Goal: Task Accomplishment & Management: Manage account settings

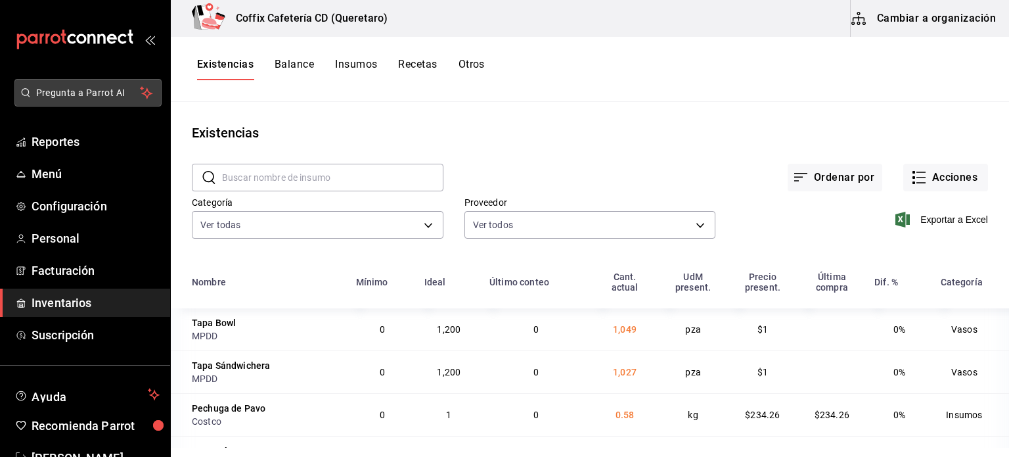
scroll to position [43, 0]
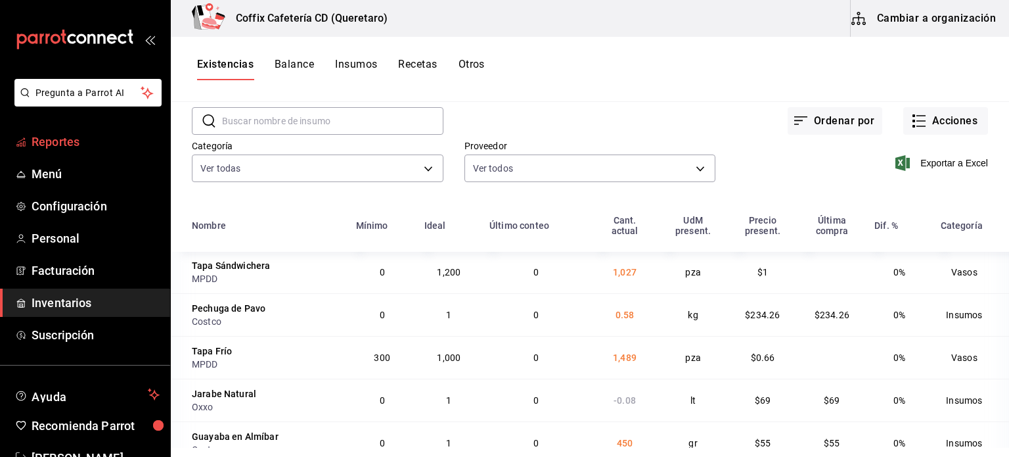
click at [58, 137] on span "Reportes" at bounding box center [96, 142] width 128 height 18
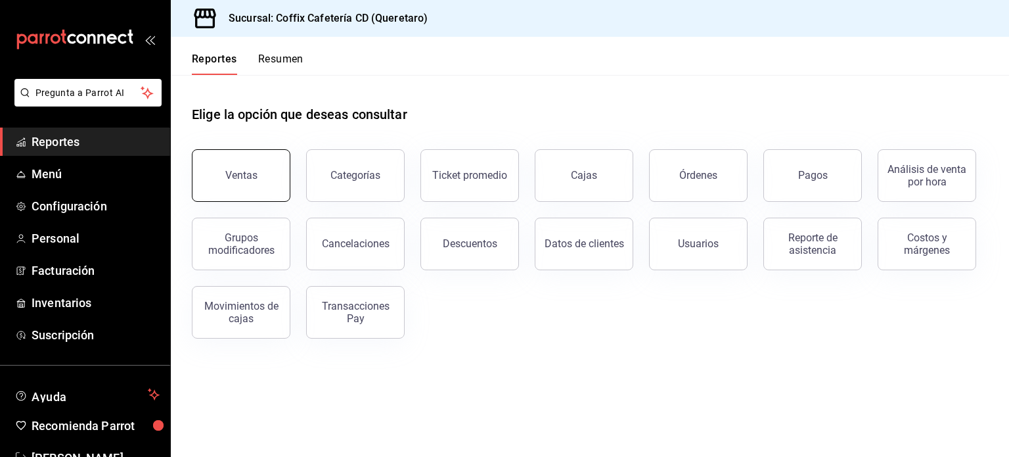
click at [235, 183] on button "Ventas" at bounding box center [241, 175] width 99 height 53
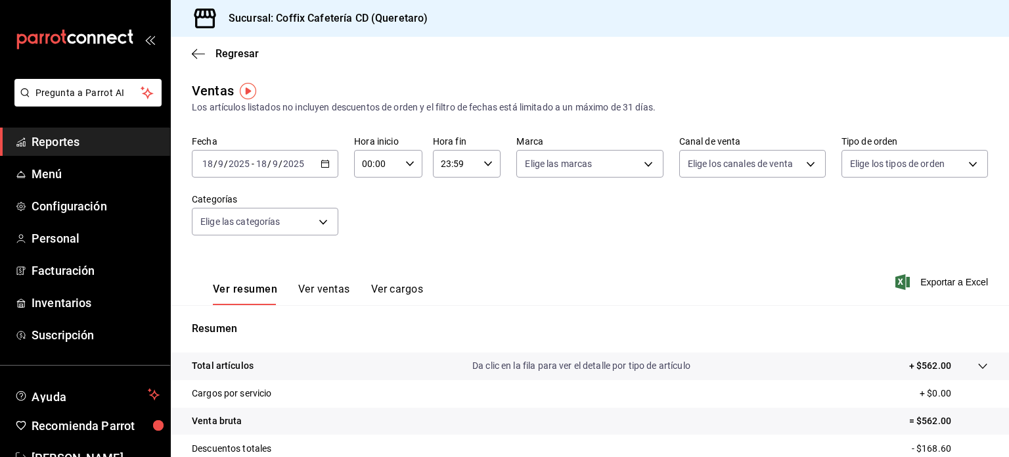
click at [326, 164] on icon "button" at bounding box center [325, 163] width 9 height 9
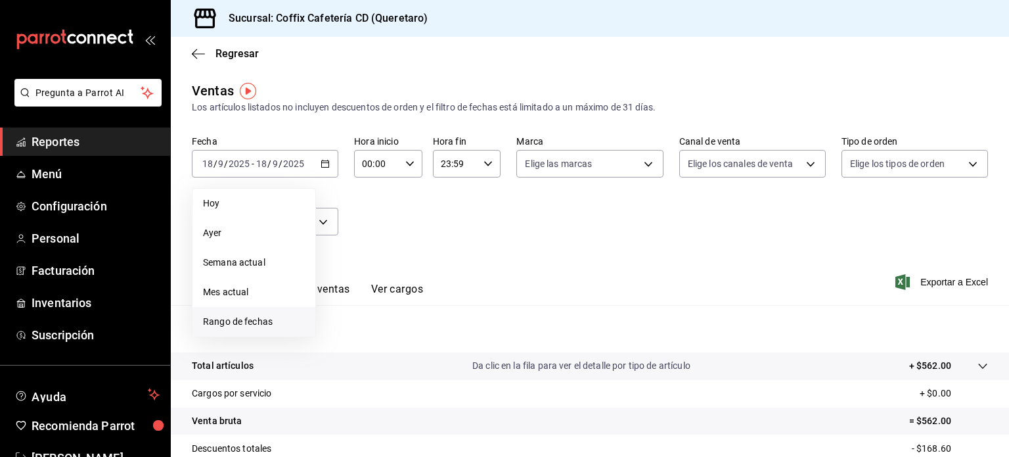
click at [254, 311] on li "Rango de fechas" at bounding box center [253, 322] width 123 height 30
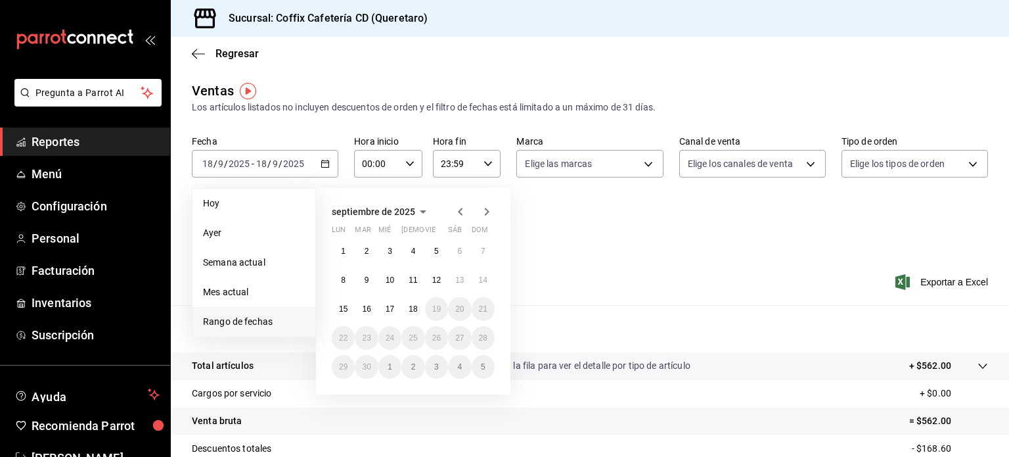
click at [457, 204] on icon "button" at bounding box center [461, 212] width 16 height 16
click at [435, 337] on abbr "22" at bounding box center [436, 337] width 9 height 9
click at [486, 214] on icon "button" at bounding box center [487, 212] width 5 height 8
click at [418, 305] on button "18" at bounding box center [412, 309] width 23 height 24
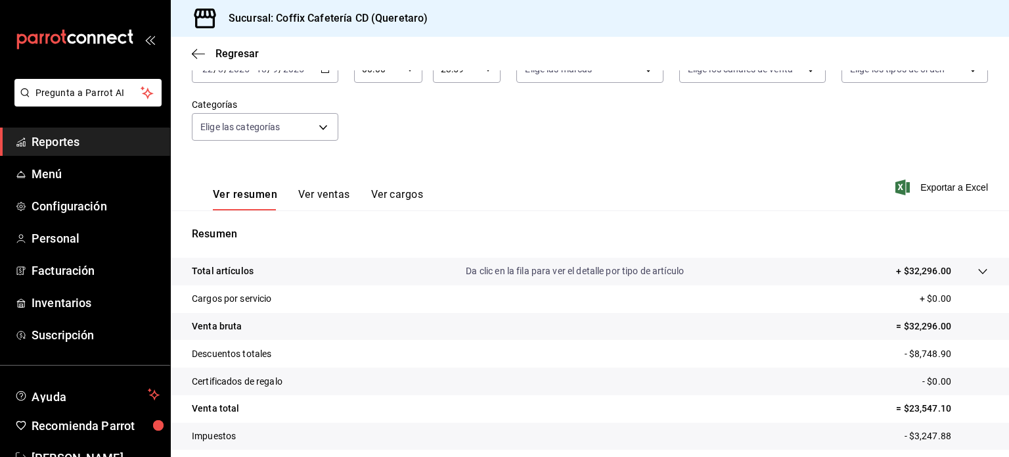
scroll to position [97, 0]
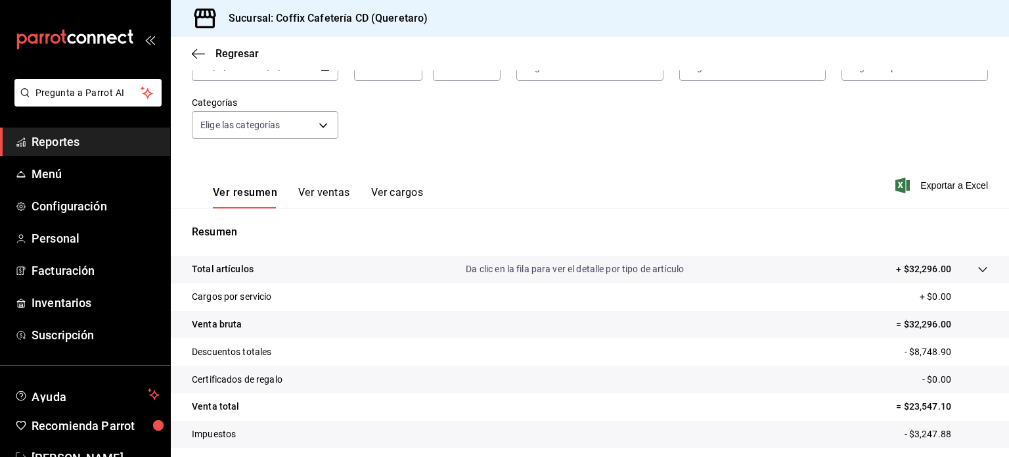
click at [321, 191] on button "Ver ventas" at bounding box center [324, 197] width 52 height 22
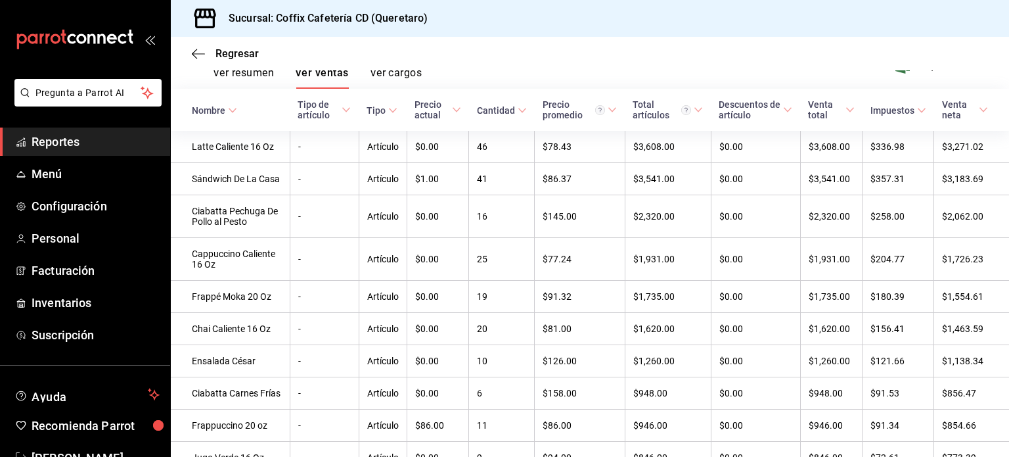
scroll to position [217, 0]
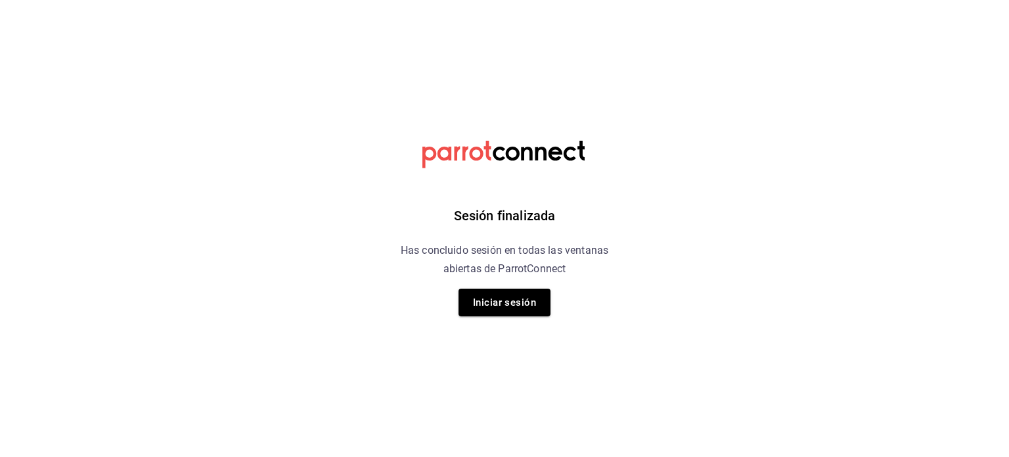
click at [473, 286] on div "Sesión finalizada Has concluido sesión en todas las ventanas abiertas de Parrot…" at bounding box center [505, 228] width 332 height 457
click at [474, 292] on button "Iniciar sesión" at bounding box center [505, 302] width 92 height 28
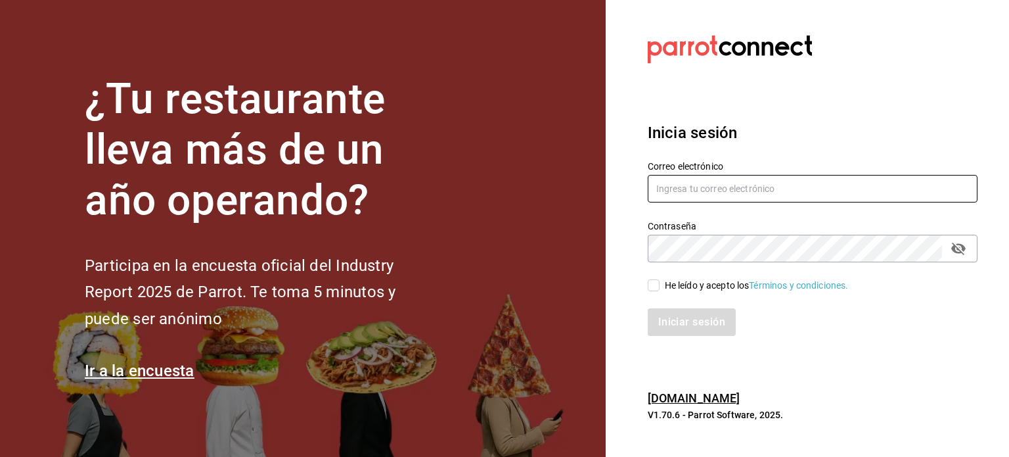
click at [681, 187] on input "text" at bounding box center [813, 189] width 330 height 28
type input "auxiliar.auditoria@dipromedic.com"
click at [654, 277] on div "He leído y acepto los Términos y condiciones." at bounding box center [805, 277] width 346 height 30
click at [654, 280] on input "He leído y acepto los Términos y condiciones." at bounding box center [654, 285] width 12 height 12
checkbox input "true"
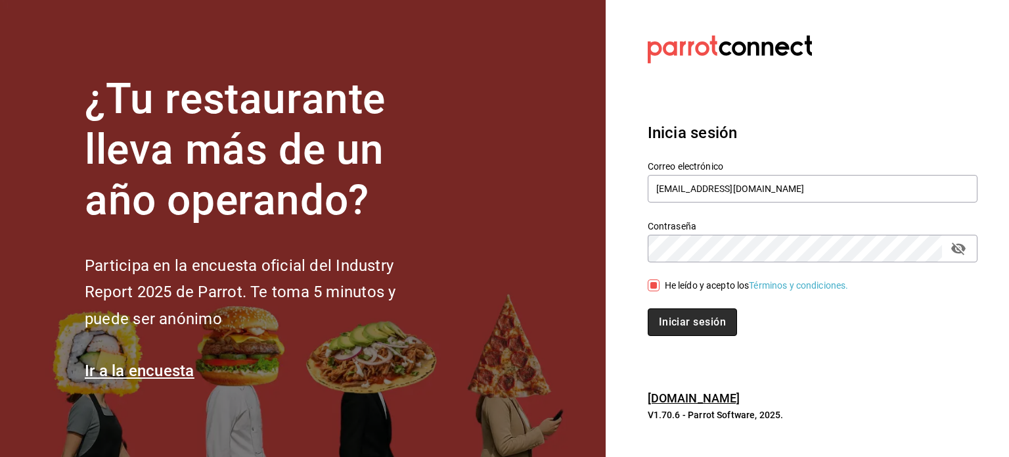
click at [683, 333] on button "Iniciar sesión" at bounding box center [692, 322] width 89 height 28
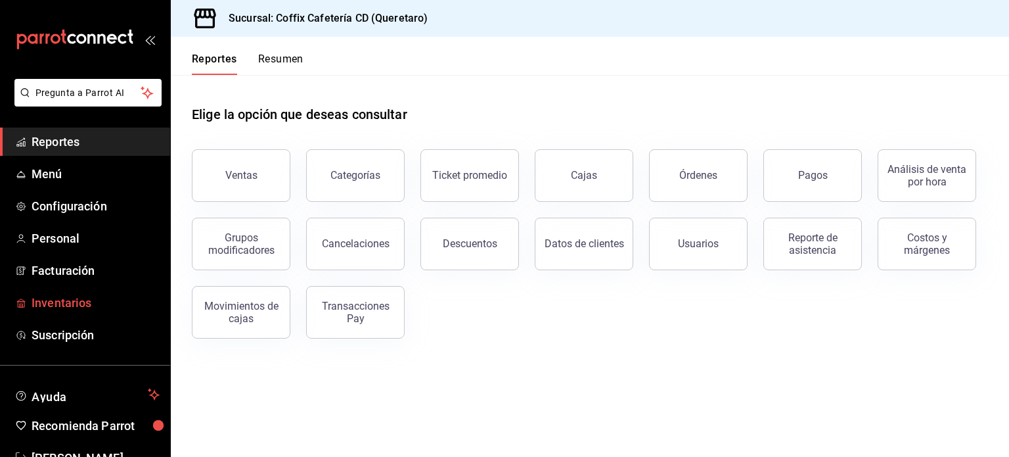
click at [79, 299] on span "Inventarios" at bounding box center [96, 303] width 128 height 18
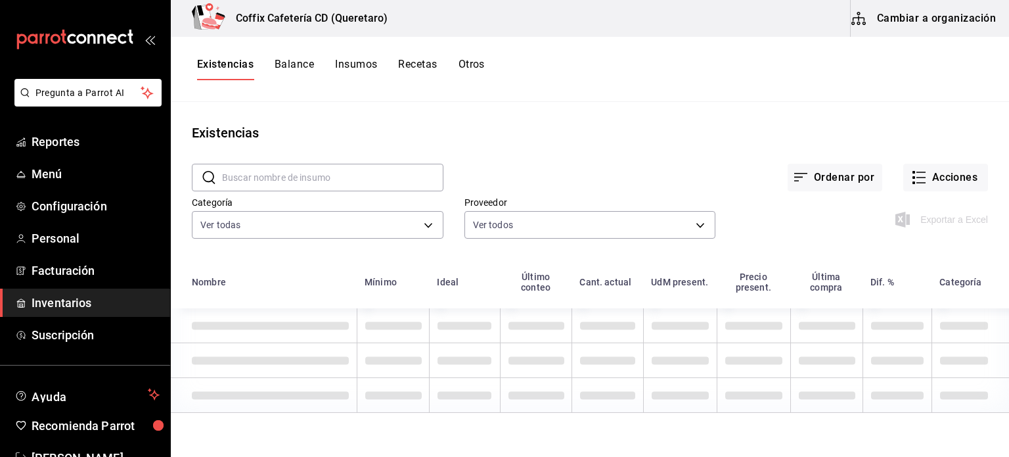
click at [315, 170] on input "text" at bounding box center [332, 177] width 221 height 26
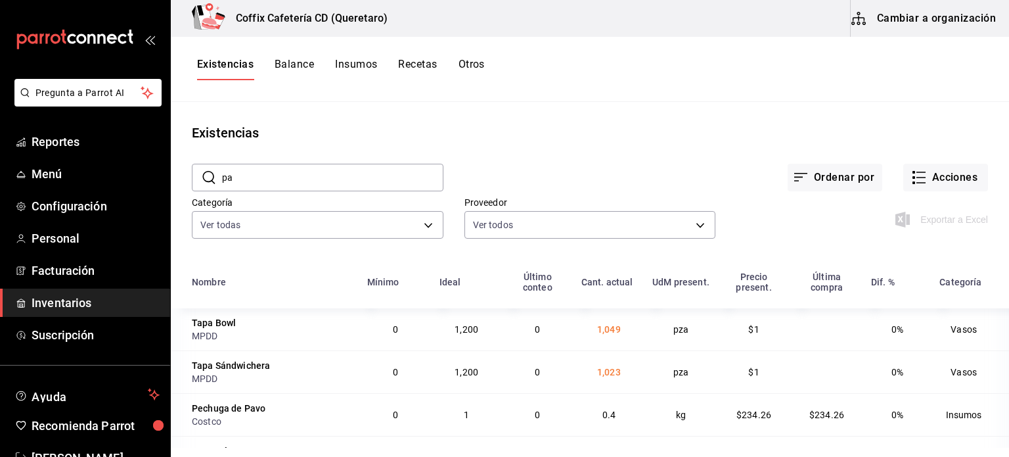
type input "p"
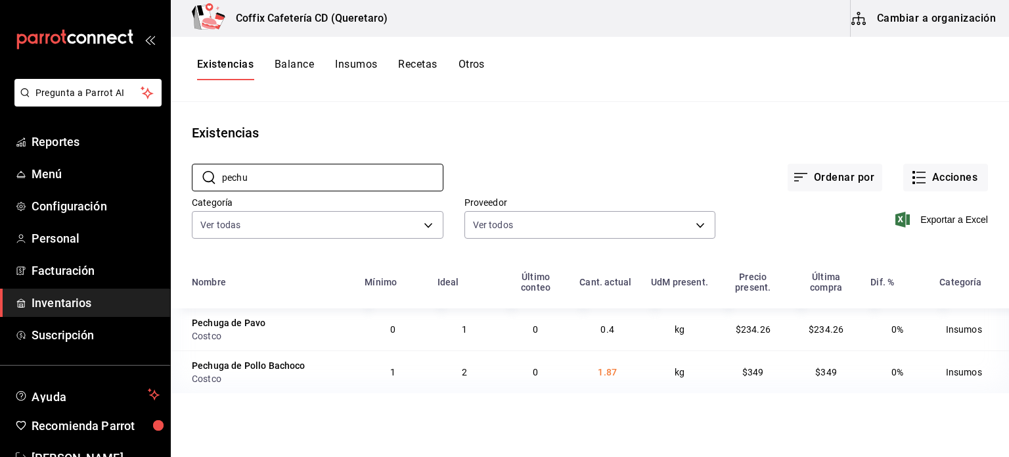
type input "pechu"
click at [382, 173] on input "pechu" at bounding box center [332, 177] width 221 height 26
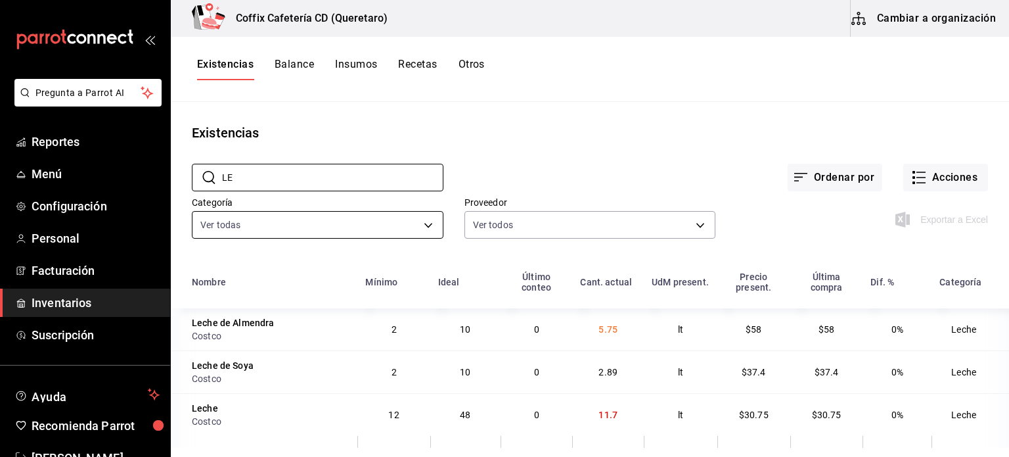
type input "L"
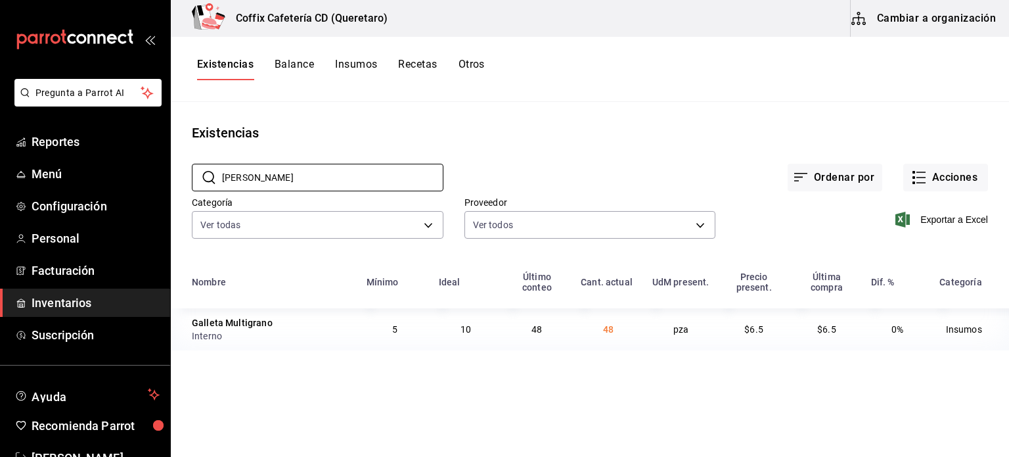
type input "GALLE"
click at [250, 320] on div "Galleta Multigrano" at bounding box center [232, 322] width 81 height 13
click at [937, 15] on button "Cambiar a organización" at bounding box center [925, 18] width 148 height 37
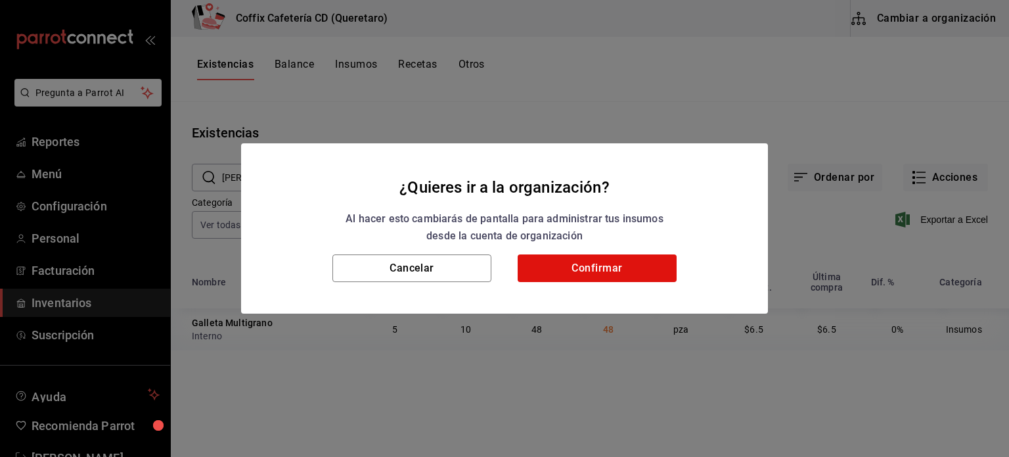
click at [572, 283] on div "Cancelar Confirmar" at bounding box center [504, 283] width 527 height 59
click at [562, 267] on button "Confirmar" at bounding box center [597, 268] width 159 height 28
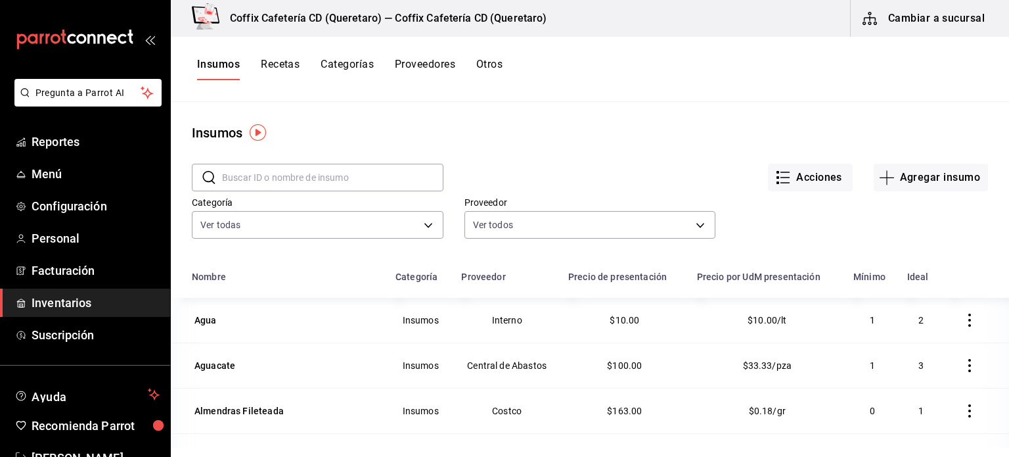
click at [310, 174] on input "text" at bounding box center [332, 177] width 221 height 26
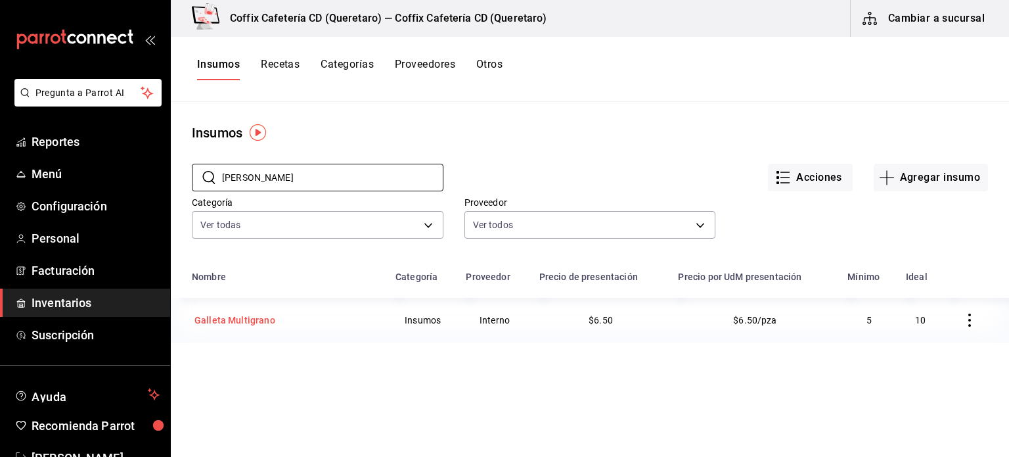
type input "GALLET"
click at [224, 319] on div "Galleta Multigrano" at bounding box center [234, 319] width 81 height 13
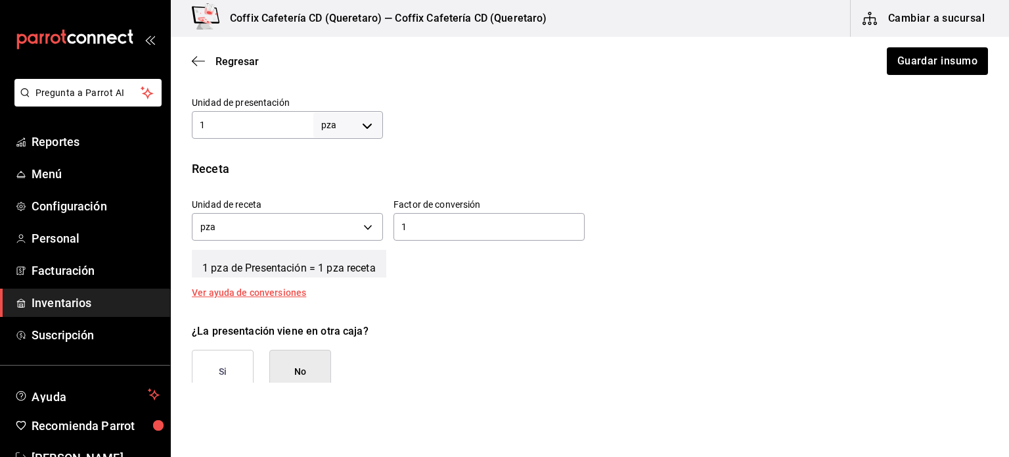
scroll to position [573, 0]
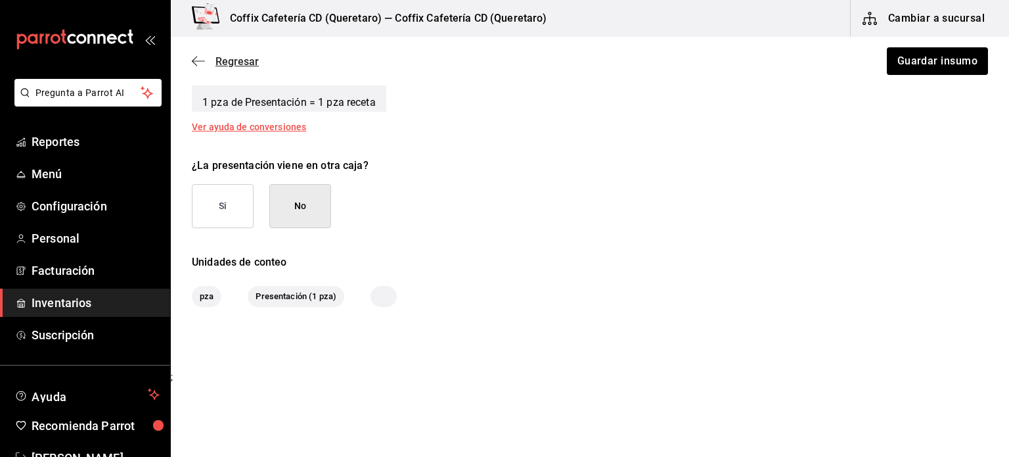
click at [221, 60] on span "Regresar" at bounding box center [236, 61] width 43 height 12
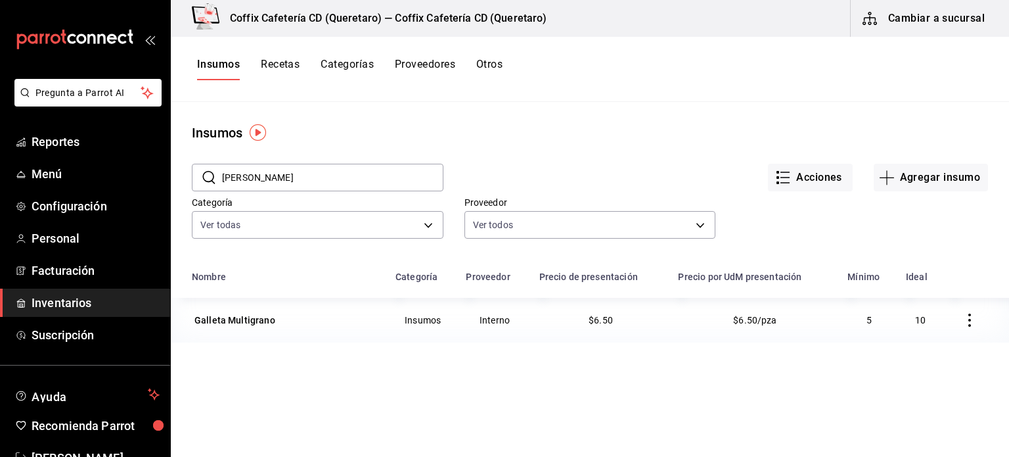
click at [281, 70] on button "Recetas" at bounding box center [280, 69] width 39 height 22
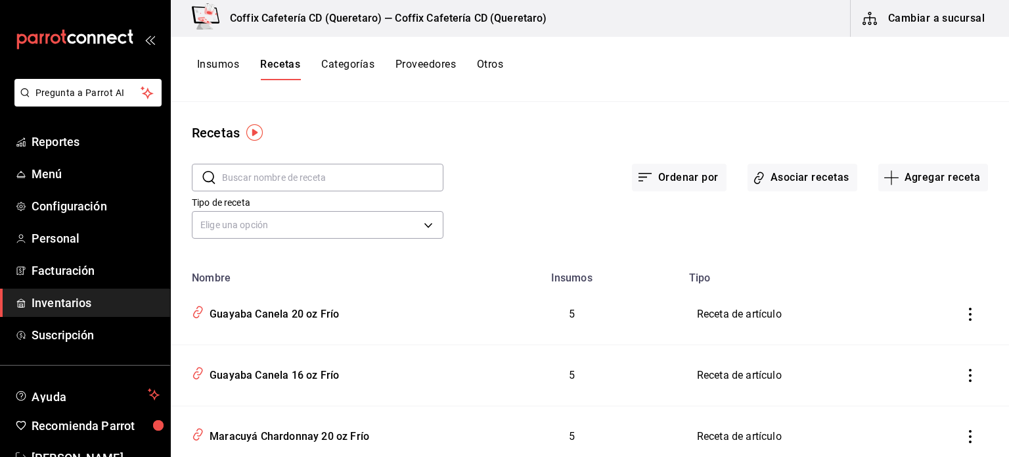
click at [339, 177] on input "text" at bounding box center [332, 177] width 221 height 26
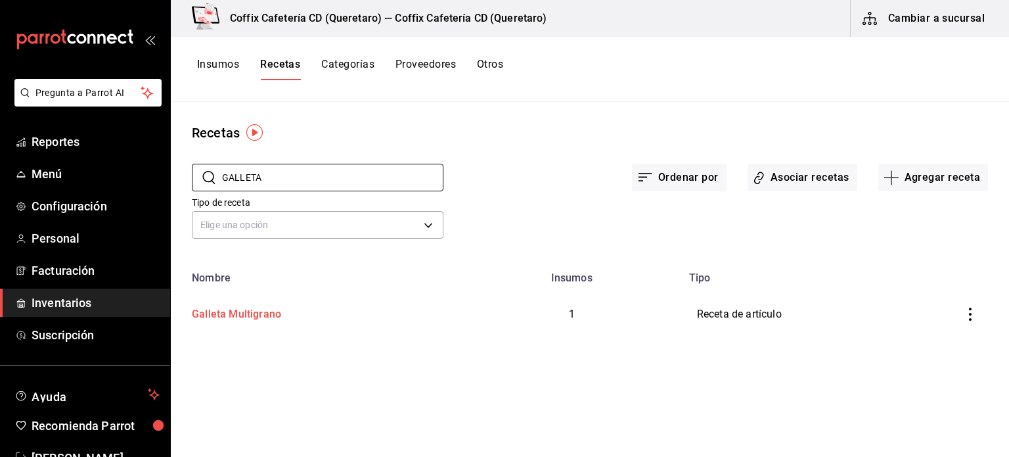
type input "GALLETA"
click at [228, 324] on td "Galleta Multigrano" at bounding box center [317, 314] width 292 height 60
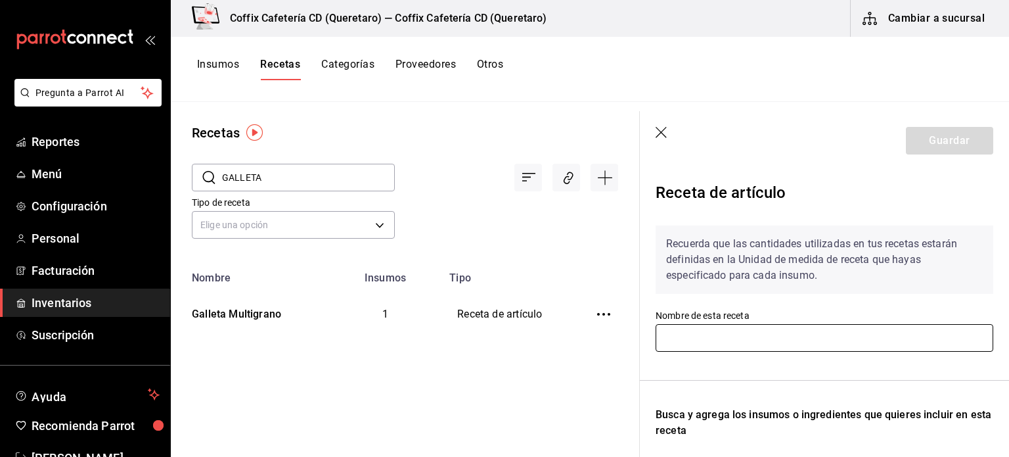
type input "Galleta Multigrano"
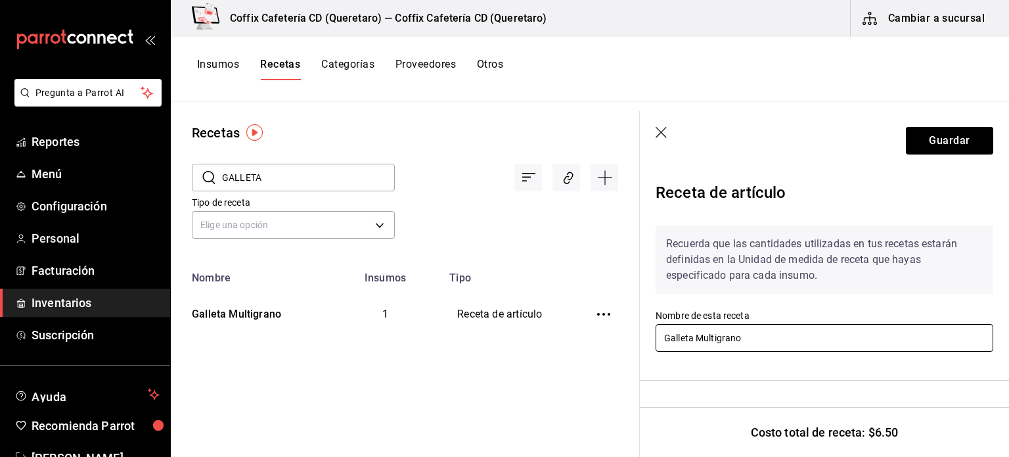
scroll to position [226, 0]
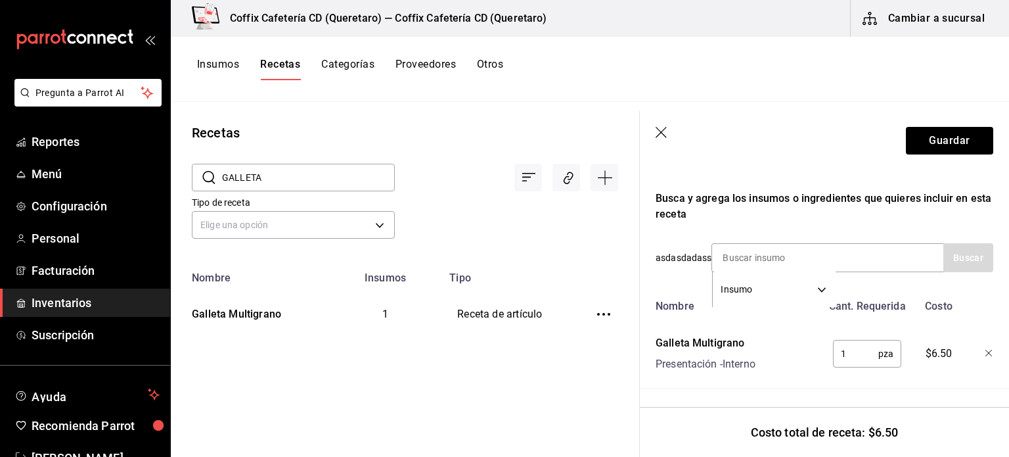
click at [833, 354] on input "1" at bounding box center [855, 353] width 45 height 26
click at [803, 359] on div "Galleta Multigrano Presentación - Interno" at bounding box center [735, 351] width 171 height 42
click at [660, 129] on icon "button" at bounding box center [662, 133] width 13 height 13
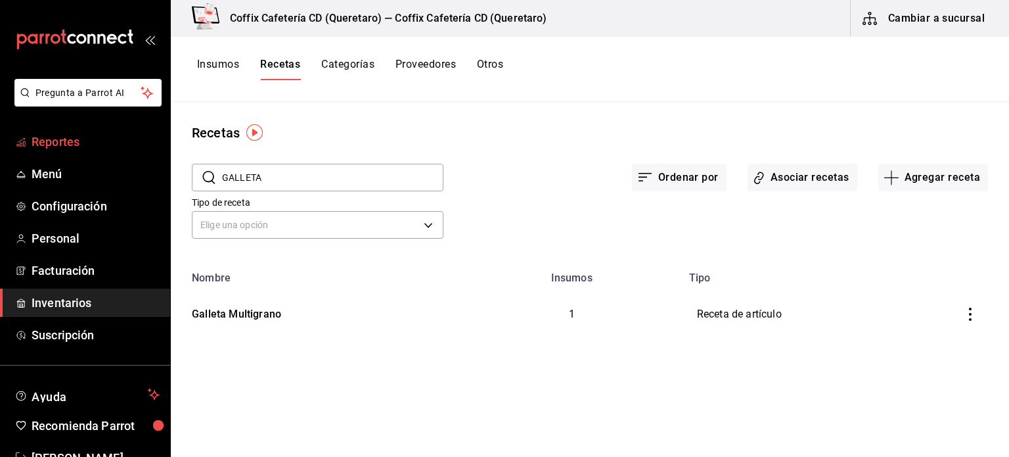
click at [108, 141] on span "Reportes" at bounding box center [96, 142] width 128 height 18
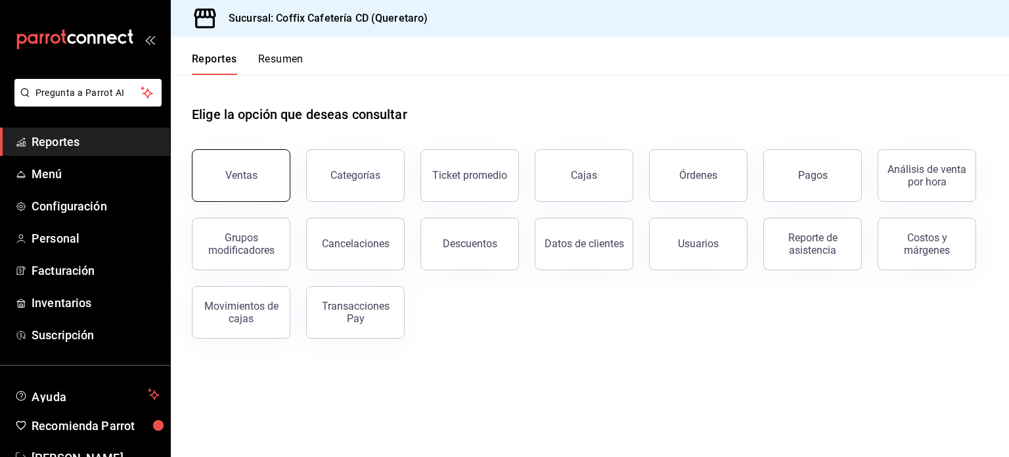
click at [223, 181] on button "Ventas" at bounding box center [241, 175] width 99 height 53
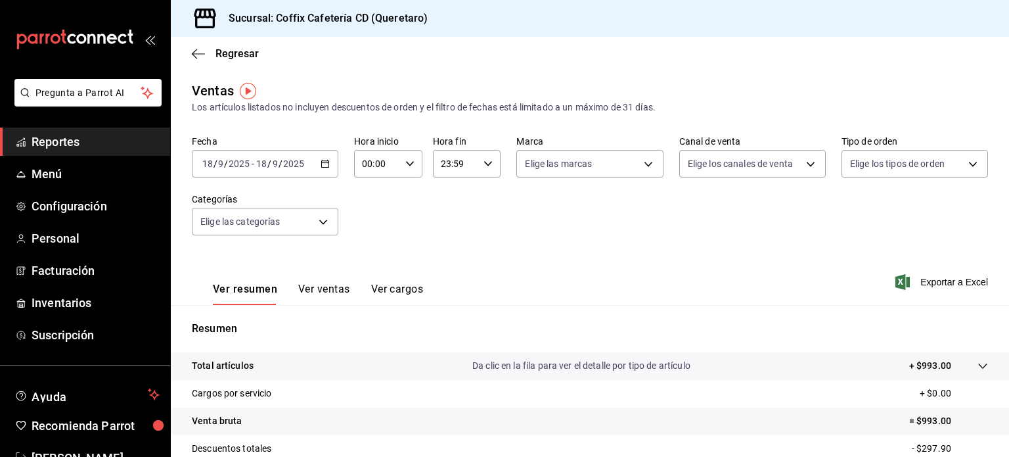
click at [325, 162] on \(Stroke\) "button" at bounding box center [325, 162] width 7 height 1
click at [324, 162] on icon "button" at bounding box center [325, 163] width 9 height 9
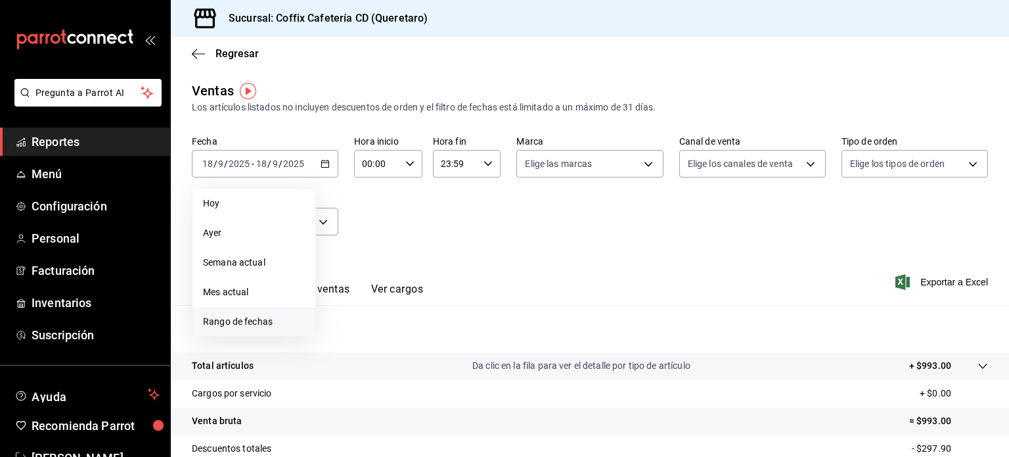
click at [247, 328] on span "Rango de fechas" at bounding box center [254, 322] width 102 height 14
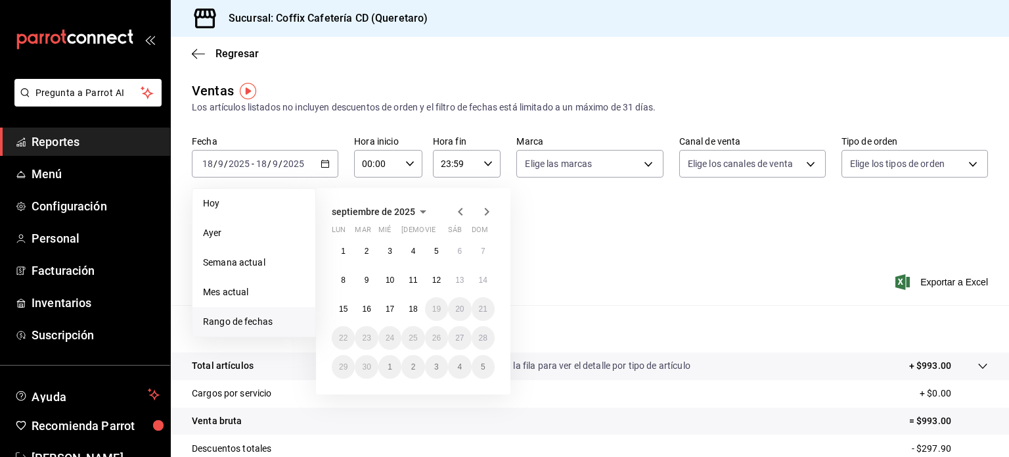
click at [462, 213] on icon "button" at bounding box center [461, 212] width 16 height 16
click at [432, 339] on abbr "22" at bounding box center [436, 337] width 9 height 9
click at [486, 216] on icon "button" at bounding box center [487, 212] width 16 height 16
click at [410, 307] on abbr "18" at bounding box center [413, 308] width 9 height 9
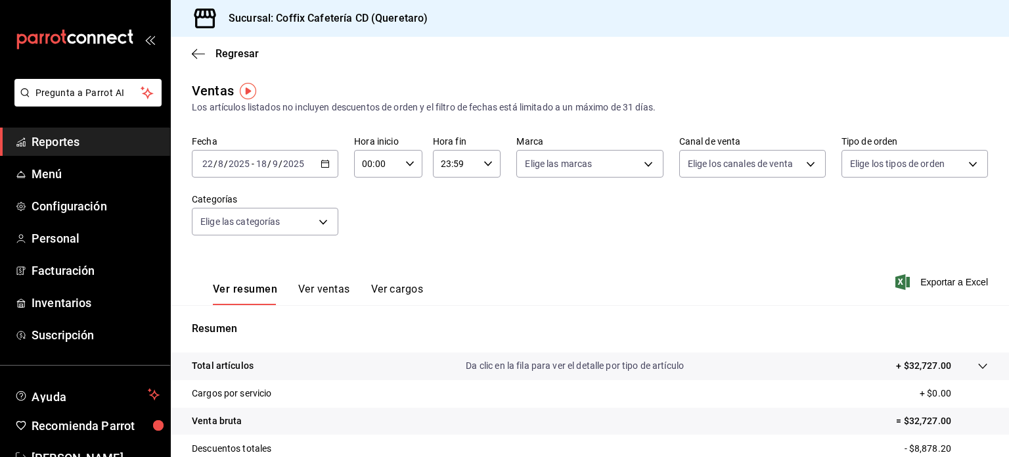
click at [338, 284] on button "Ver ventas" at bounding box center [324, 294] width 52 height 22
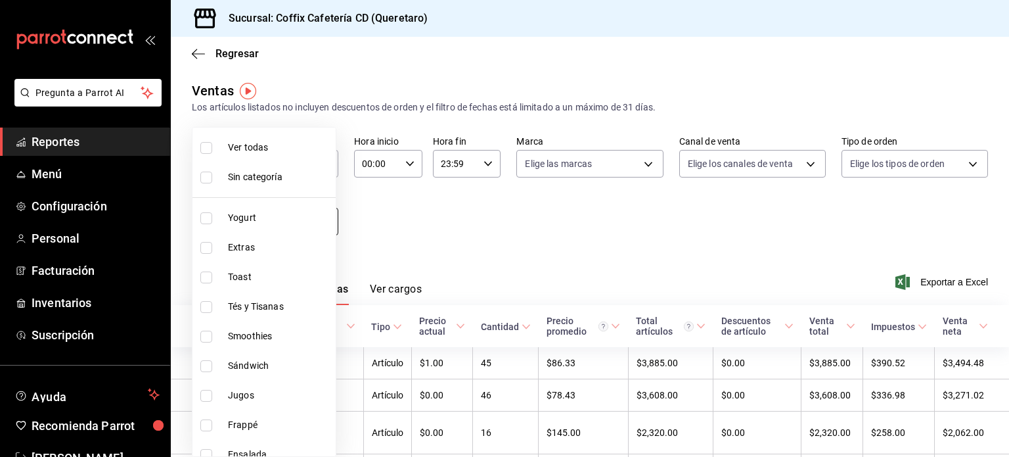
click at [313, 225] on body "Pregunta a Parrot AI Reportes Menú Configuración Personal Facturación Inventari…" at bounding box center [504, 228] width 1009 height 457
click at [320, 255] on li "Extras" at bounding box center [263, 248] width 143 height 30
type input "33c1b967-62c2-4279-9ece-0d5deef502dc"
checkbox input "true"
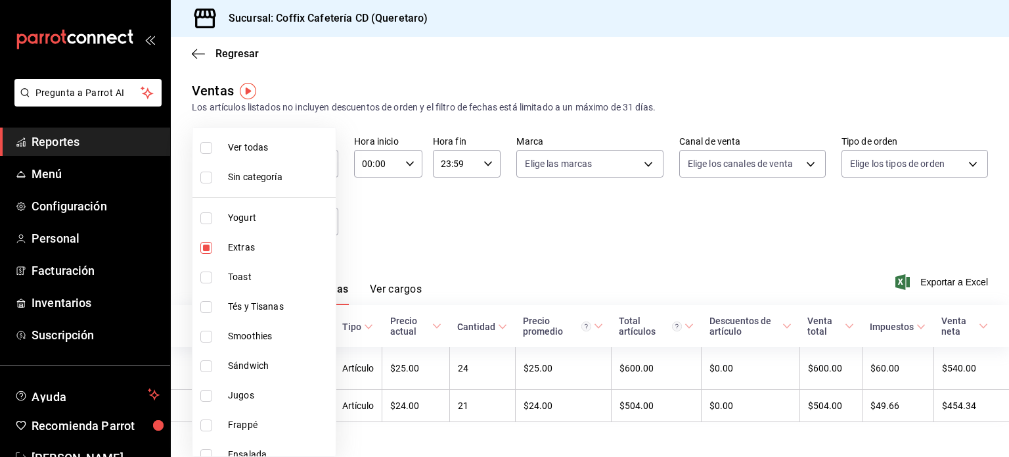
click at [434, 244] on div at bounding box center [504, 228] width 1009 height 457
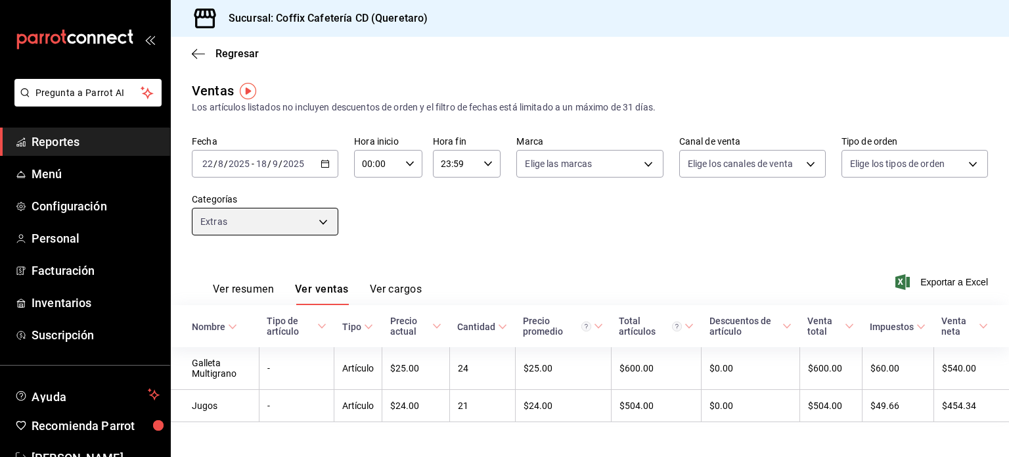
scroll to position [9, 0]
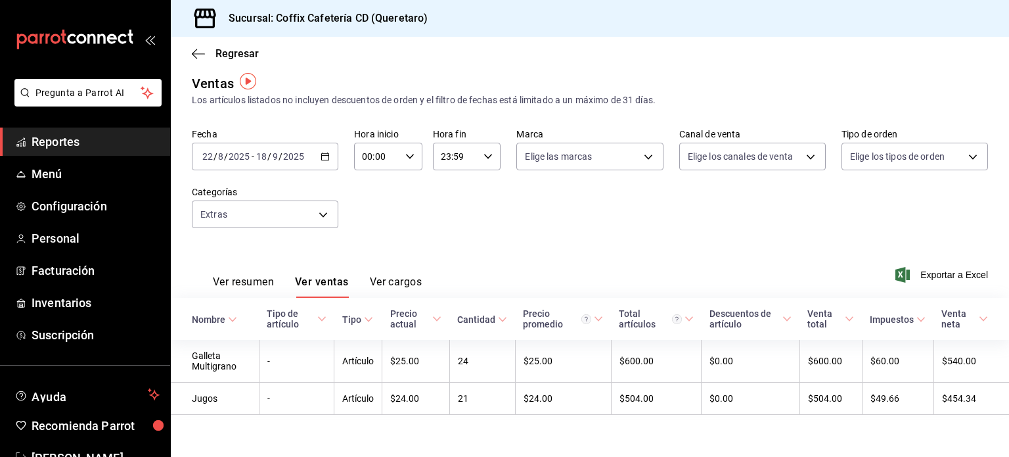
click at [649, 286] on div "Ver resumen Ver ventas Ver cargos Exportar a Excel" at bounding box center [590, 271] width 838 height 54
click at [315, 216] on body "Pregunta a Parrot AI Reportes Menú Configuración Personal Facturación Inventari…" at bounding box center [504, 228] width 1009 height 457
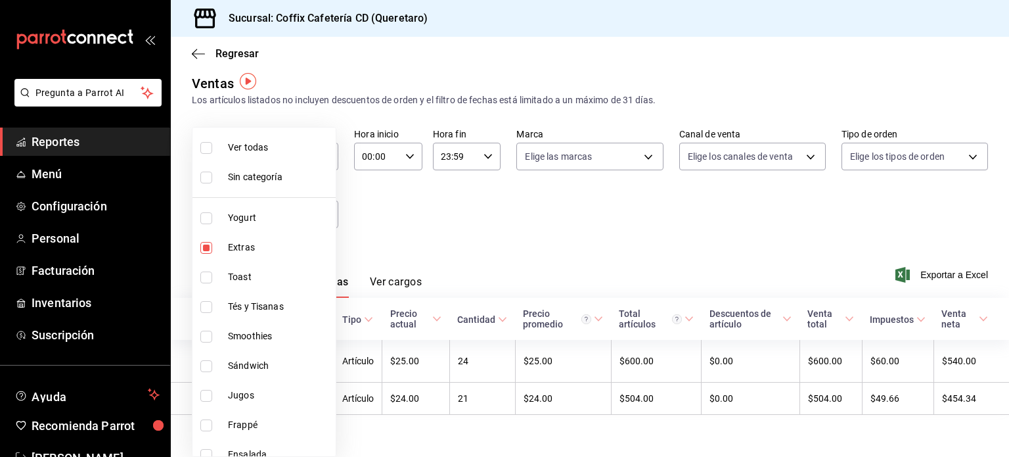
click at [373, 215] on div at bounding box center [504, 228] width 1009 height 457
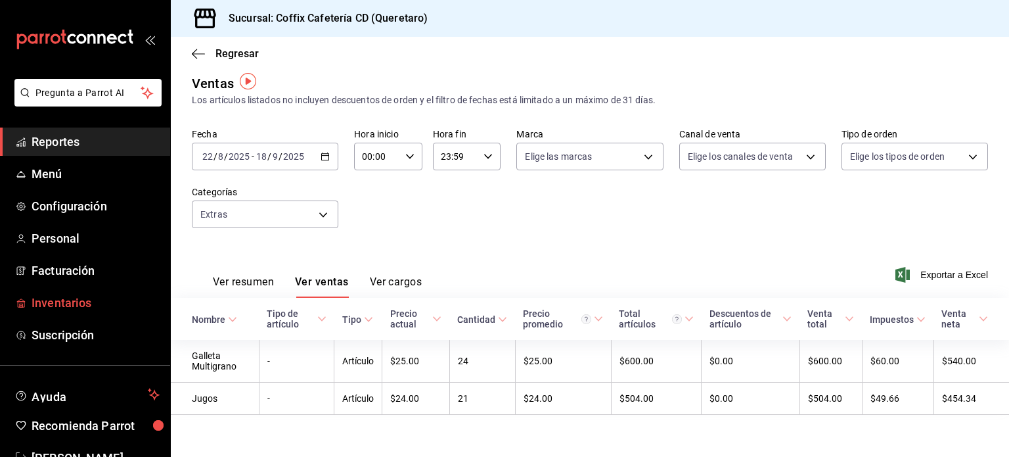
click at [97, 309] on span "Inventarios" at bounding box center [96, 303] width 128 height 18
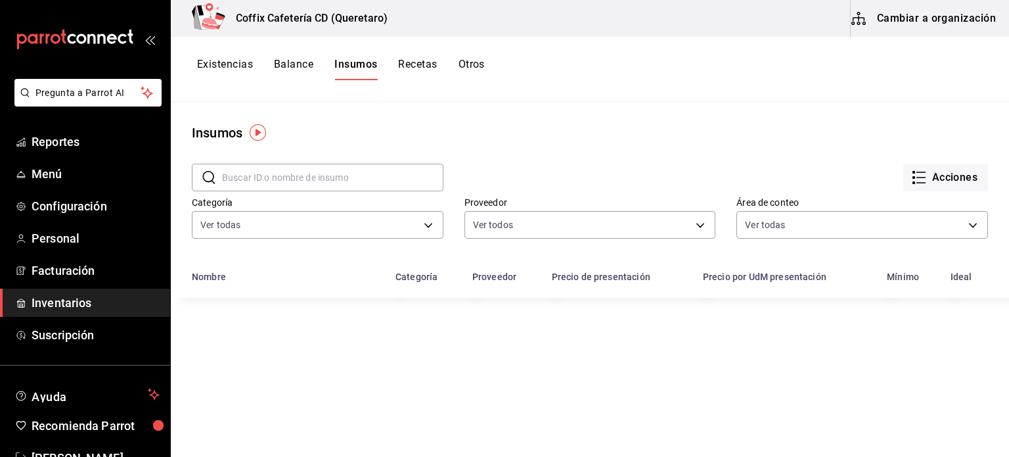
click at [309, 181] on input "text" at bounding box center [332, 177] width 221 height 26
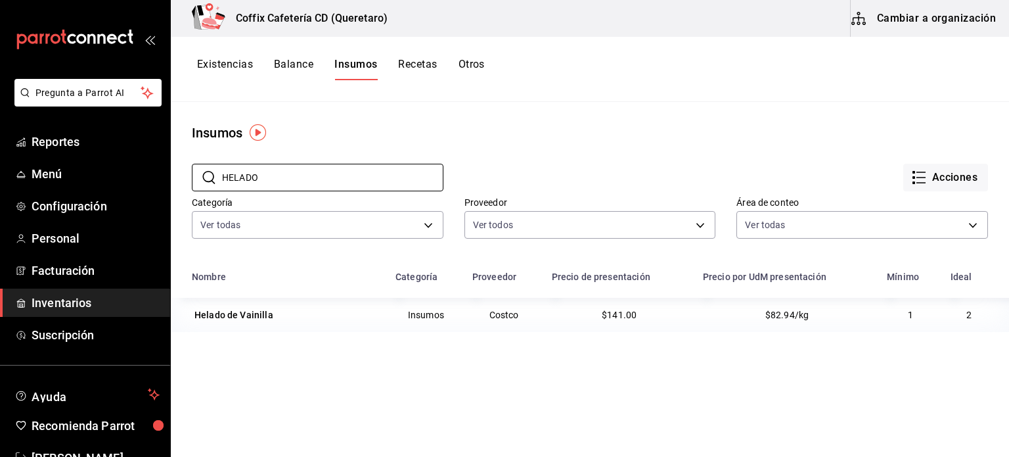
type input "HELADO"
click at [443, 353] on div "Nombre Categoría Proveedor Precio de presentación Precio por UdM presentación M…" at bounding box center [590, 435] width 838 height 345
click at [696, 226] on body "Pregunta a Parrot AI Reportes Menú Configuración Personal Facturación Inventari…" at bounding box center [504, 223] width 1009 height 447
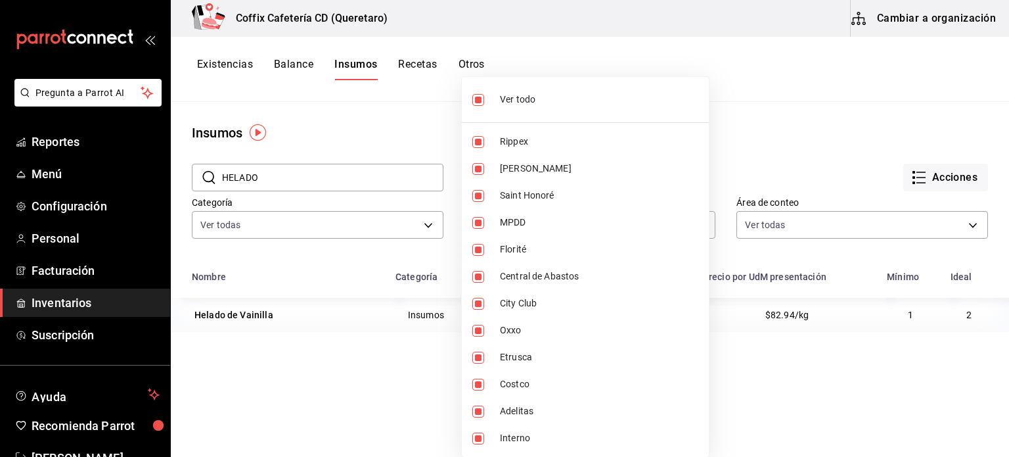
click at [786, 190] on div at bounding box center [504, 228] width 1009 height 457
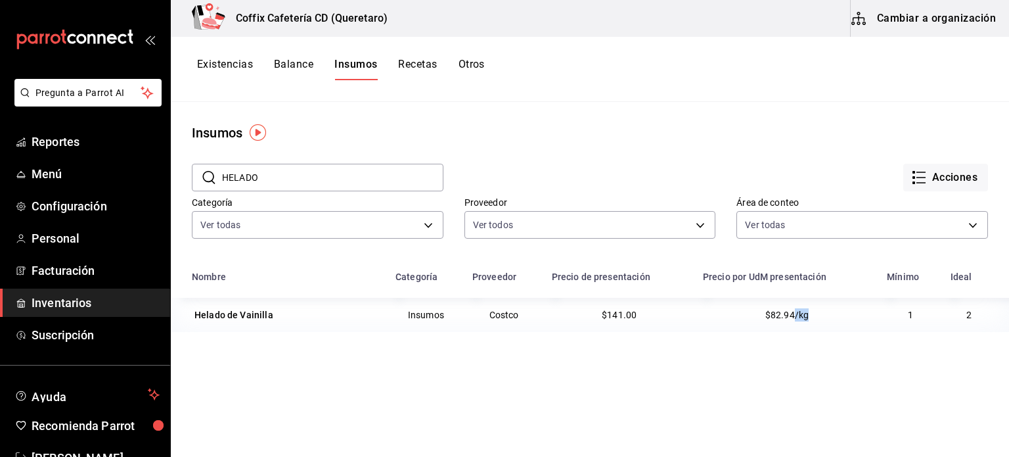
drag, startPoint x: 786, startPoint y: 313, endPoint x: 843, endPoint y: 325, distance: 57.9
click at [843, 325] on td "$82.94/kg" at bounding box center [787, 315] width 184 height 34
click at [773, 403] on div "Nombre Categoría Proveedor Precio de presentación Precio por UdM presentación M…" at bounding box center [590, 435] width 838 height 345
click at [956, 173] on button "Acciones" at bounding box center [945, 178] width 85 height 28
click at [746, 106] on div at bounding box center [504, 228] width 1009 height 457
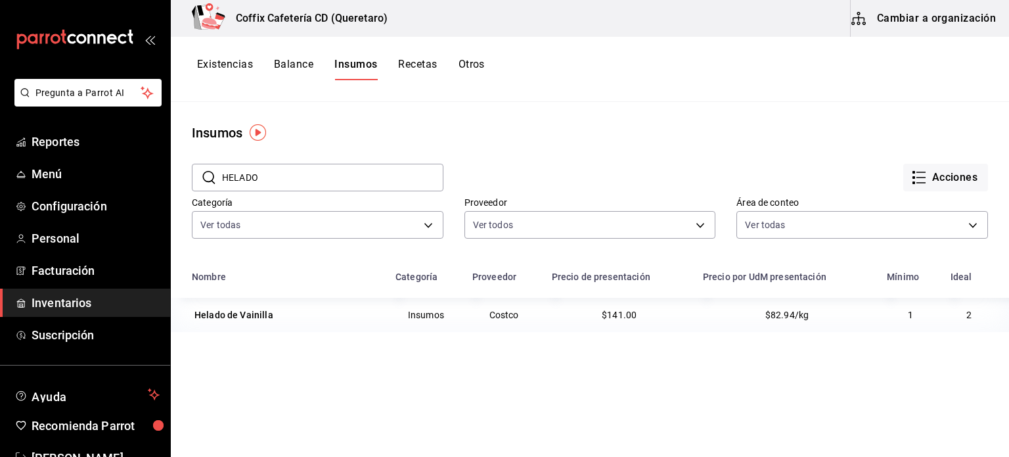
click at [231, 58] on button "Existencias" at bounding box center [225, 69] width 56 height 22
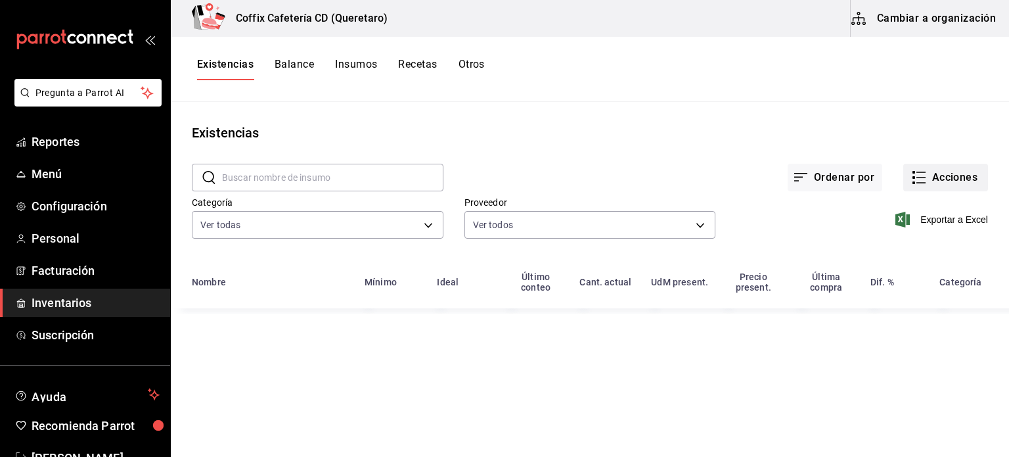
click at [941, 181] on button "Acciones" at bounding box center [945, 178] width 85 height 28
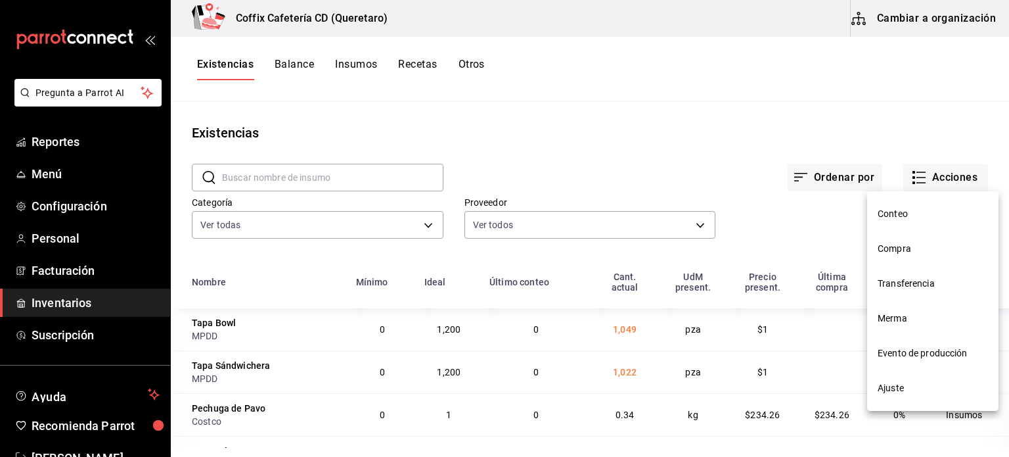
click at [909, 247] on span "Compra" at bounding box center [933, 249] width 110 height 14
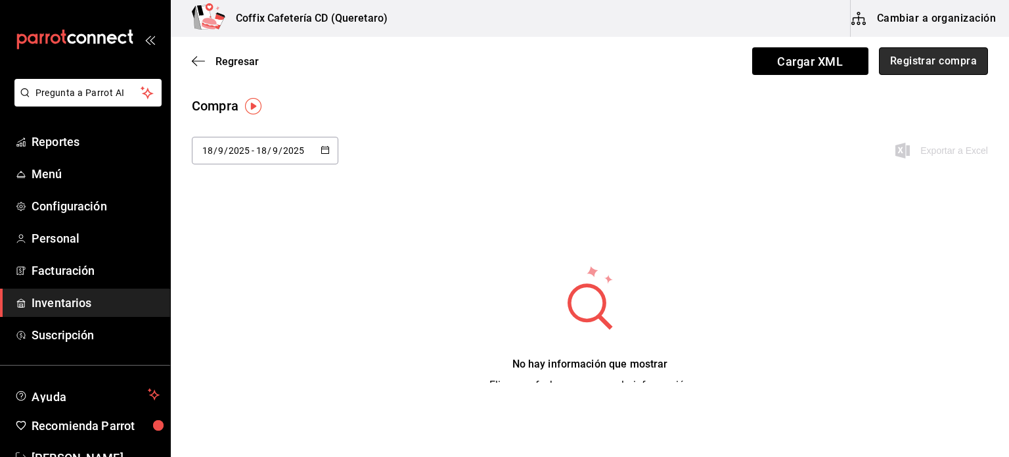
click at [936, 62] on button "Registrar compra" at bounding box center [933, 61] width 109 height 28
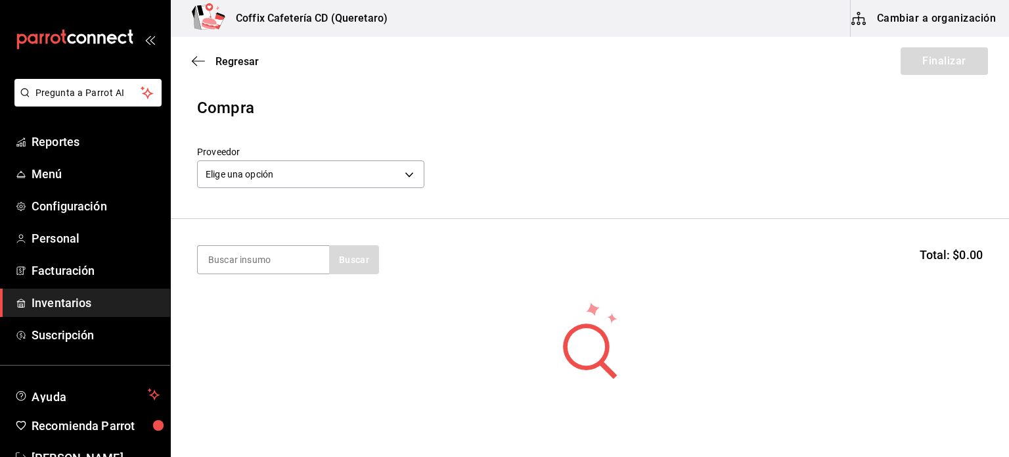
click at [397, 159] on div "Elige una opción default" at bounding box center [310, 172] width 227 height 35
click at [380, 175] on body "Pregunta a Parrot AI Reportes Menú Configuración Personal Facturación Inventari…" at bounding box center [504, 191] width 1009 height 382
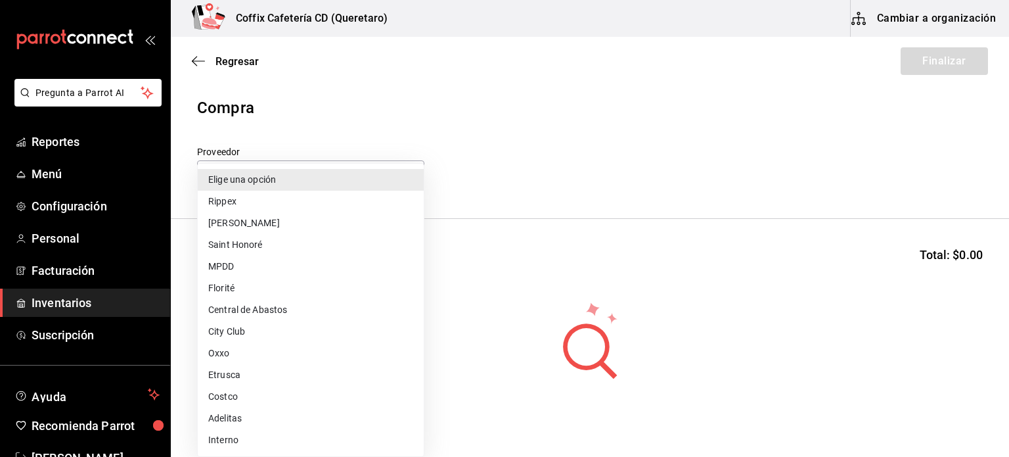
click at [261, 398] on li "Costco" at bounding box center [311, 397] width 226 height 22
type input "49f9998f-c7e9-41cb-9d0f-f320be7db51c"
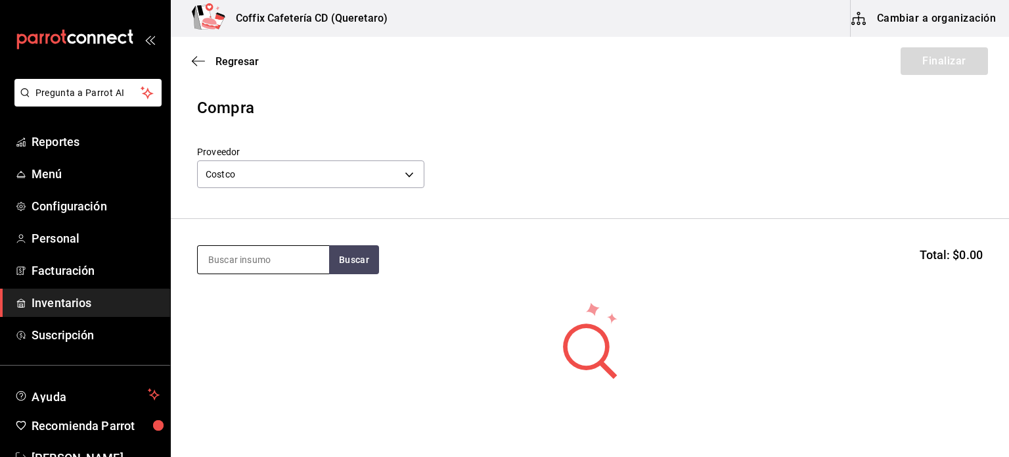
click at [271, 273] on input at bounding box center [263, 260] width 131 height 28
type input "HELADO"
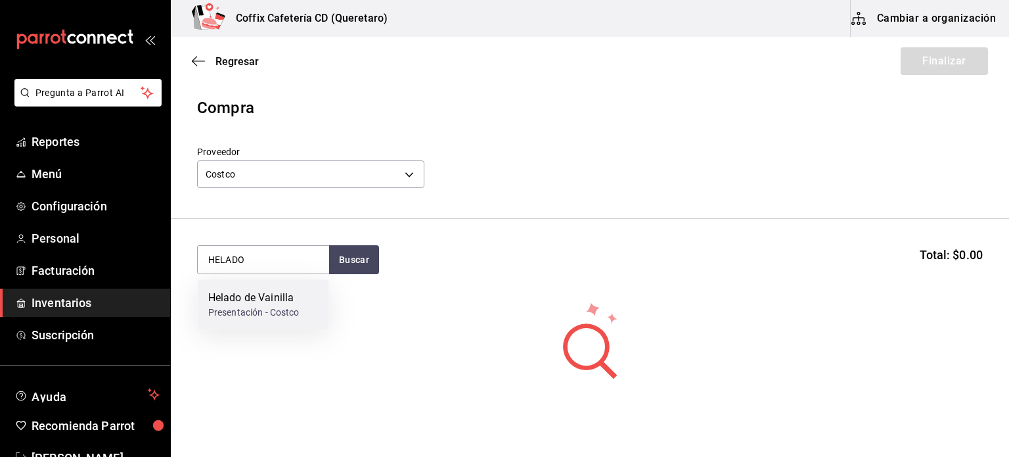
click at [263, 291] on div "Helado de Vainilla" at bounding box center [253, 298] width 91 height 16
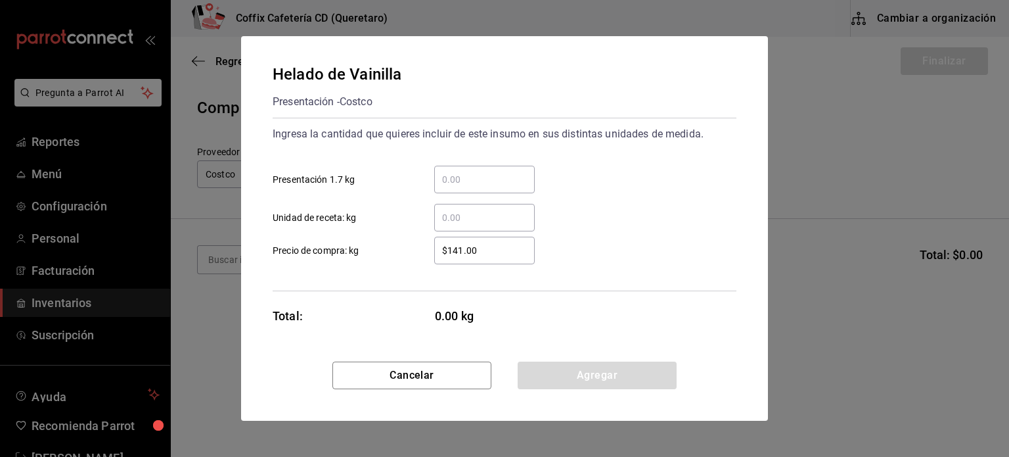
click at [476, 181] on input "​ Presentación 1.7 kg" at bounding box center [484, 179] width 101 height 16
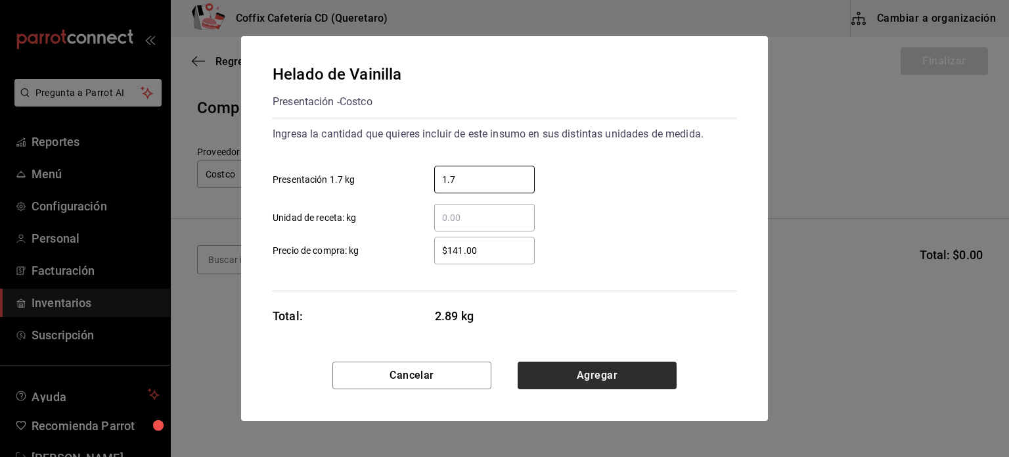
type input "1.7"
click at [573, 380] on button "Agregar" at bounding box center [597, 375] width 159 height 28
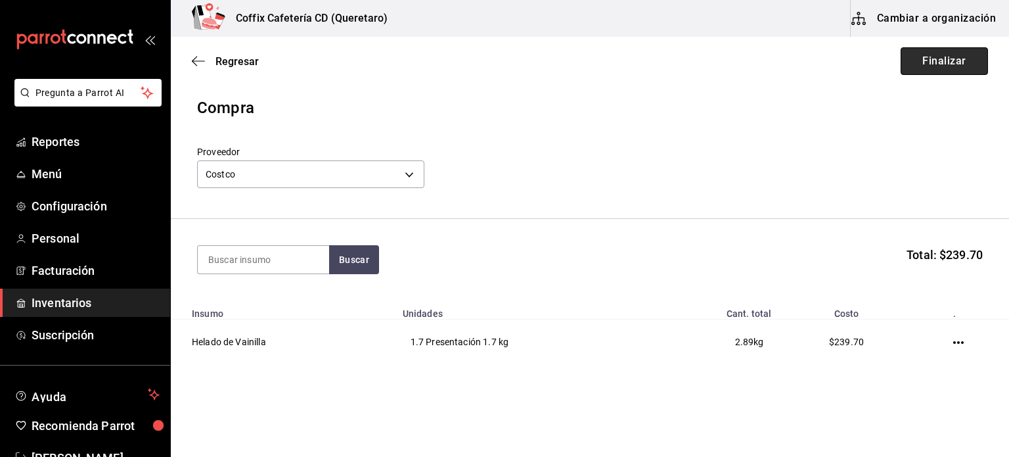
click at [949, 62] on button "Finalizar" at bounding box center [944, 61] width 87 height 28
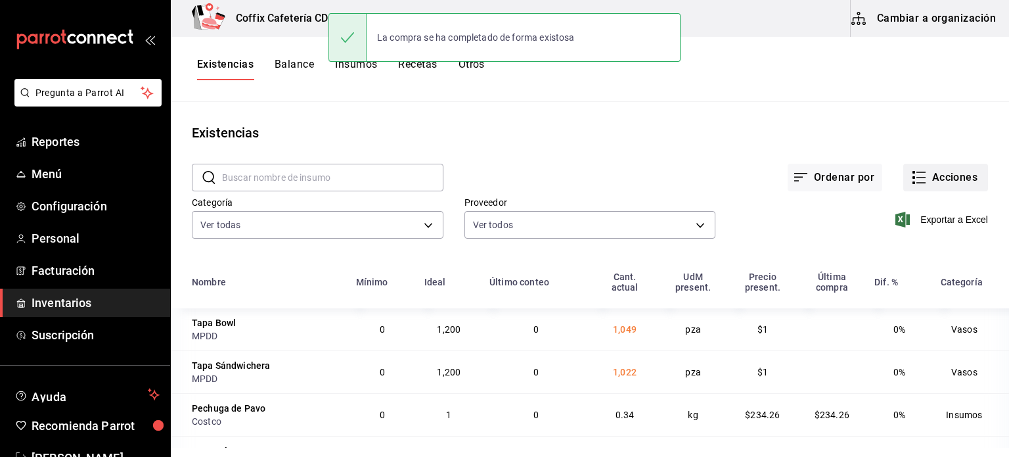
click at [936, 182] on button "Acciones" at bounding box center [945, 178] width 85 height 28
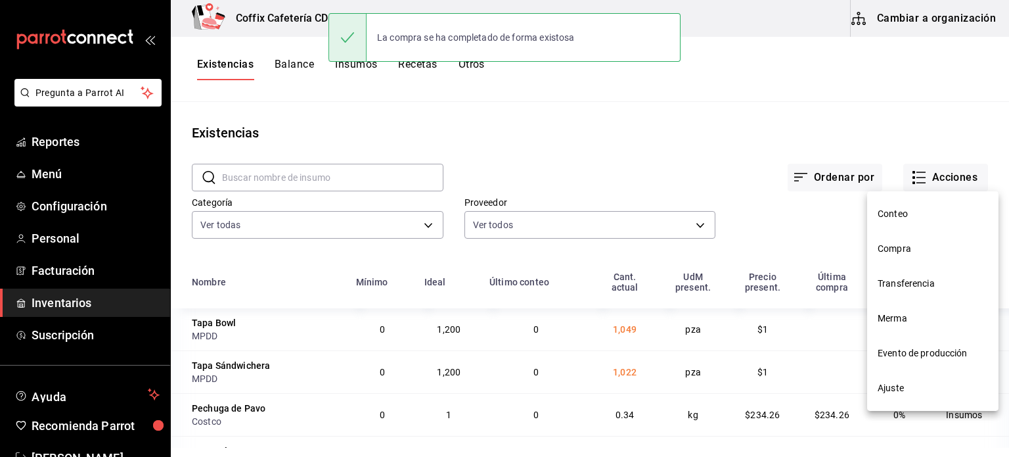
click at [915, 250] on span "Compra" at bounding box center [933, 249] width 110 height 14
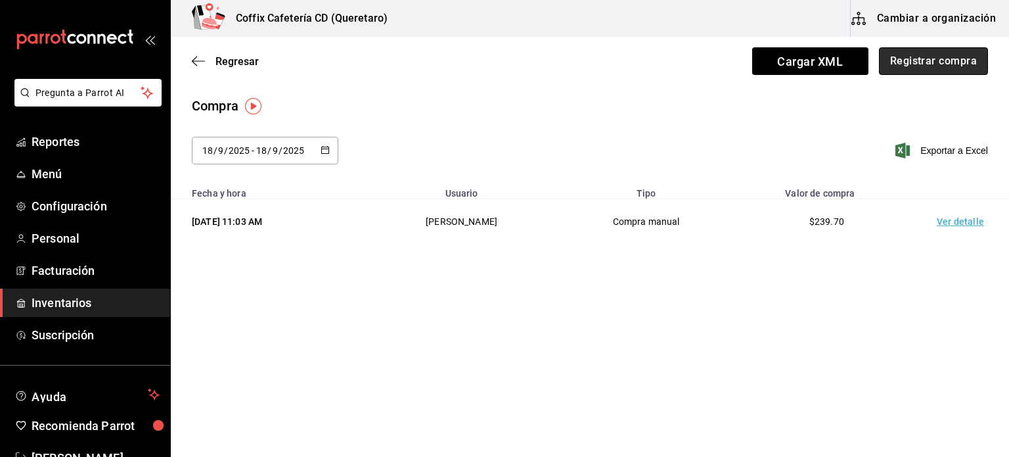
click at [922, 60] on button "Registrar compra" at bounding box center [933, 61] width 109 height 28
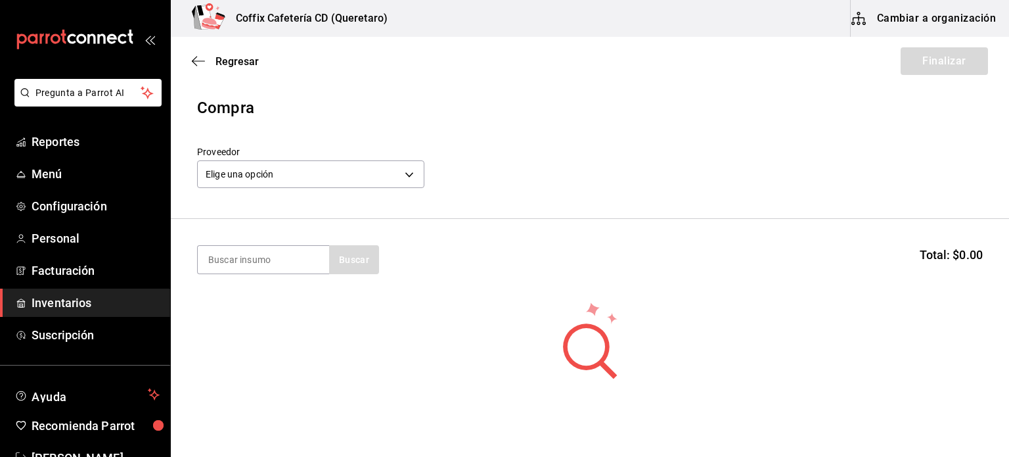
click at [314, 197] on header "Compra Proveedor Elige una opción default" at bounding box center [590, 157] width 838 height 123
click at [290, 178] on body "Pregunta a Parrot AI Reportes Menú Configuración Personal Facturación Inventari…" at bounding box center [504, 191] width 1009 height 382
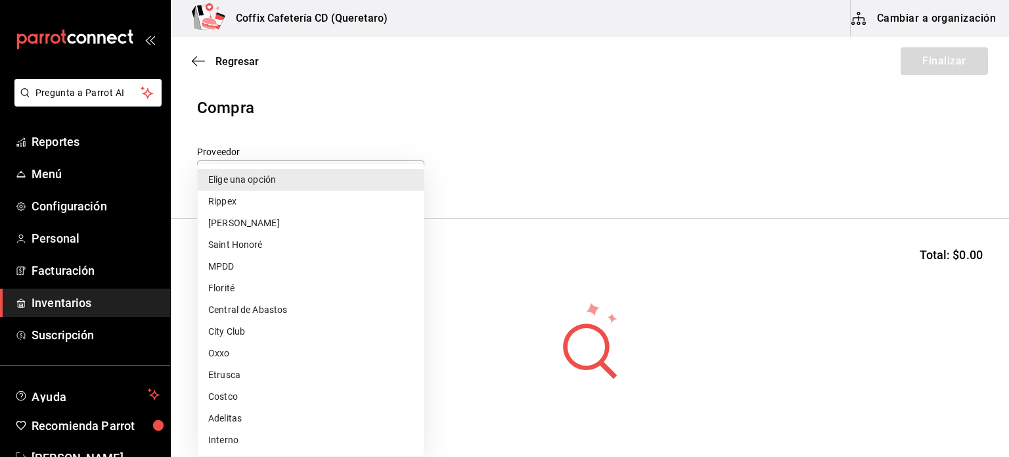
click at [286, 331] on li "City Club" at bounding box center [311, 332] width 226 height 22
type input "e8229ef8-3f66-46bb-a6cf-c8862d9e5f32"
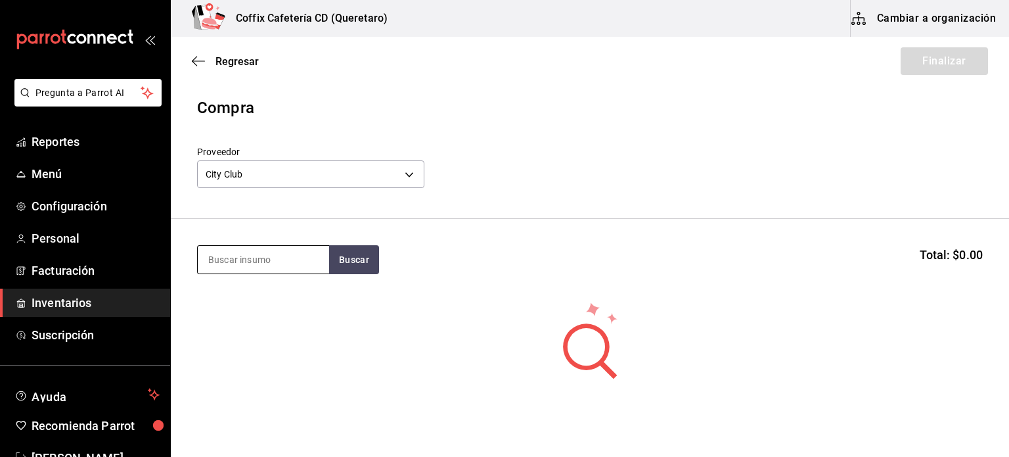
click at [286, 260] on input at bounding box center [263, 260] width 131 height 28
type input "FRUTOS"
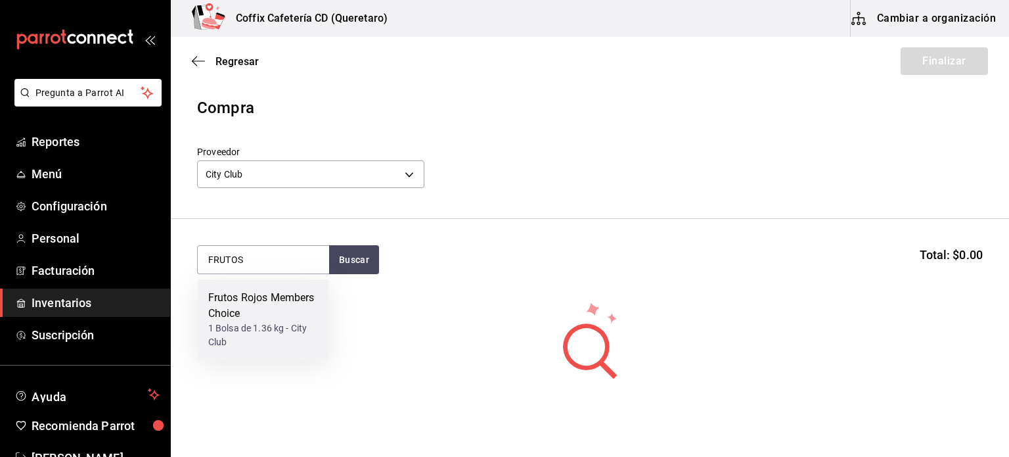
click at [286, 294] on div "[PERSON_NAME] Rojos Members Choice" at bounding box center [263, 306] width 110 height 32
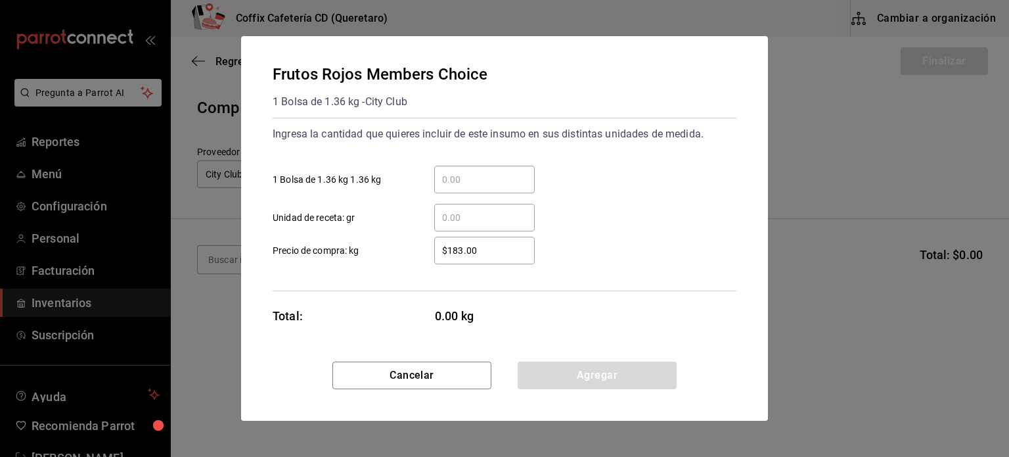
click at [510, 173] on input "​ 1 Bolsa de 1.36 kg 1.36 kg" at bounding box center [484, 179] width 101 height 16
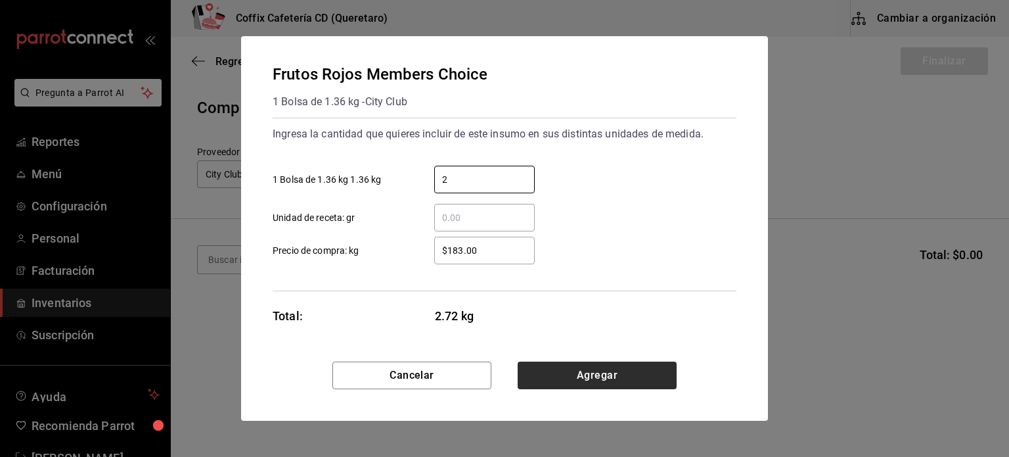
type input "2"
click at [612, 373] on button "Agregar" at bounding box center [597, 375] width 159 height 28
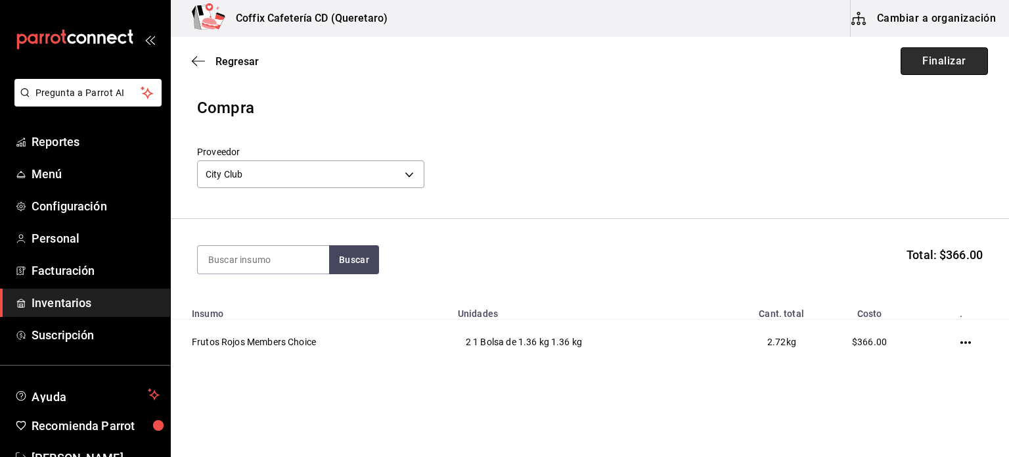
click at [962, 71] on button "Finalizar" at bounding box center [944, 61] width 87 height 28
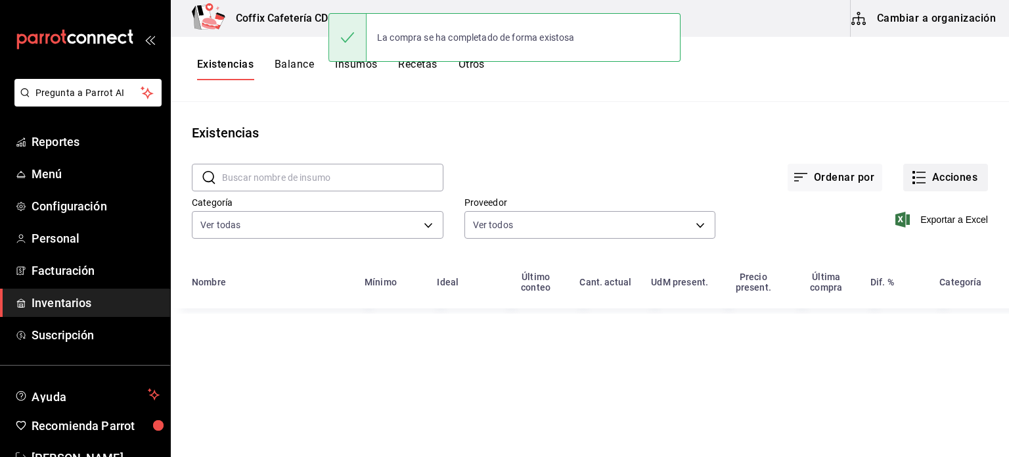
click at [925, 184] on icon "button" at bounding box center [919, 178] width 16 height 16
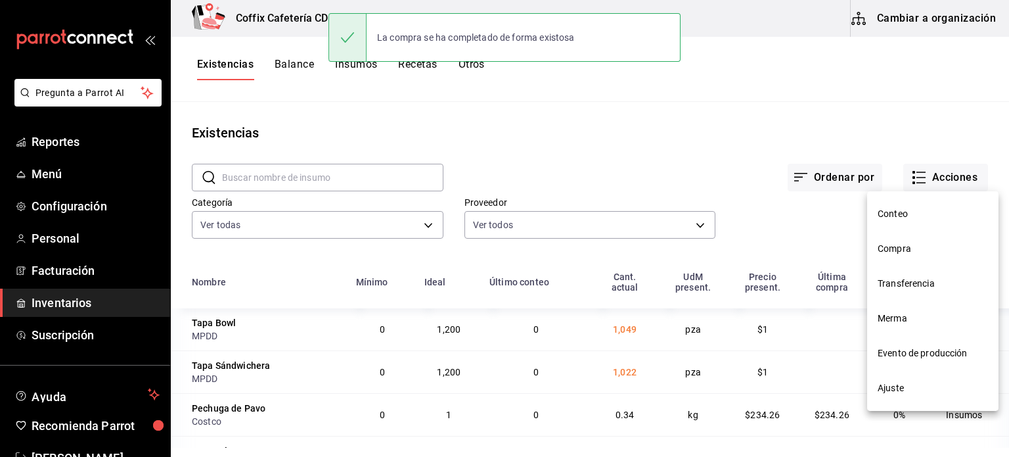
click at [897, 255] on span "Compra" at bounding box center [933, 249] width 110 height 14
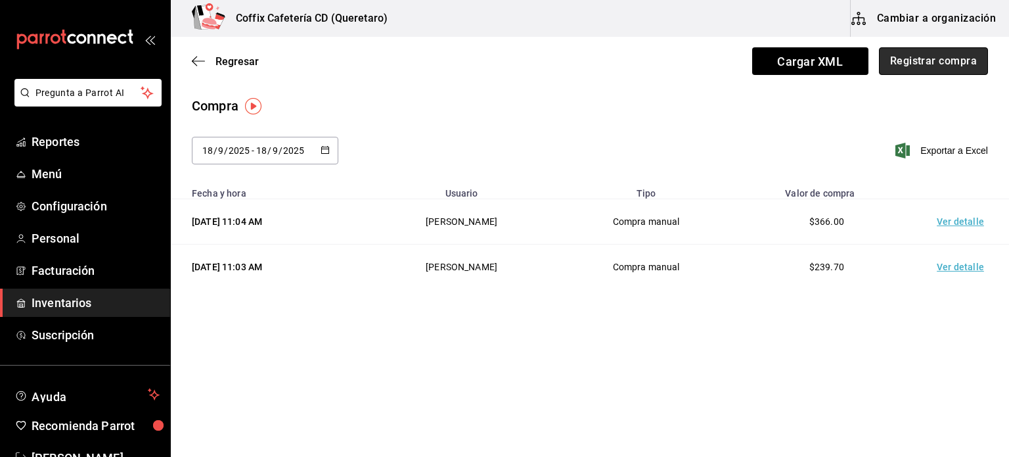
click at [946, 68] on button "Registrar compra" at bounding box center [933, 61] width 109 height 28
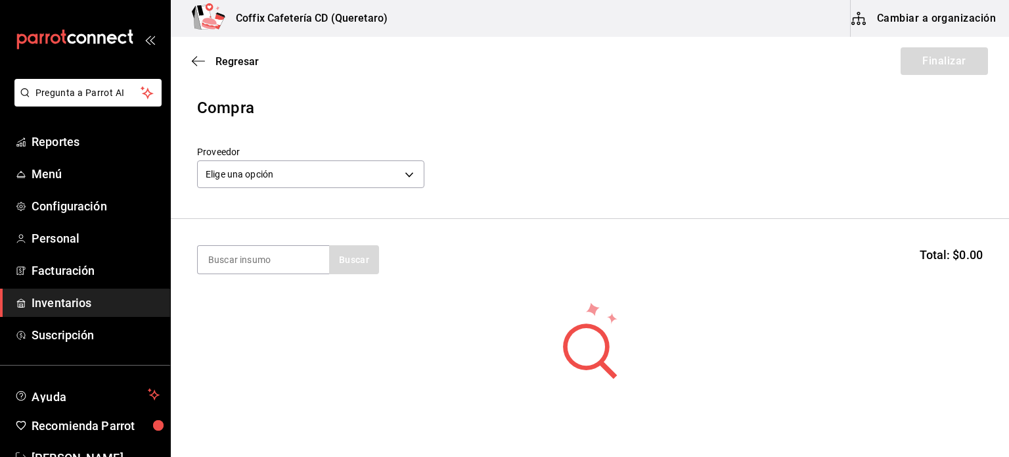
click at [254, 239] on section "Buscar Total: $0.00" at bounding box center [590, 259] width 838 height 81
click at [252, 248] on input at bounding box center [263, 260] width 131 height 28
type input "CHOCOLATE"
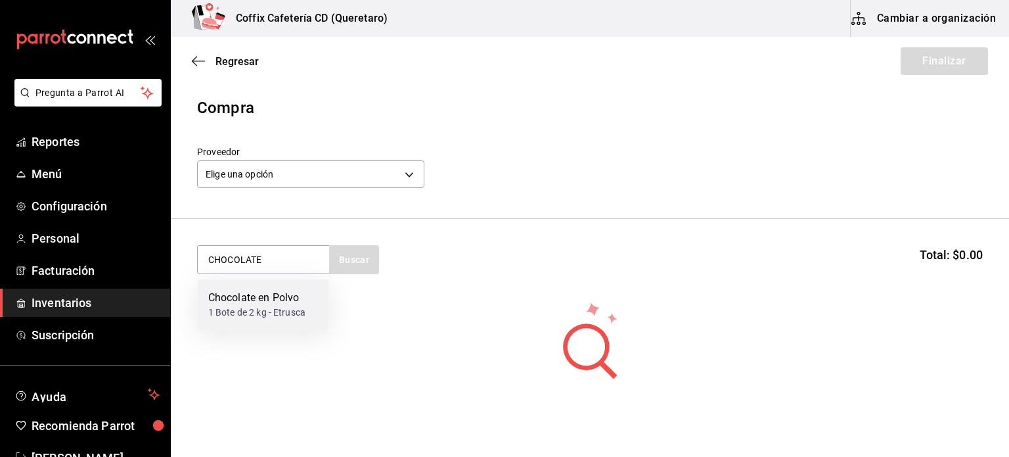
click at [282, 296] on div "Chocolate en Polvo" at bounding box center [256, 298] width 97 height 16
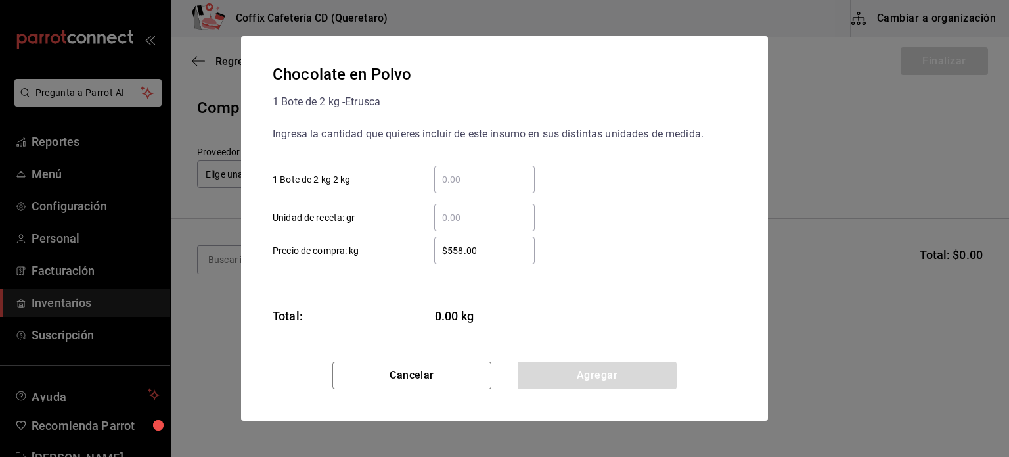
click at [487, 175] on input "​ 1 Bote de 2 kg 2 kg" at bounding box center [484, 179] width 101 height 16
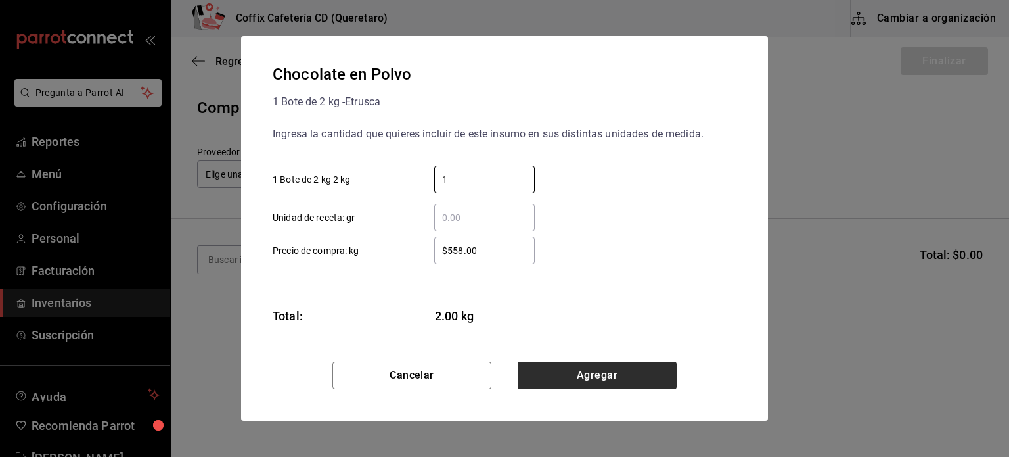
type input "1"
click at [588, 382] on button "Agregar" at bounding box center [597, 375] width 159 height 28
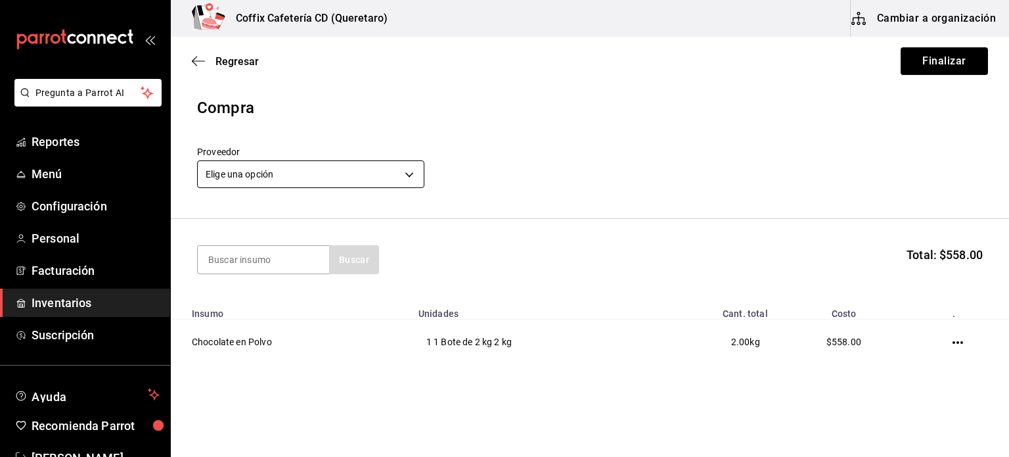
click at [374, 165] on body "Pregunta a Parrot AI Reportes Menú Configuración Personal Facturación Inventari…" at bounding box center [504, 191] width 1009 height 382
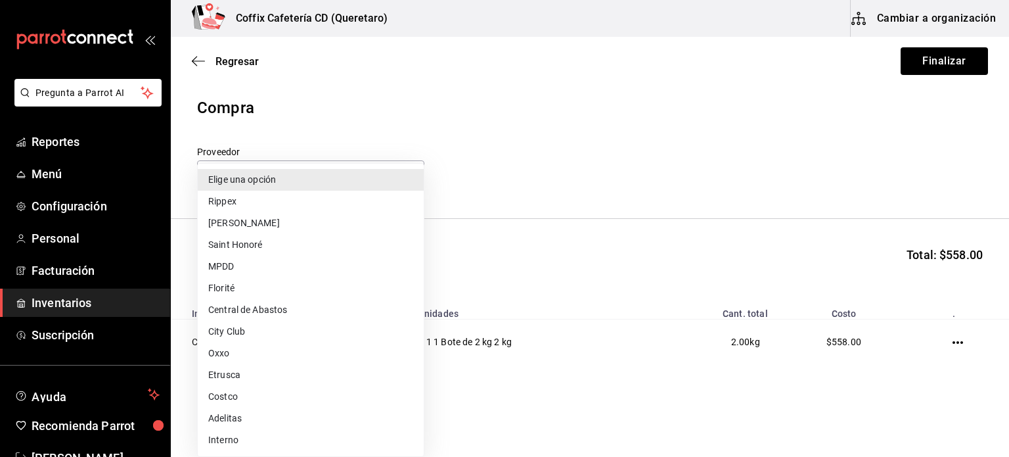
drag, startPoint x: 288, startPoint y: 385, endPoint x: 318, endPoint y: 367, distance: 35.4
click at [318, 367] on ul "Elige una opción Rippex Fausto Saint Honoré MPDD Florité Central de Abastos Cit…" at bounding box center [311, 310] width 226 height 292
click at [318, 367] on li "Etrusca" at bounding box center [311, 375] width 226 height 22
type input "21a110c4-515c-4da9-8489-6d94a651a83d"
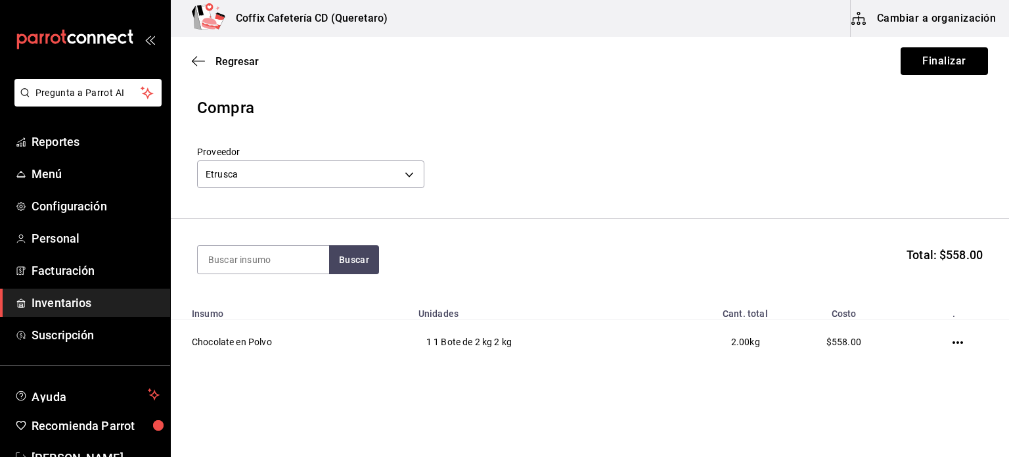
click at [606, 165] on div "Proveedor Etrusca 21a110c4-515c-4da9-8489-6d94a651a83d" at bounding box center [590, 169] width 786 height 46
click at [928, 74] on button "Finalizar" at bounding box center [944, 61] width 87 height 28
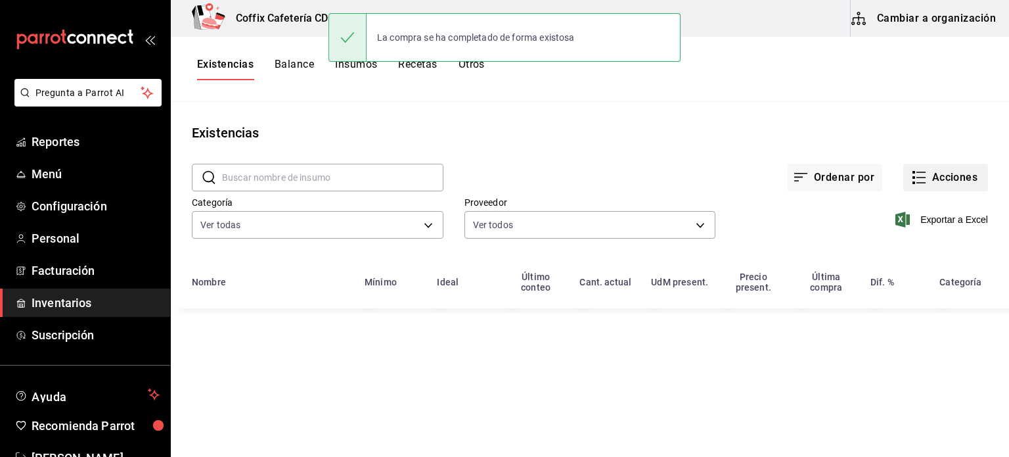
click at [923, 180] on icon "button" at bounding box center [919, 178] width 16 height 16
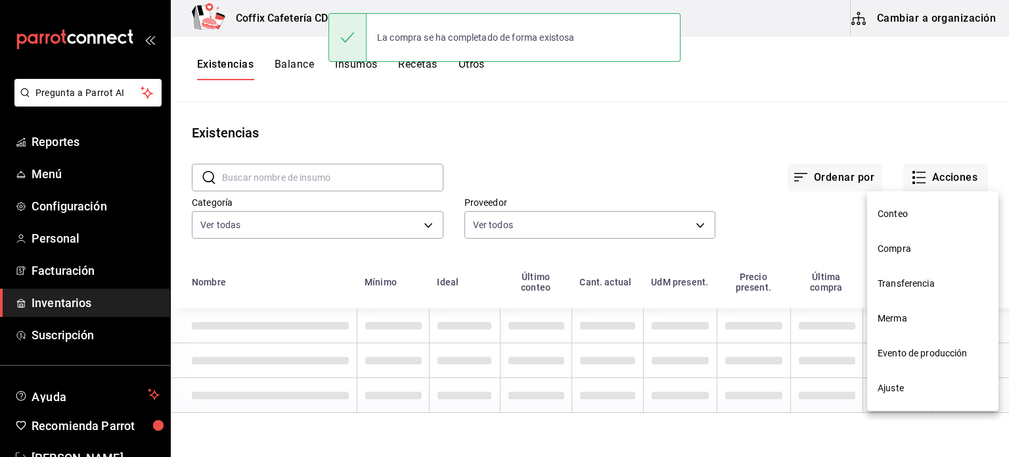
click at [939, 248] on span "Compra" at bounding box center [933, 249] width 110 height 14
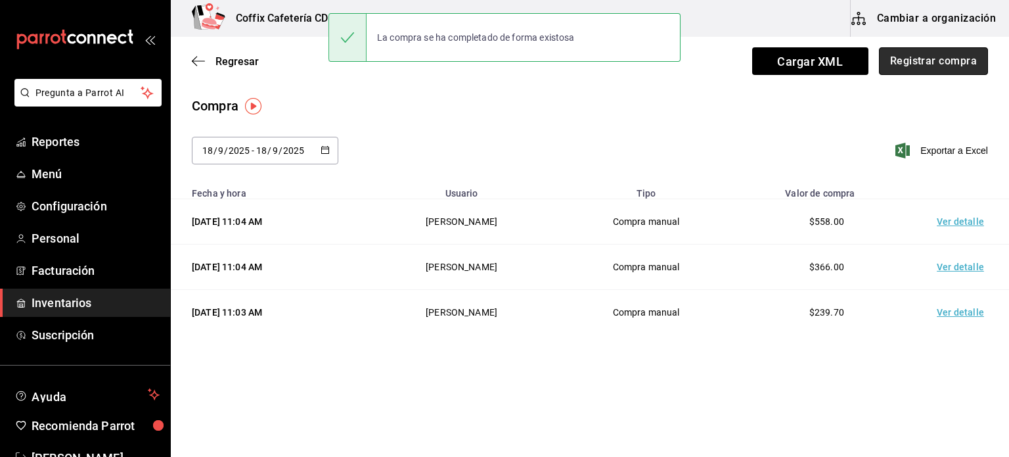
click at [936, 65] on button "Registrar compra" at bounding box center [933, 61] width 109 height 28
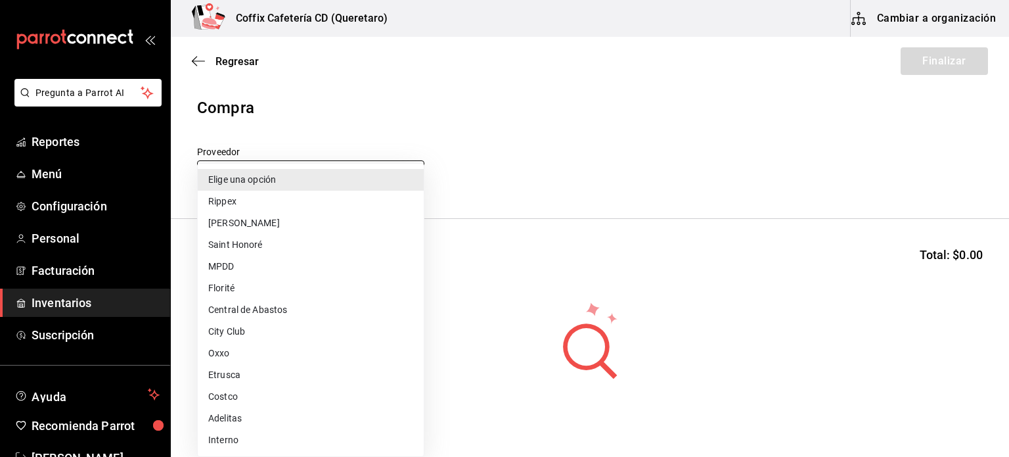
click at [292, 179] on body "Pregunta a Parrot AI Reportes Menú Configuración Personal Facturación Inventari…" at bounding box center [504, 191] width 1009 height 382
click at [613, 223] on div at bounding box center [504, 228] width 1009 height 457
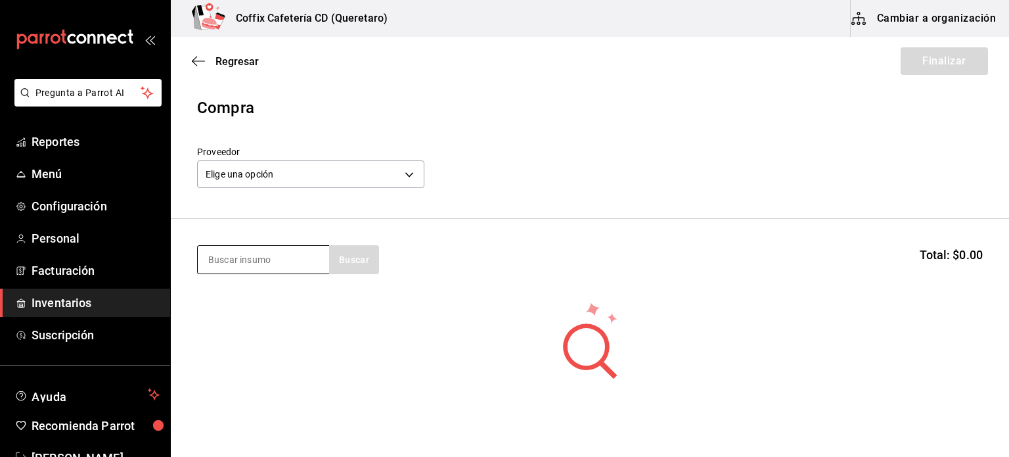
click at [286, 265] on input at bounding box center [263, 260] width 131 height 28
type input "YOGURT"
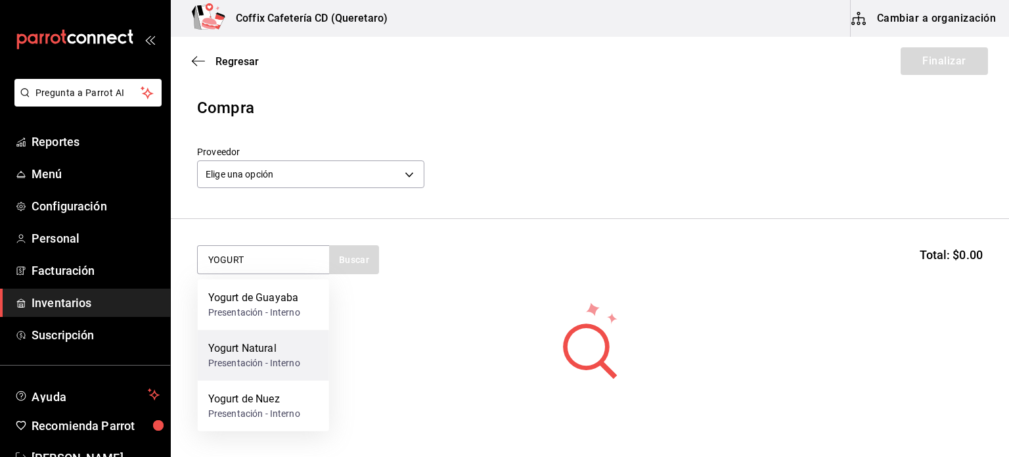
click at [288, 346] on div "Yogurt Natural" at bounding box center [254, 348] width 92 height 16
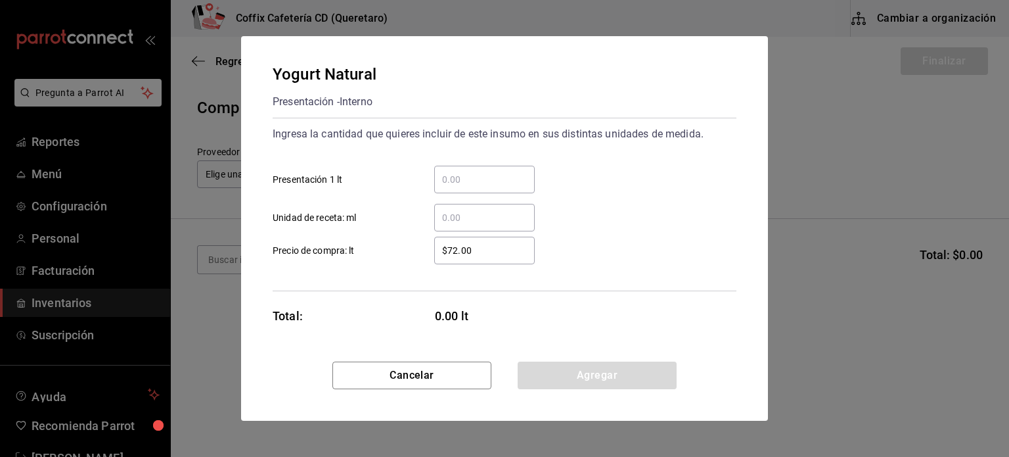
click at [490, 175] on input "​ Presentación 1 lt" at bounding box center [484, 179] width 101 height 16
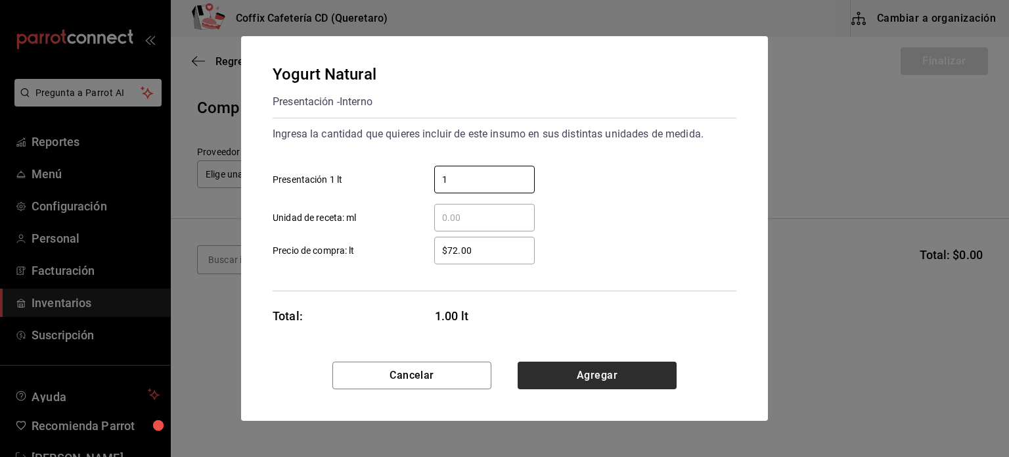
type input "1"
click at [556, 374] on button "Agregar" at bounding box center [597, 375] width 159 height 28
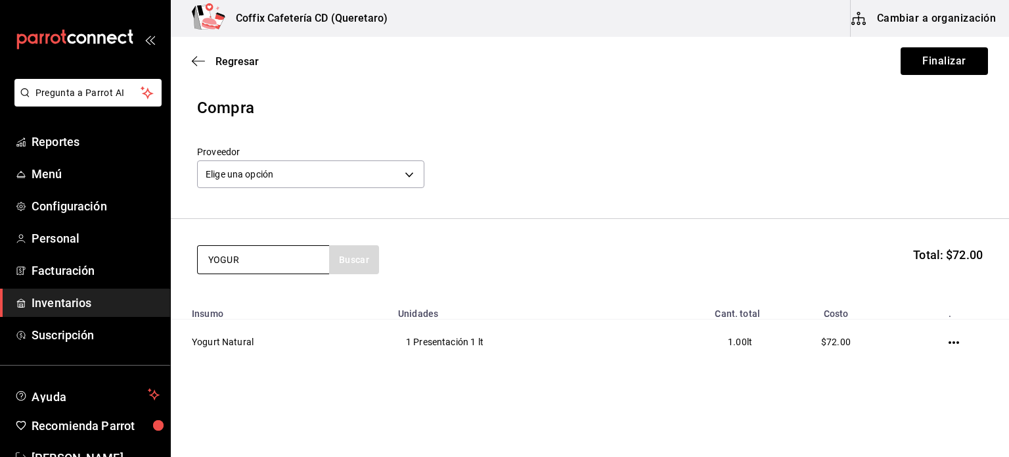
type input "YOGURT"
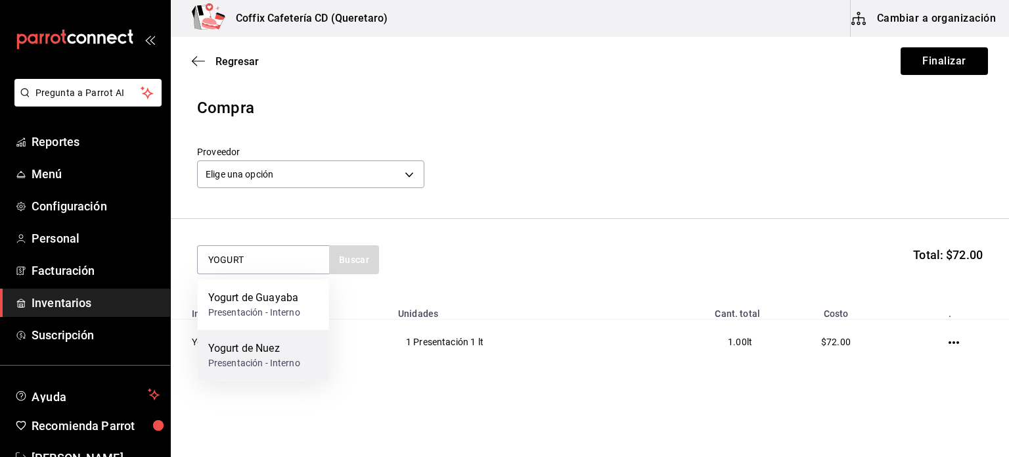
click at [276, 354] on div "Yogurt [PERSON_NAME]" at bounding box center [254, 348] width 92 height 16
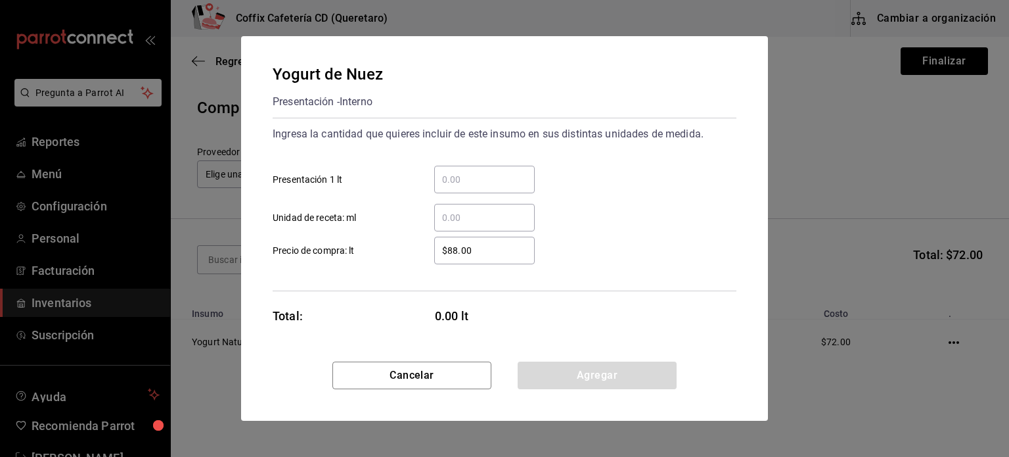
click at [514, 183] on input "​ Presentación 1 lt" at bounding box center [484, 179] width 101 height 16
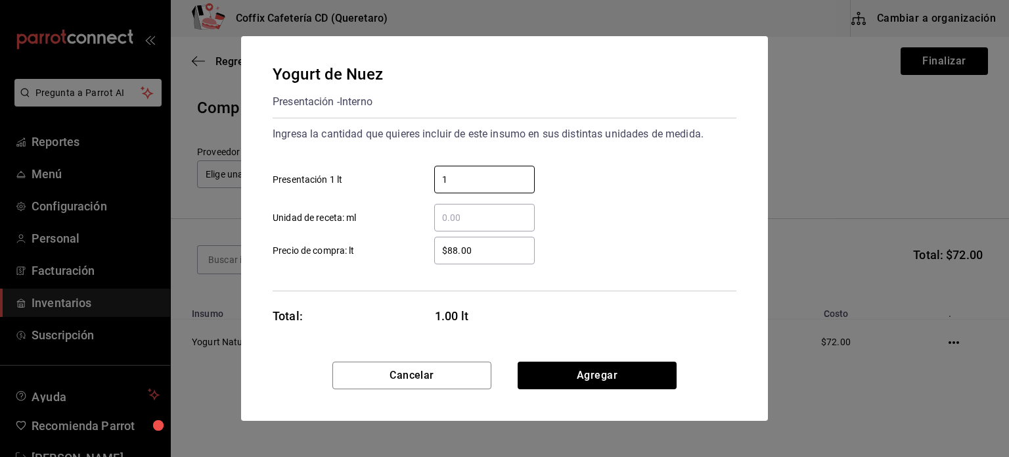
type input "1"
click at [546, 351] on div "Yogurt de Nuez Presentación - Interno Ingresa la cantidad que quieres incluir d…" at bounding box center [504, 198] width 527 height 325
click at [563, 374] on button "Agregar" at bounding box center [597, 375] width 159 height 28
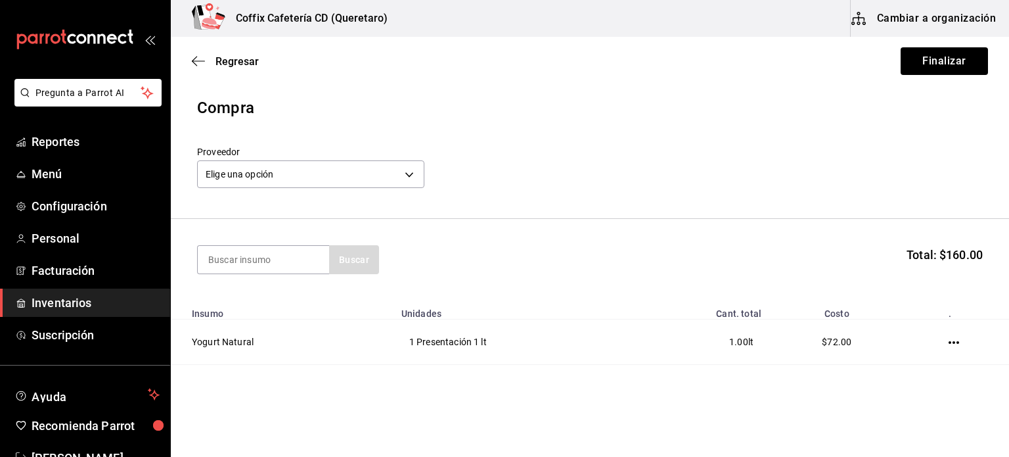
click at [599, 237] on section "Buscar Total: $160.00" at bounding box center [590, 259] width 838 height 81
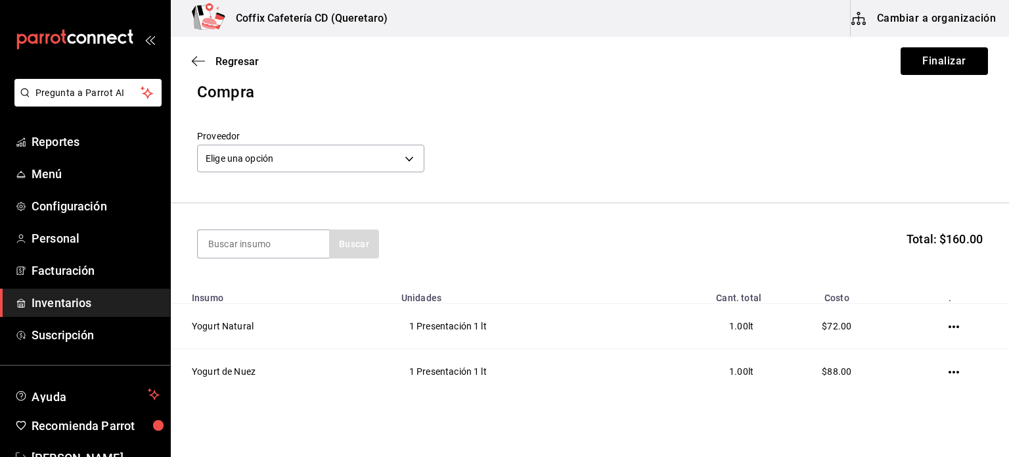
scroll to position [15, 0]
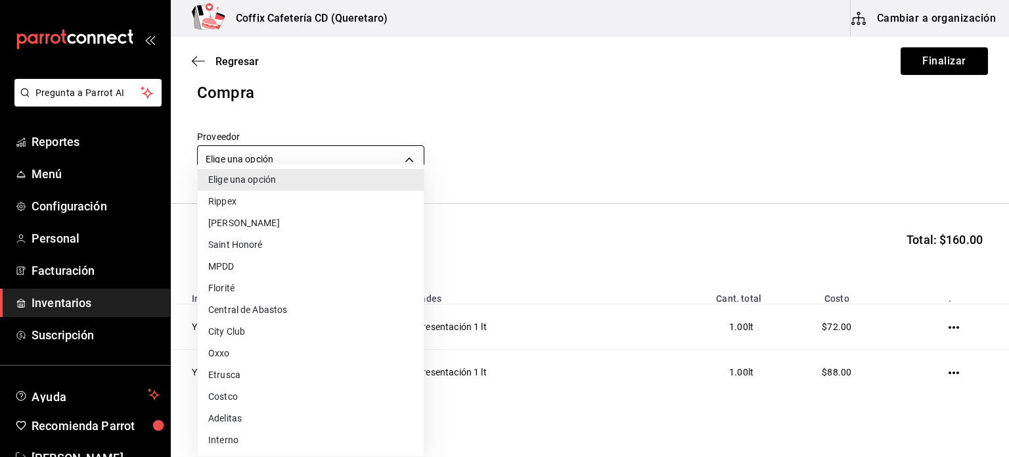
click at [397, 150] on body "Pregunta a Parrot AI Reportes Menú Configuración Personal Facturación Inventari…" at bounding box center [504, 191] width 1009 height 382
click at [224, 441] on li "Interno" at bounding box center [311, 440] width 226 height 22
type input "381982f7-1f14-4a61-a6fd-7417c2332bd8"
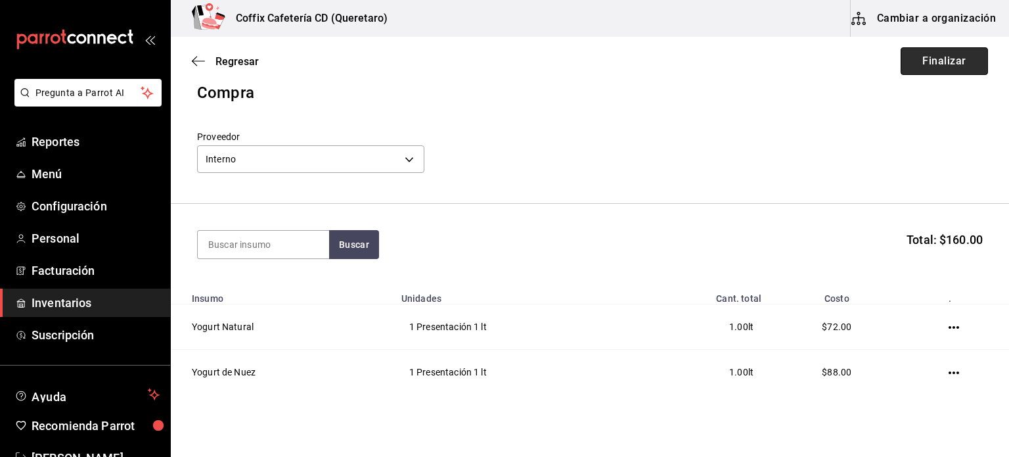
click at [920, 68] on button "Finalizar" at bounding box center [944, 61] width 87 height 28
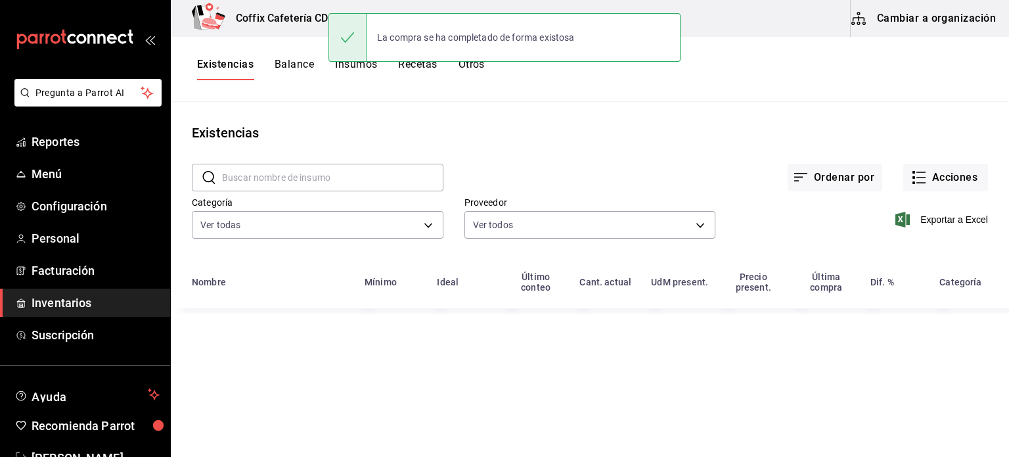
click at [681, 171] on div "Ordenar por Acciones" at bounding box center [715, 167] width 545 height 49
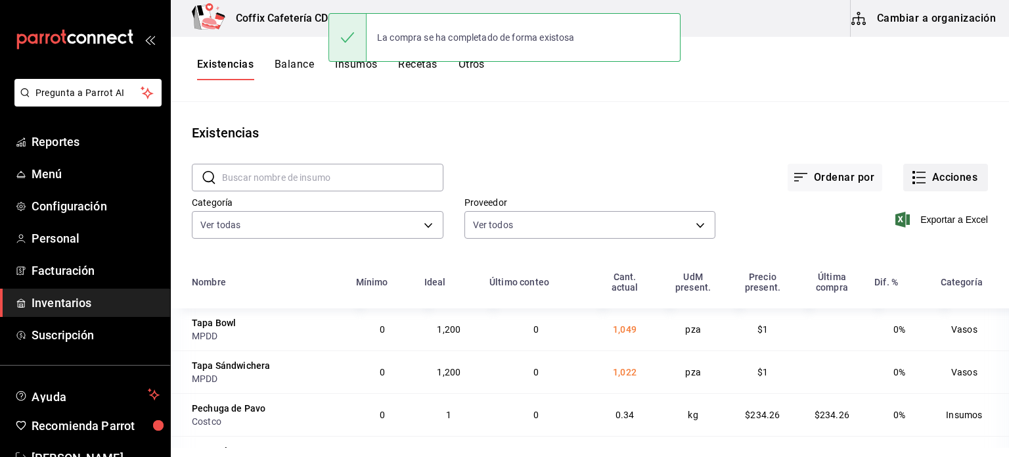
click at [916, 172] on icon "button" at bounding box center [920, 172] width 9 height 0
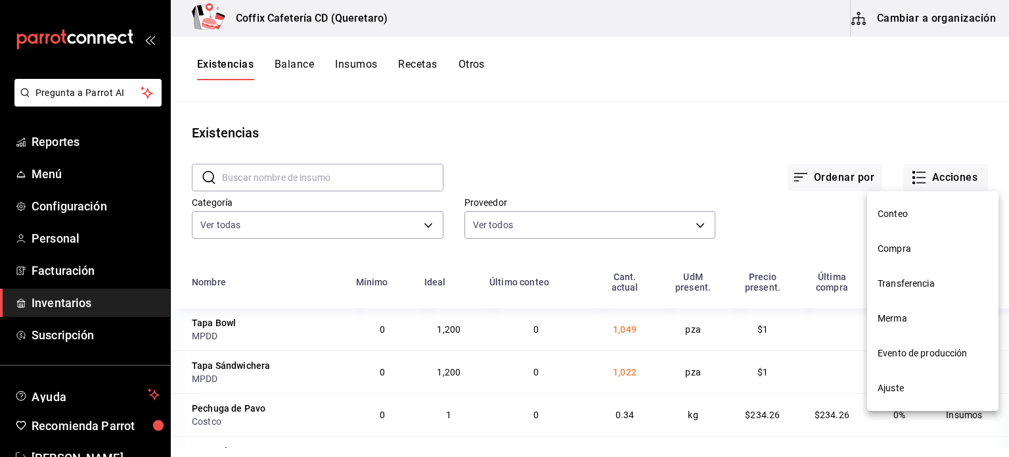
click at [876, 394] on li "Ajuste" at bounding box center [932, 388] width 131 height 35
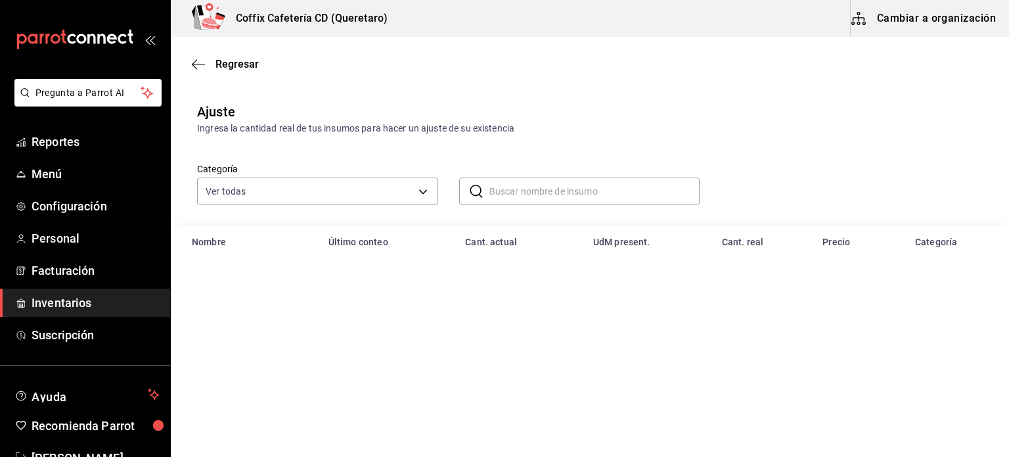
click at [545, 189] on input "text" at bounding box center [594, 191] width 211 height 26
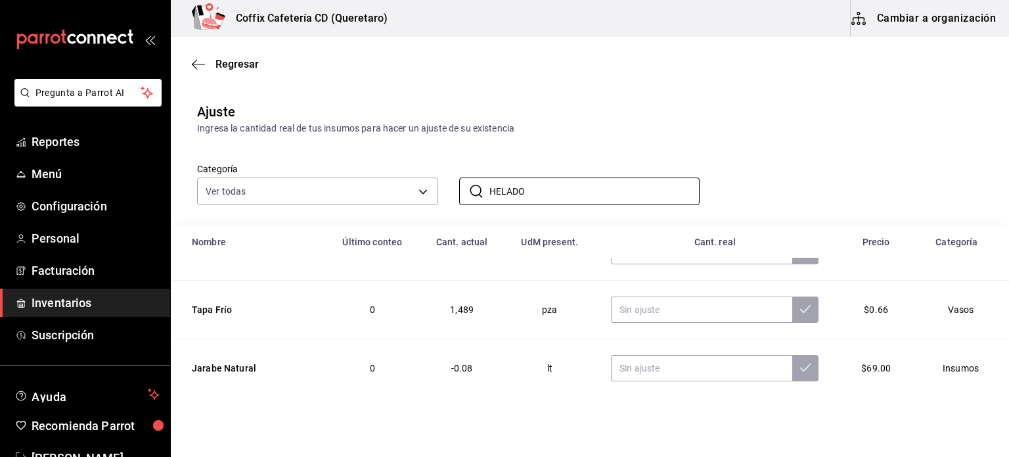
scroll to position [240, 0]
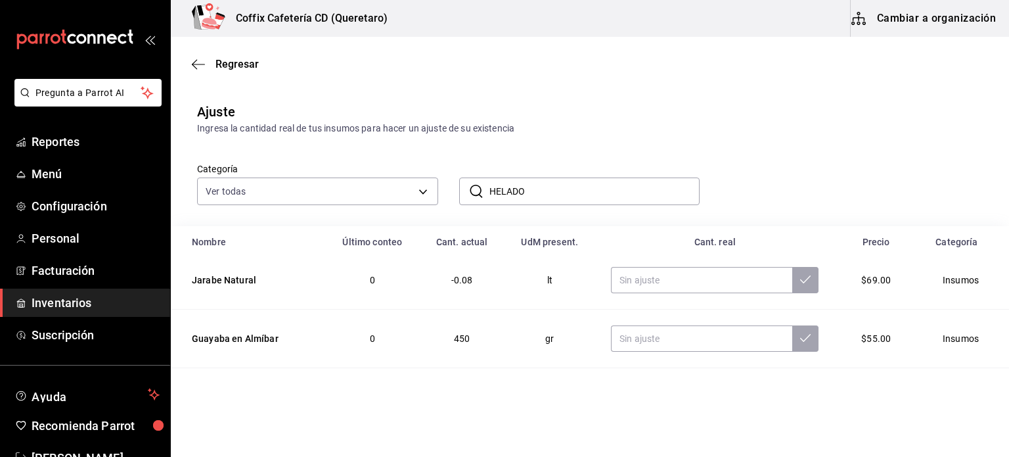
click at [616, 190] on input "HELADO" at bounding box center [594, 191] width 211 height 26
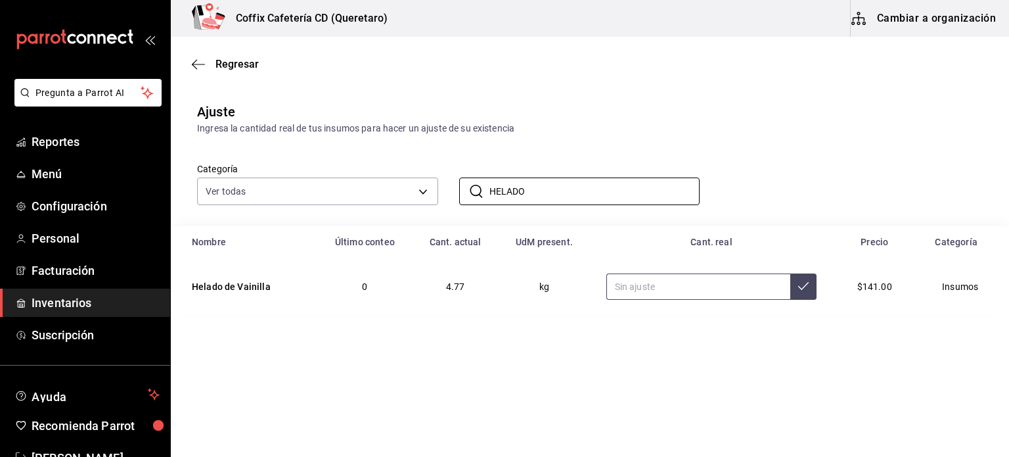
type input "HELADO"
click at [699, 281] on input "text" at bounding box center [698, 286] width 185 height 26
type input "3.40"
click at [798, 290] on icon at bounding box center [803, 286] width 11 height 11
click at [216, 72] on div "Regresar" at bounding box center [590, 64] width 838 height 34
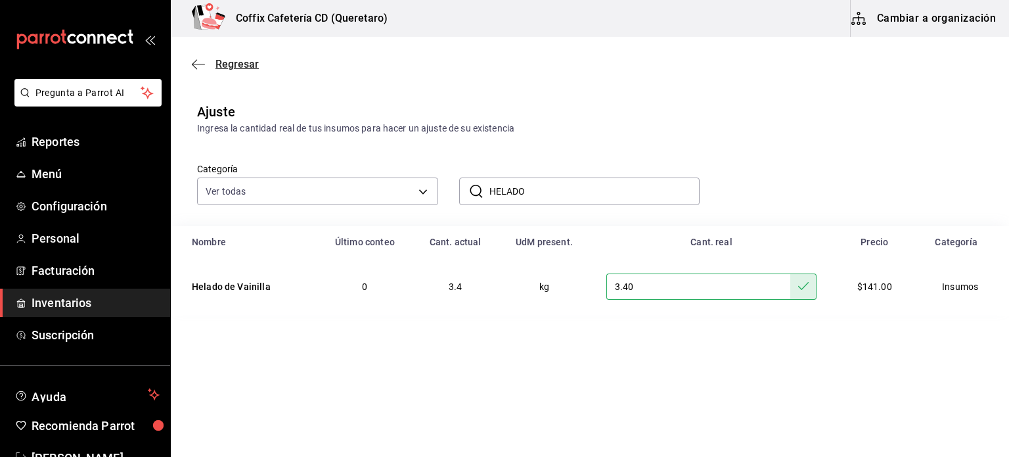
click at [242, 61] on span "Regresar" at bounding box center [236, 64] width 43 height 12
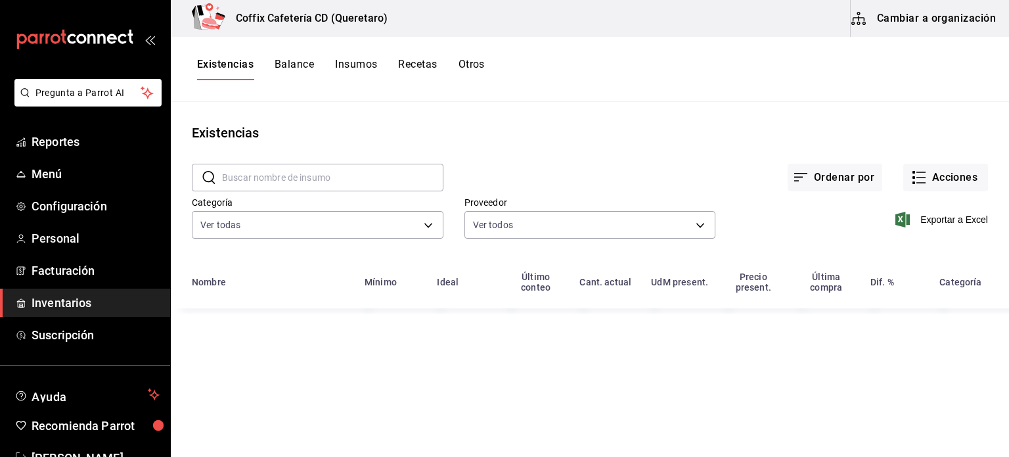
click at [595, 163] on div "Ordenar por Acciones" at bounding box center [715, 167] width 545 height 49
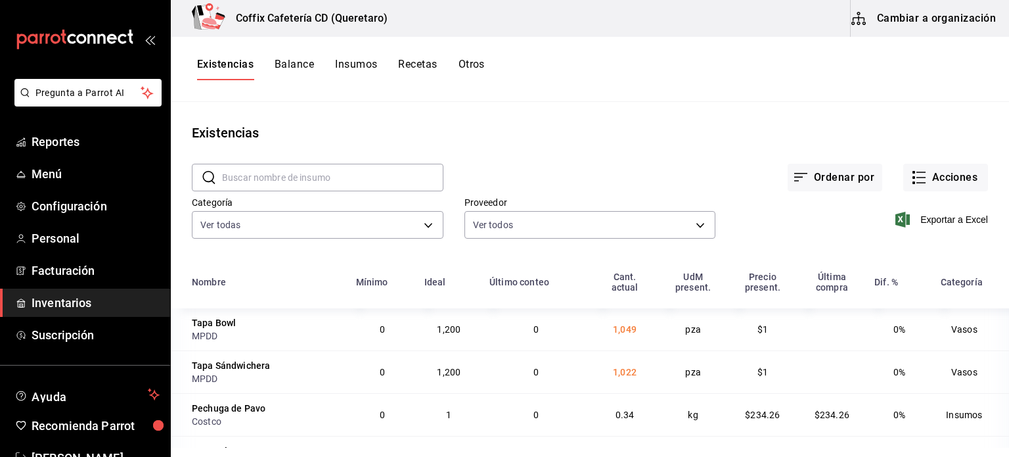
click at [286, 177] on input "text" at bounding box center [332, 177] width 221 height 26
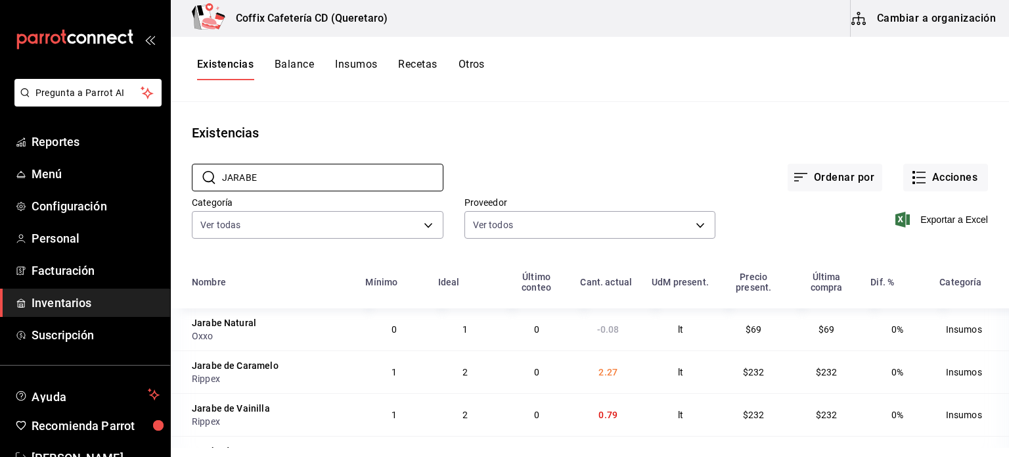
scroll to position [37, 0]
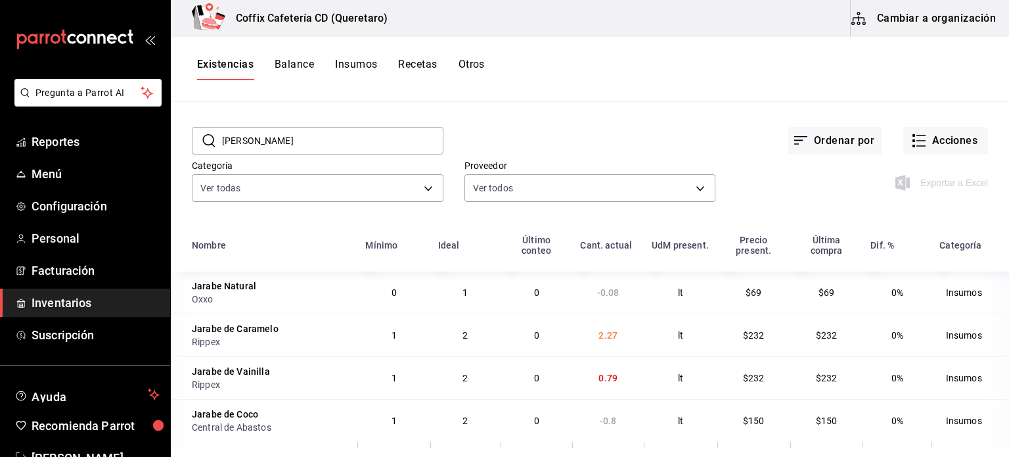
type input "J"
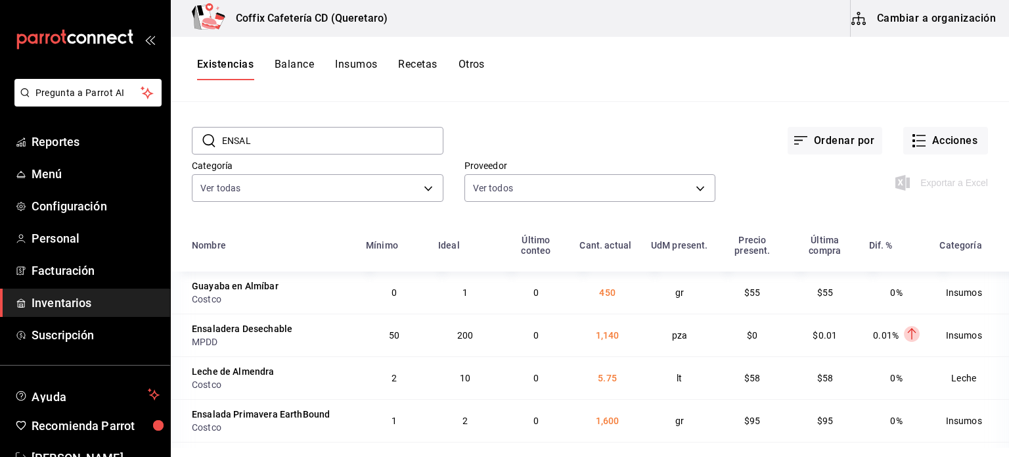
scroll to position [0, 0]
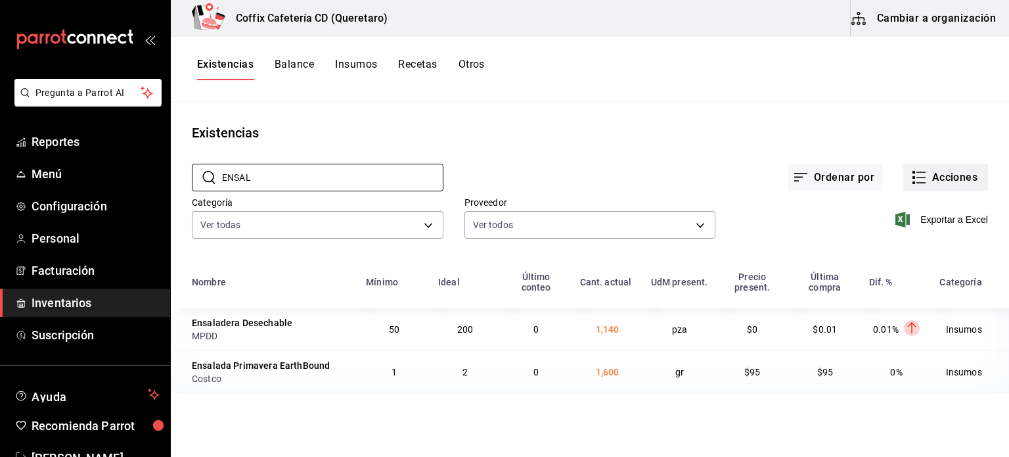
type input "ENSAL"
click at [950, 175] on button "Acciones" at bounding box center [945, 178] width 85 height 28
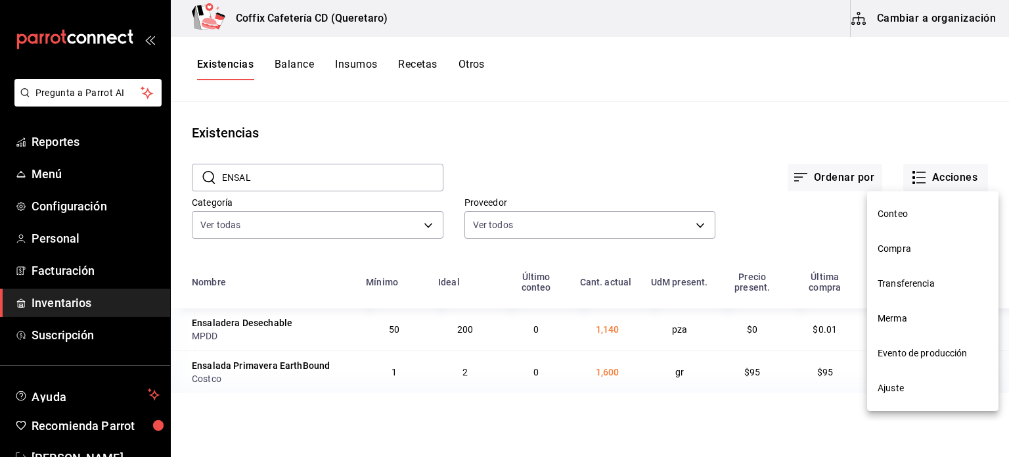
click at [901, 394] on span "Ajuste" at bounding box center [933, 388] width 110 height 14
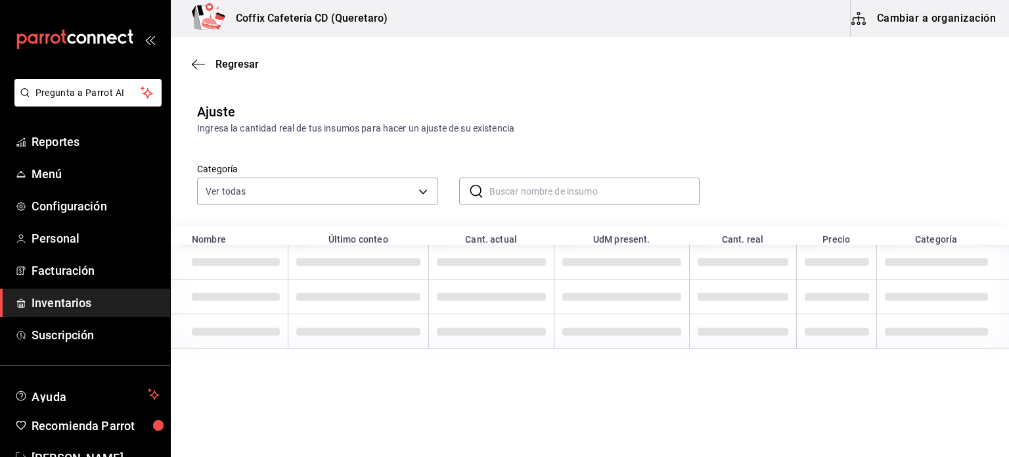
click at [531, 192] on input "text" at bounding box center [594, 191] width 211 height 26
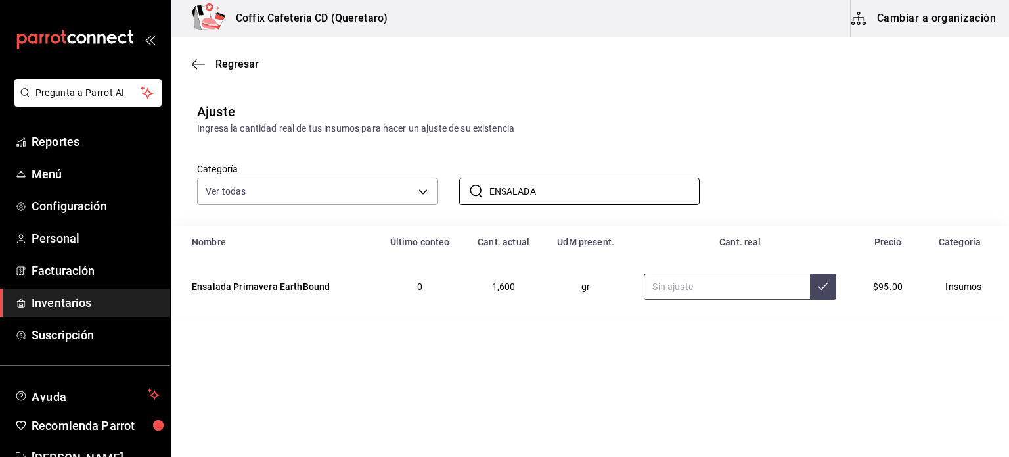
type input "ENSALADA"
click at [696, 288] on input "text" at bounding box center [727, 286] width 166 height 26
type input "858.00"
click at [812, 278] on button at bounding box center [823, 286] width 26 height 26
click at [825, 186] on div "Categoría Ver todas 253cc11b-f3ad-4845-aa12-2fa91aceb89d,d610eae4-484d-4fb6-9d5…" at bounding box center [569, 170] width 786 height 70
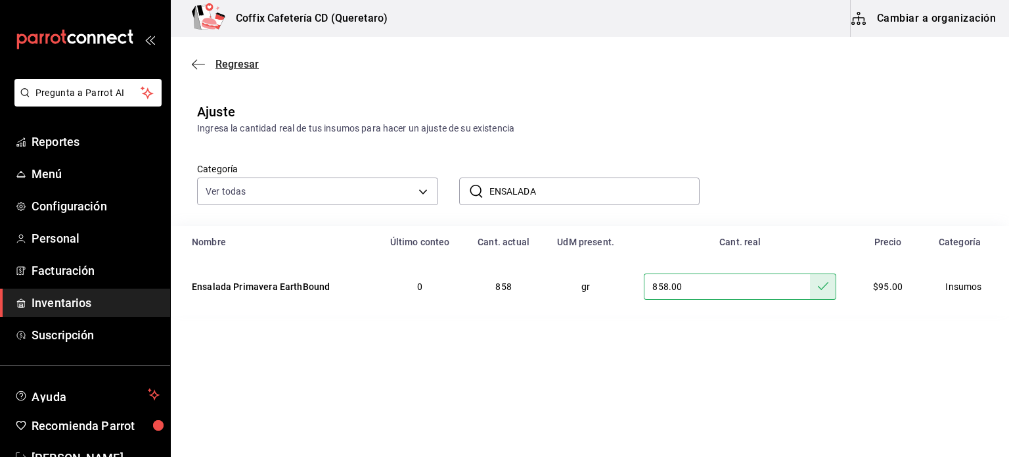
click at [225, 65] on span "Regresar" at bounding box center [236, 64] width 43 height 12
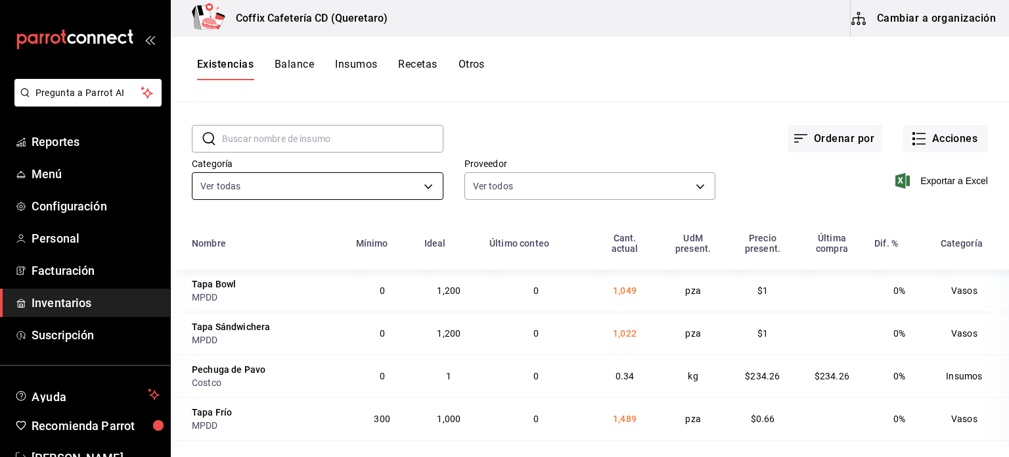
scroll to position [59, 0]
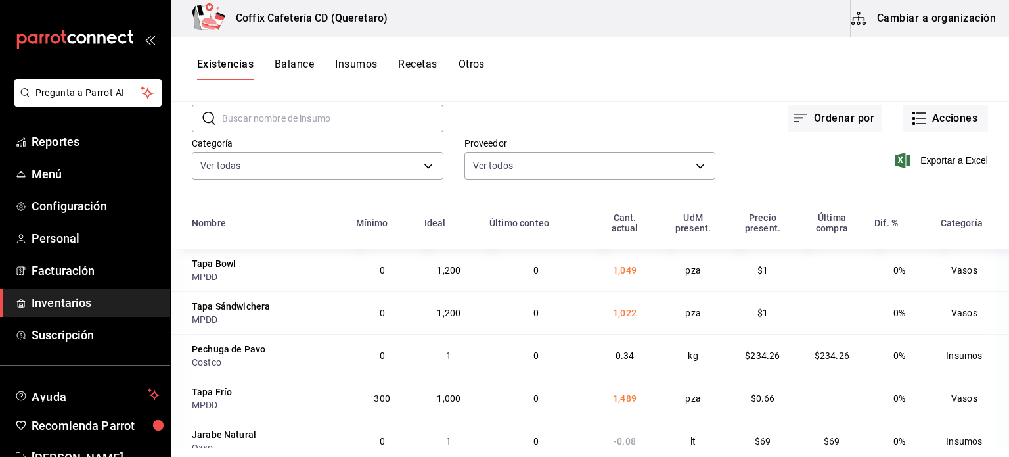
click at [354, 112] on input "text" at bounding box center [332, 118] width 221 height 26
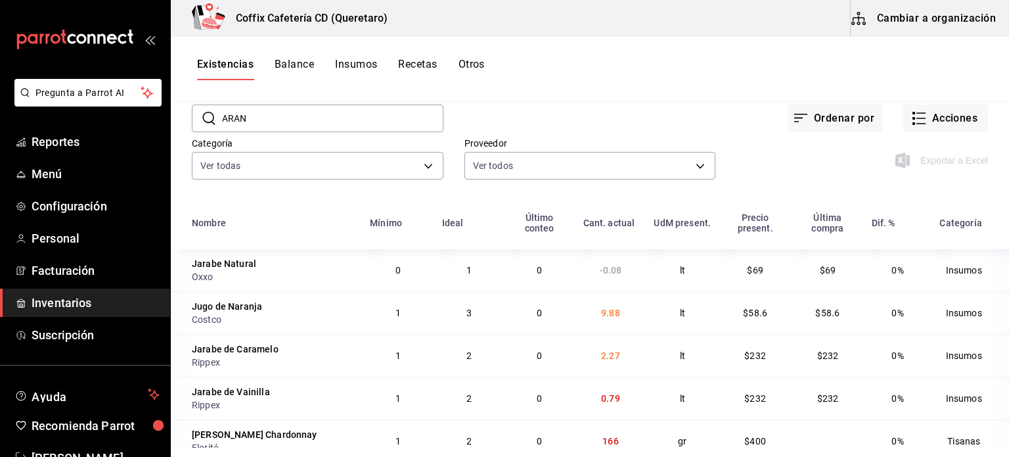
scroll to position [0, 0]
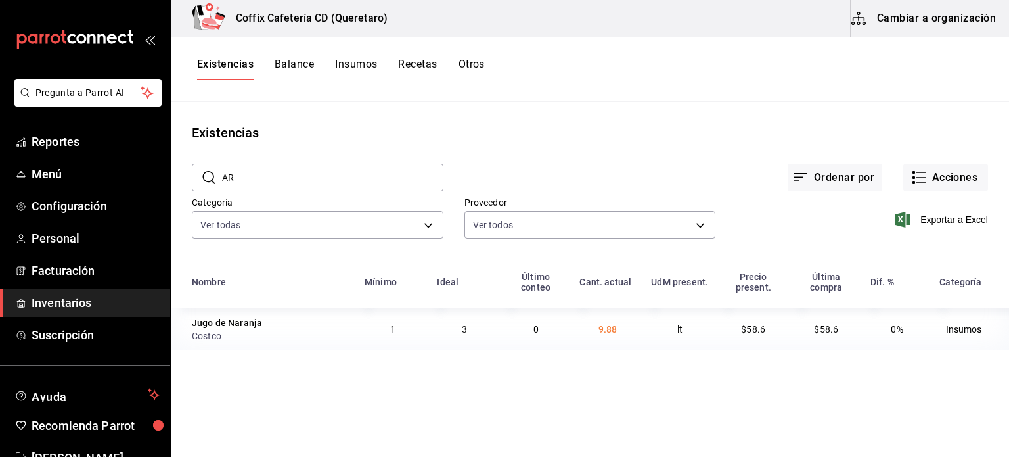
type input "A"
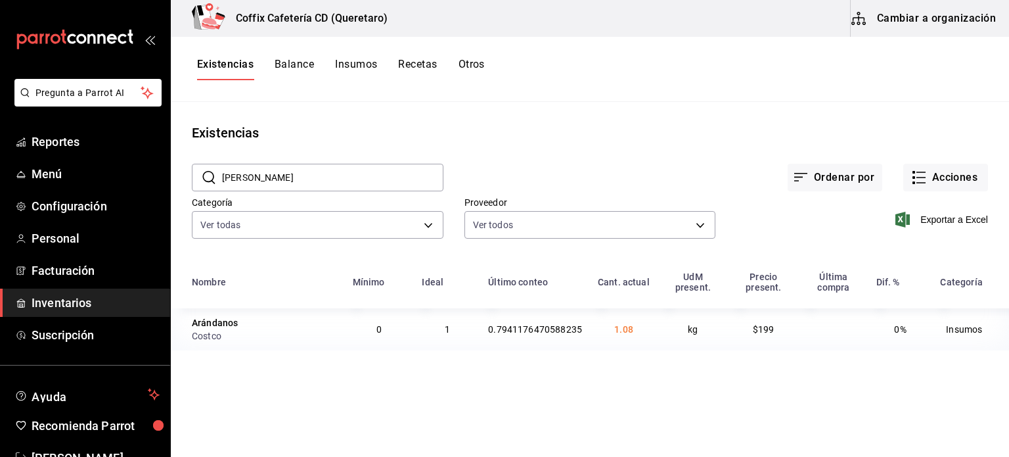
click at [319, 165] on input "[PERSON_NAME]" at bounding box center [332, 177] width 221 height 26
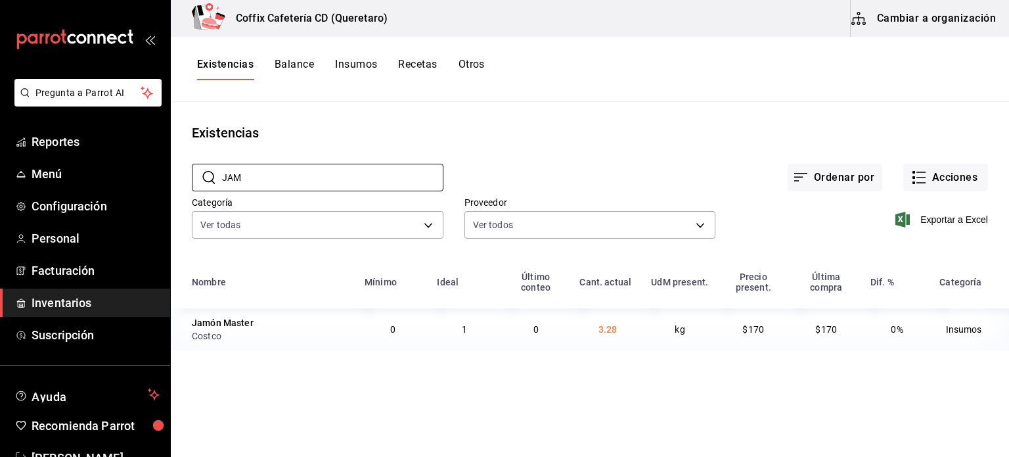
type input "JAM"
click at [943, 175] on button "Acciones" at bounding box center [945, 178] width 85 height 28
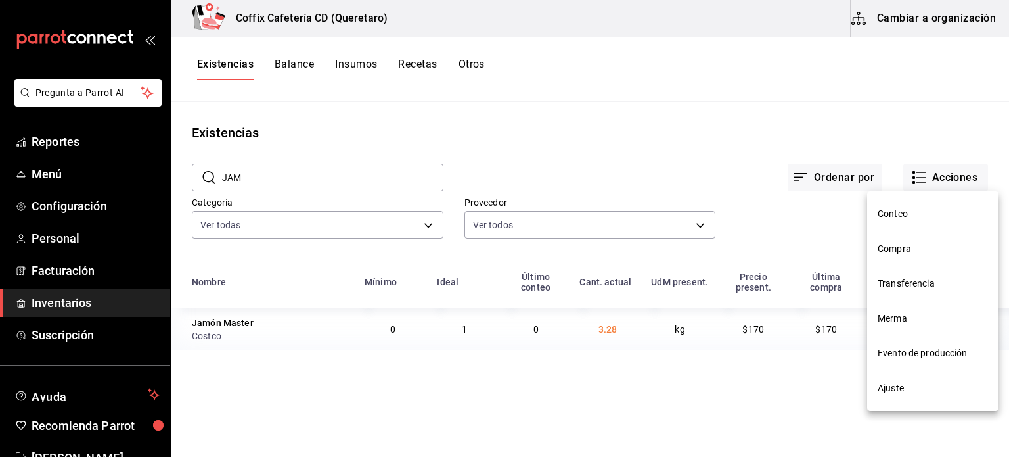
click at [920, 327] on li "Merma" at bounding box center [932, 318] width 131 height 35
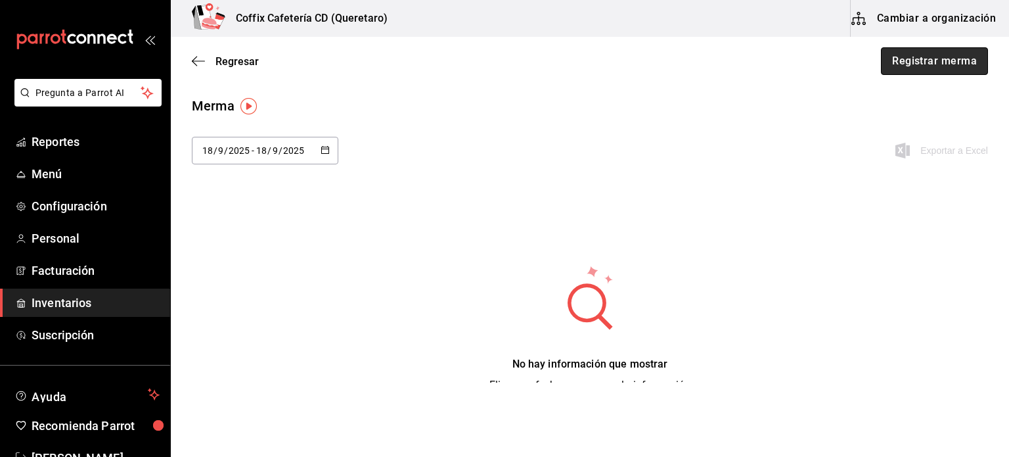
click at [937, 62] on button "Registrar merma" at bounding box center [934, 61] width 107 height 28
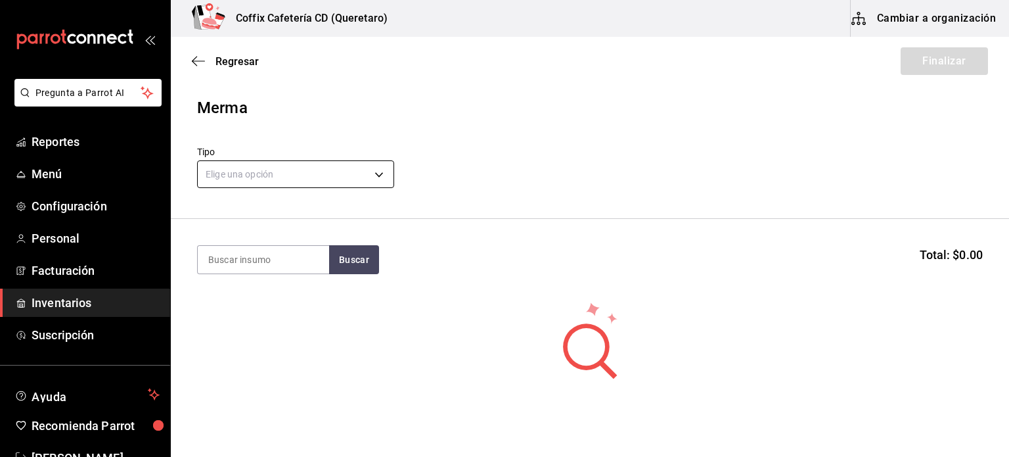
click at [320, 173] on body "Pregunta a Parrot AI Reportes Menú Configuración Personal Facturación Inventari…" at bounding box center [504, 191] width 1009 height 382
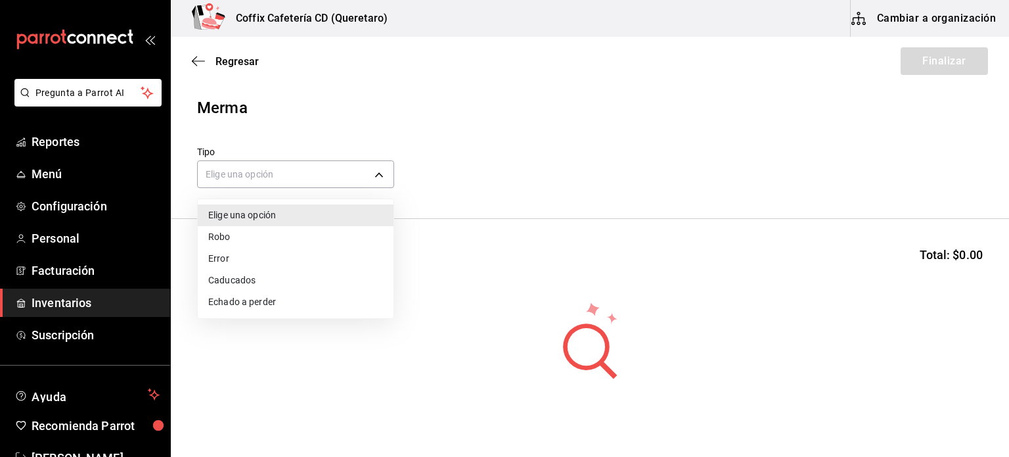
click at [263, 303] on li "Echado a perder" at bounding box center [296, 302] width 196 height 22
type input "SPOILED"
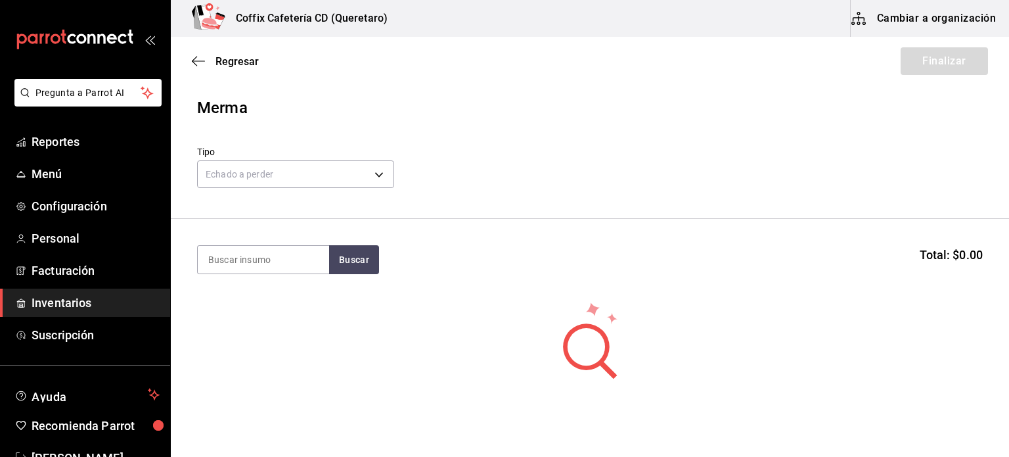
click at [279, 236] on section "Buscar Total: $0.00" at bounding box center [590, 259] width 838 height 81
click at [273, 249] on input at bounding box center [263, 260] width 131 height 28
type input "ARÚGU"
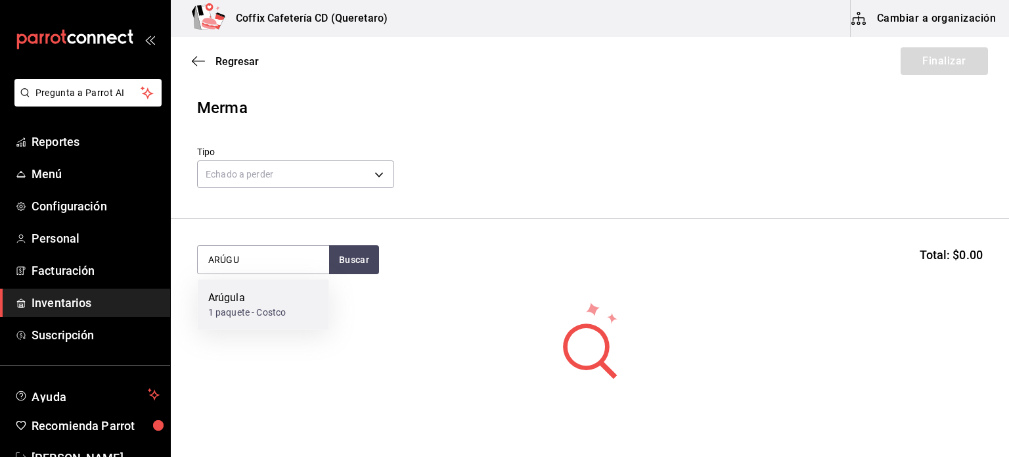
click at [284, 302] on div "Arúgula" at bounding box center [247, 298] width 78 height 16
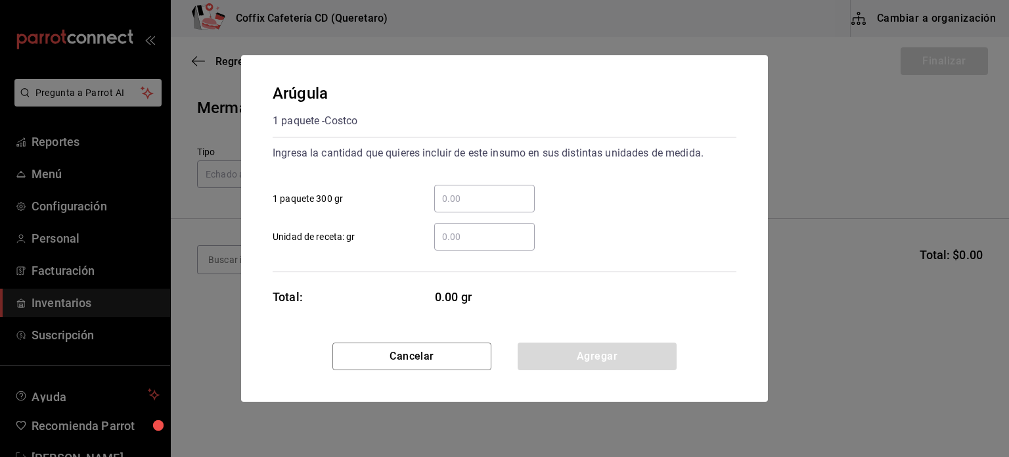
click at [492, 233] on input "​ Unidad de receta: gr" at bounding box center [484, 237] width 101 height 16
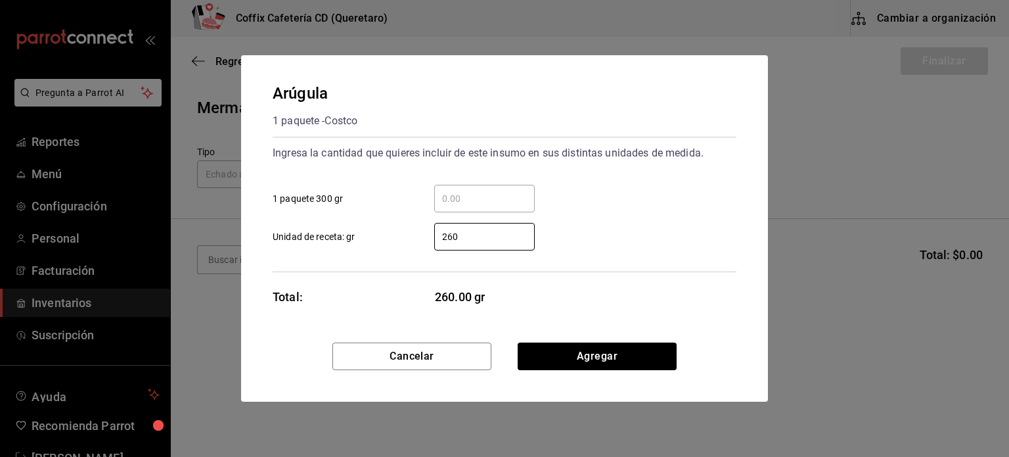
type input "260"
click at [604, 382] on div "Cancelar Agregar" at bounding box center [504, 371] width 527 height 59
click at [639, 359] on button "Agregar" at bounding box center [597, 356] width 159 height 28
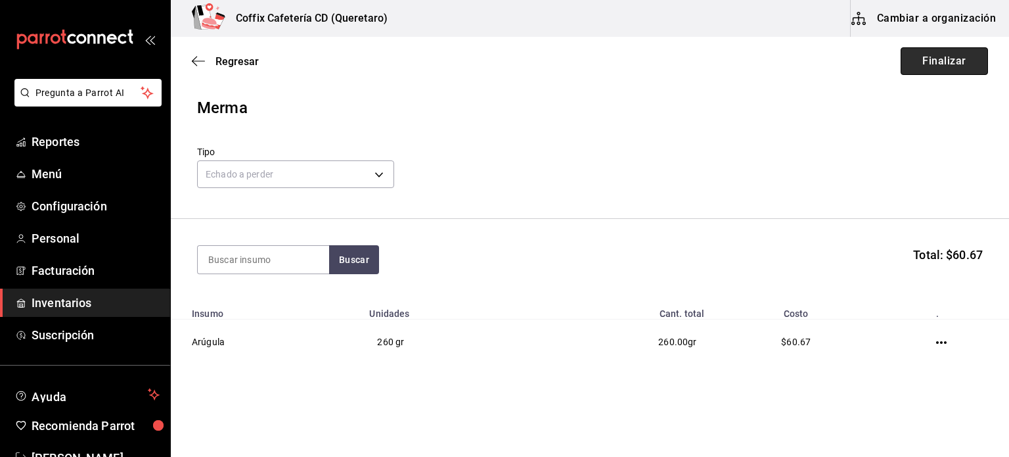
click at [948, 68] on button "Finalizar" at bounding box center [944, 61] width 87 height 28
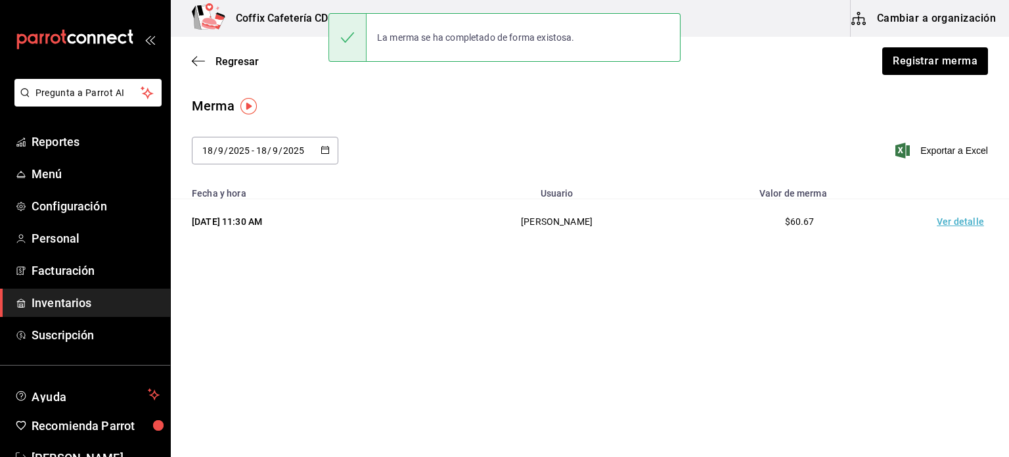
click at [229, 76] on div "Regresar Registrar merma" at bounding box center [590, 61] width 838 height 49
click at [227, 70] on div "Regresar Registrar merma" at bounding box center [590, 61] width 838 height 49
click at [222, 64] on span "Regresar" at bounding box center [236, 61] width 43 height 12
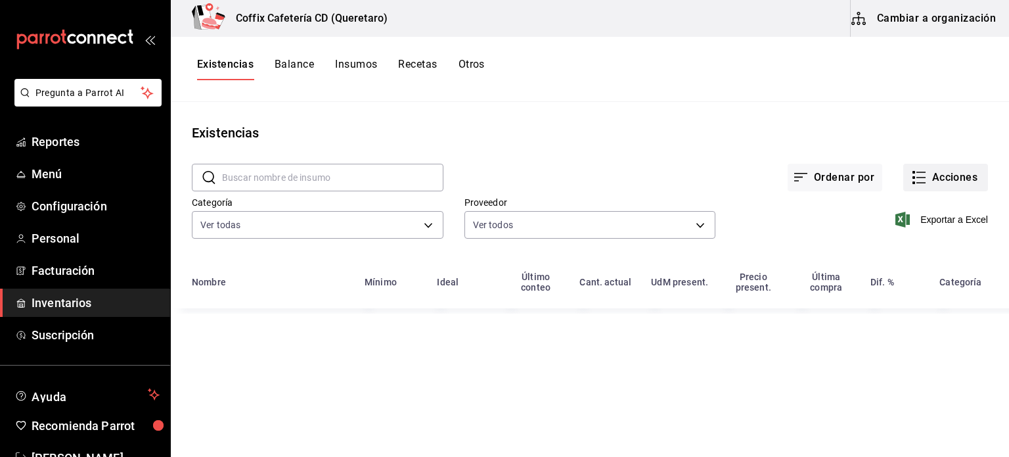
click at [938, 178] on button "Acciones" at bounding box center [945, 178] width 85 height 28
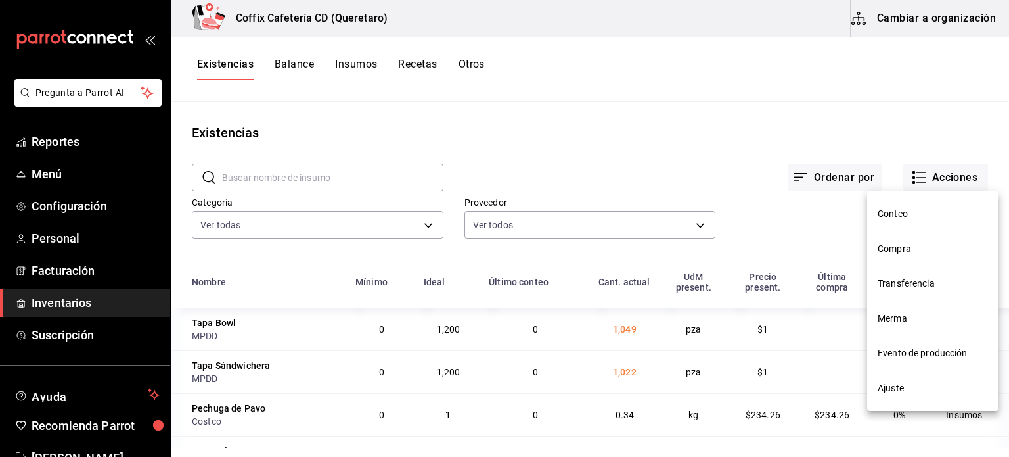
click at [886, 397] on li "Ajuste" at bounding box center [932, 388] width 131 height 35
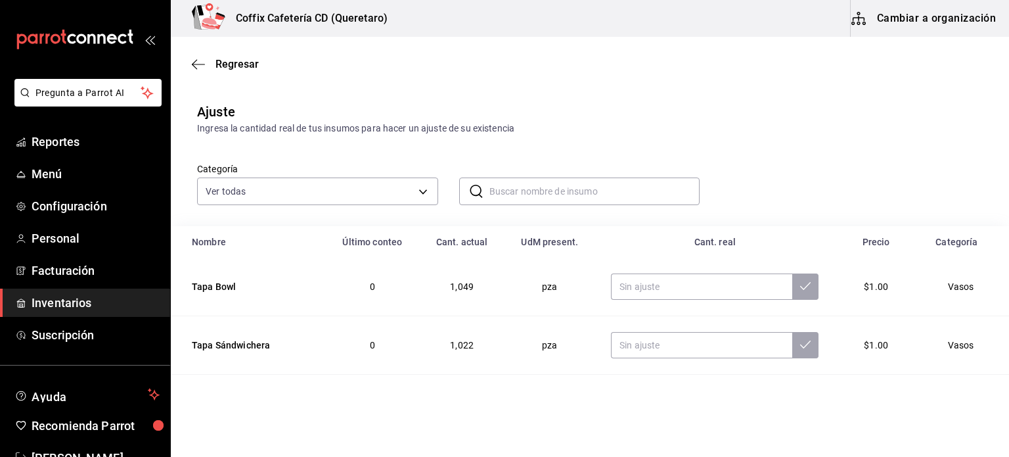
click at [523, 189] on input "text" at bounding box center [594, 191] width 211 height 26
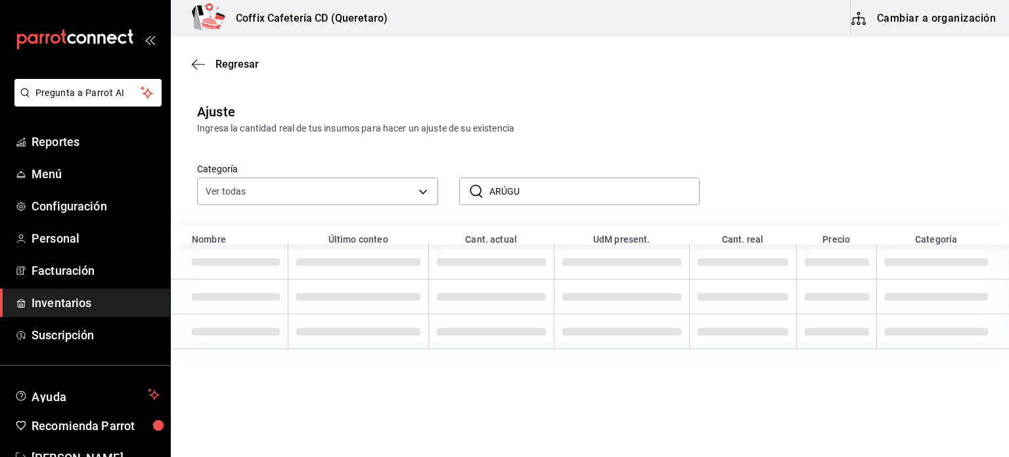
type input "ARÚGU"
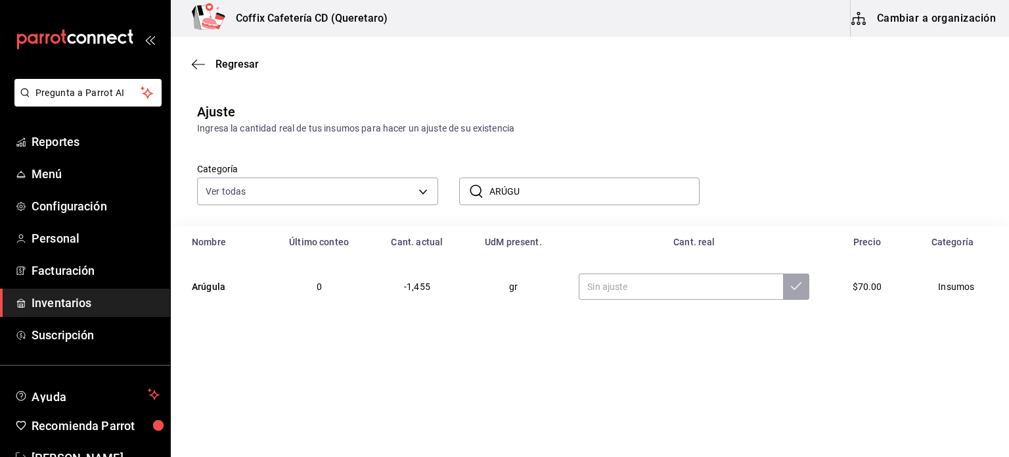
click at [646, 302] on td at bounding box center [694, 287] width 262 height 58
click at [680, 286] on input "text" at bounding box center [681, 286] width 204 height 26
type input "2.00"
type input "320.00"
click at [798, 284] on icon at bounding box center [796, 286] width 11 height 11
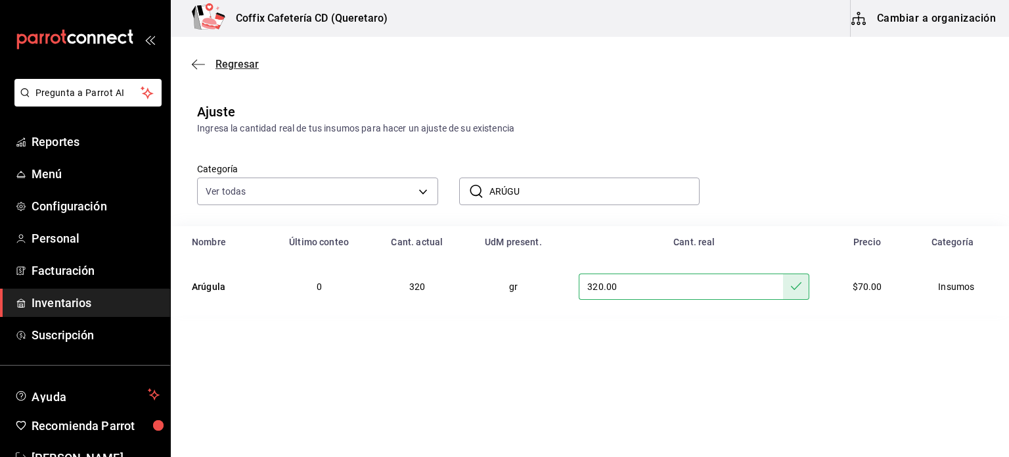
click at [244, 62] on span "Regresar" at bounding box center [236, 64] width 43 height 12
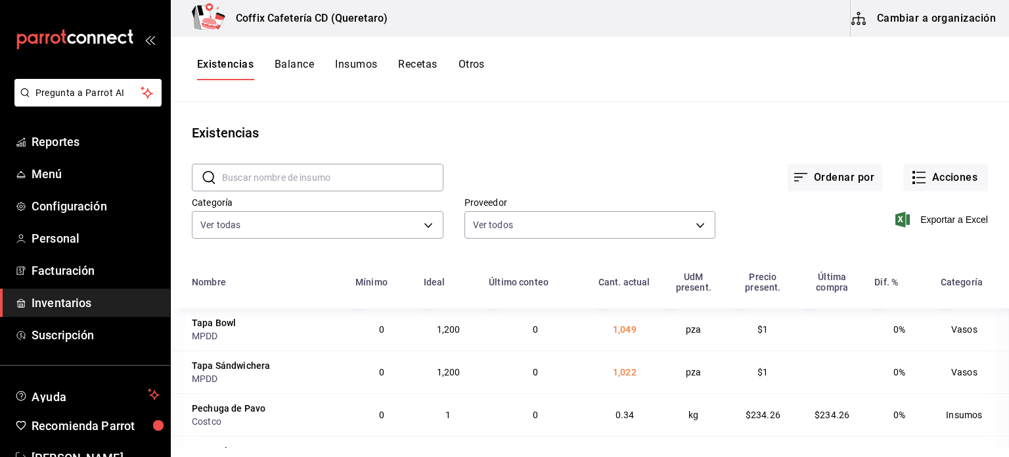
click at [328, 189] on input "text" at bounding box center [332, 177] width 221 height 26
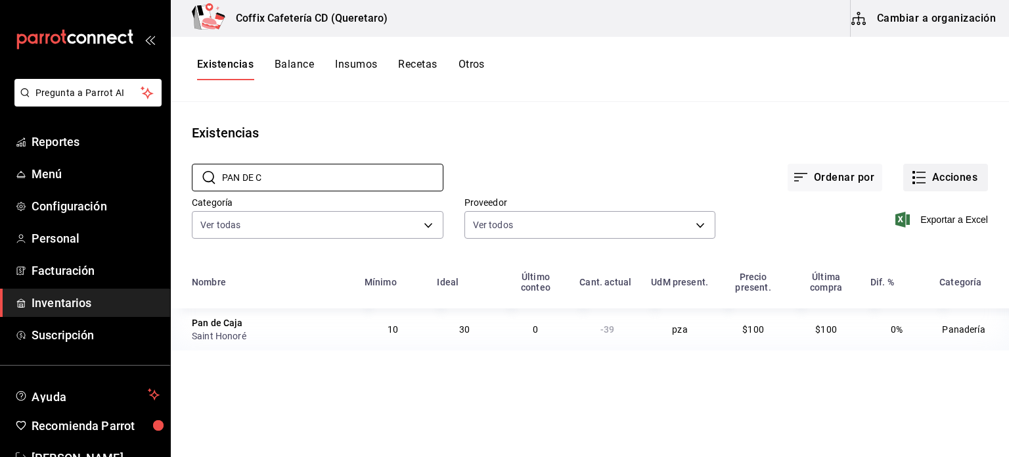
type input "PAN DE C"
click at [946, 167] on button "Acciones" at bounding box center [945, 178] width 85 height 28
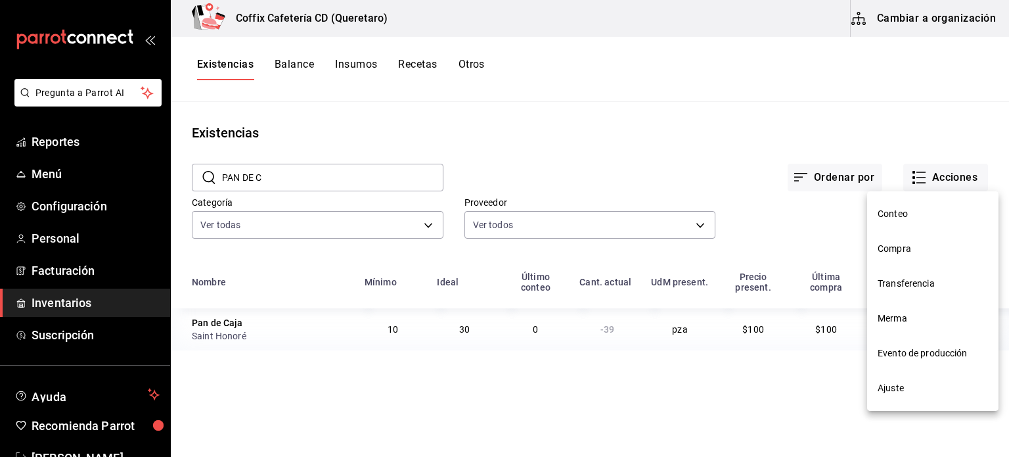
click at [886, 397] on li "Ajuste" at bounding box center [932, 388] width 131 height 35
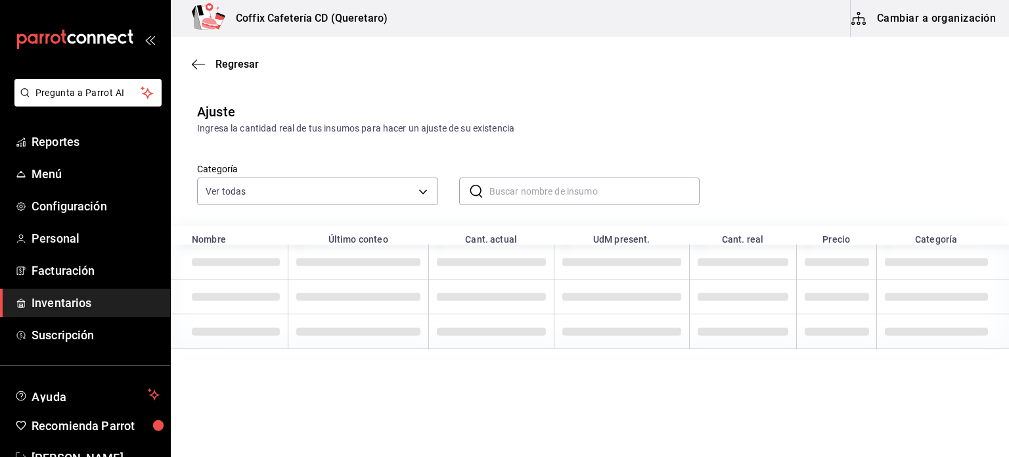
click at [604, 190] on input "text" at bounding box center [594, 191] width 211 height 26
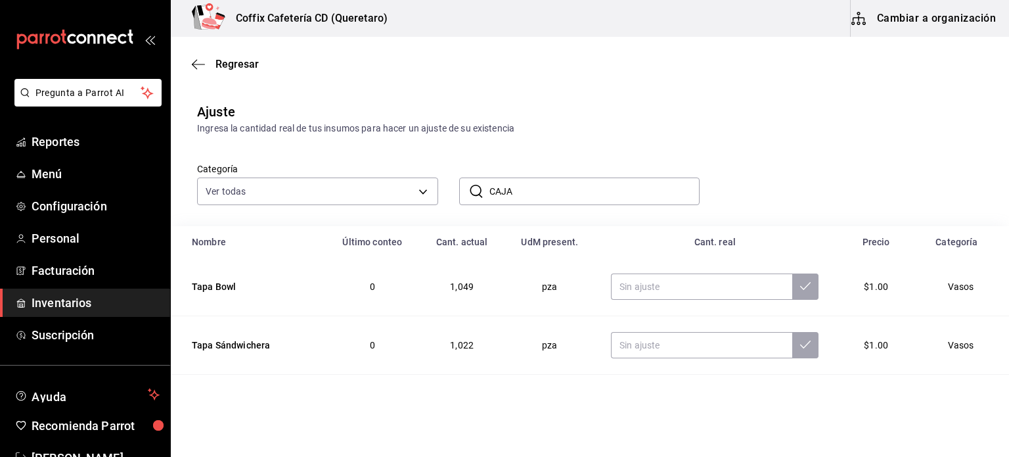
click at [552, 192] on input "CAJA" at bounding box center [594, 191] width 211 height 26
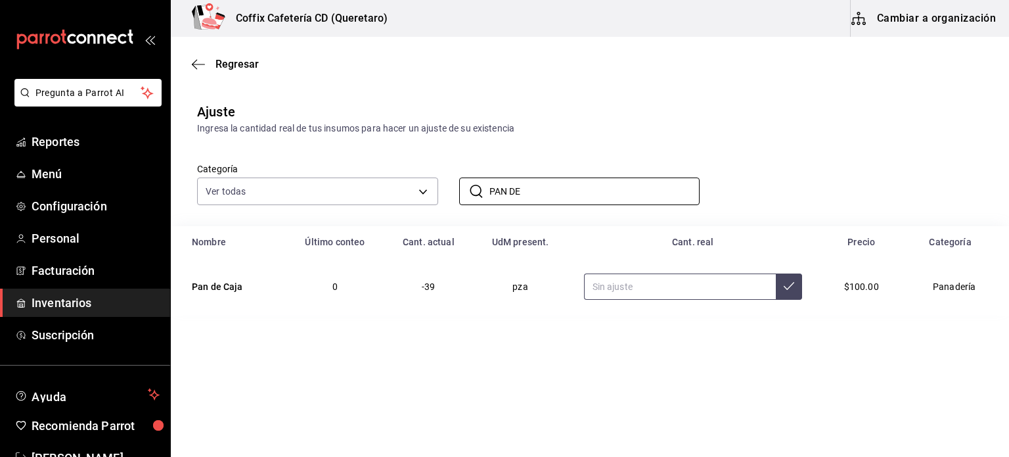
type input "PAN DE"
click at [620, 290] on input "text" at bounding box center [680, 286] width 192 height 26
type input "7.00"
click at [794, 282] on button at bounding box center [789, 286] width 26 height 26
click at [578, 189] on input "PAN DE" at bounding box center [594, 191] width 211 height 26
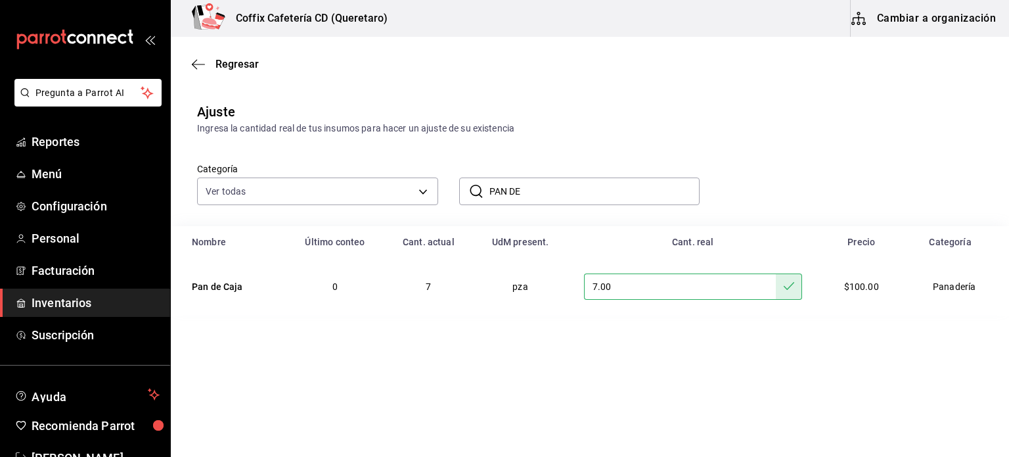
click at [578, 189] on input "PAN DE" at bounding box center [594, 191] width 211 height 26
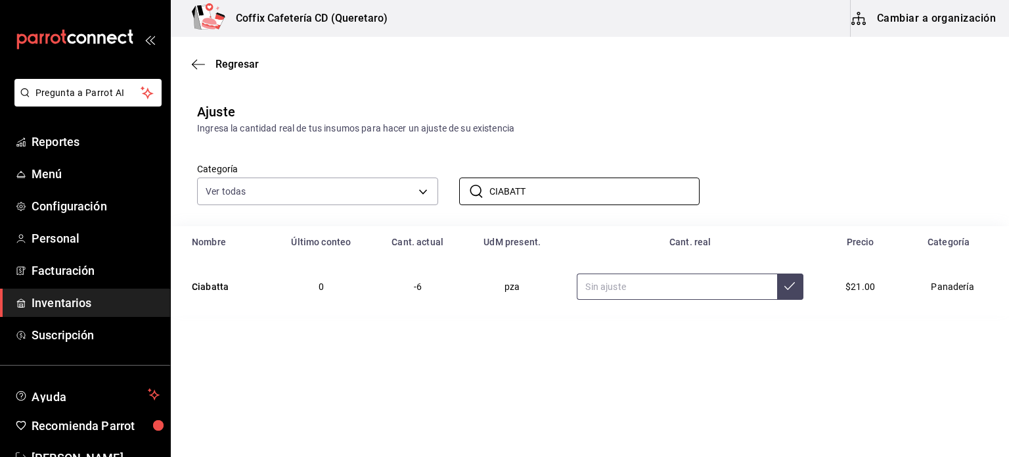
type input "CIABATT"
click at [632, 296] on input "text" at bounding box center [677, 286] width 200 height 26
type input "14.00"
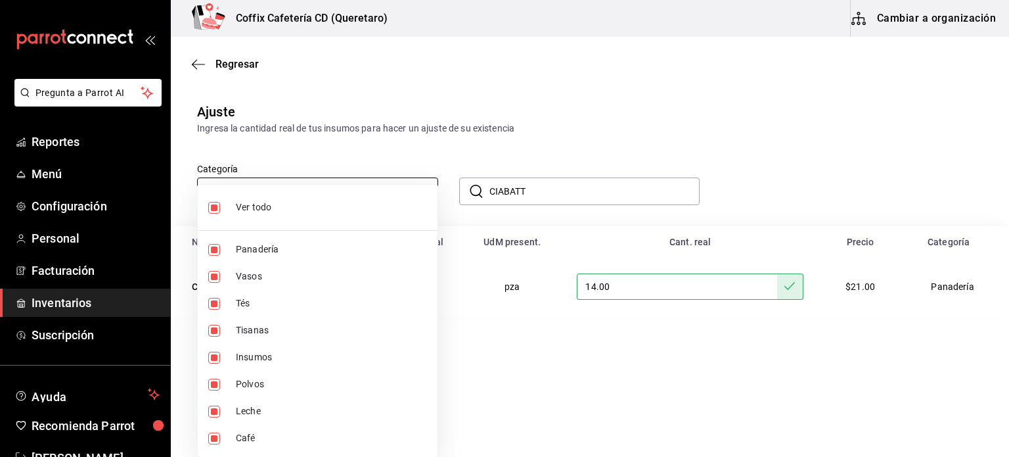
click at [370, 194] on body "Pregunta a Parrot AI Reportes Menú Configuración Personal Facturación Inventari…" at bounding box center [504, 191] width 1009 height 382
click at [400, 110] on div at bounding box center [504, 228] width 1009 height 457
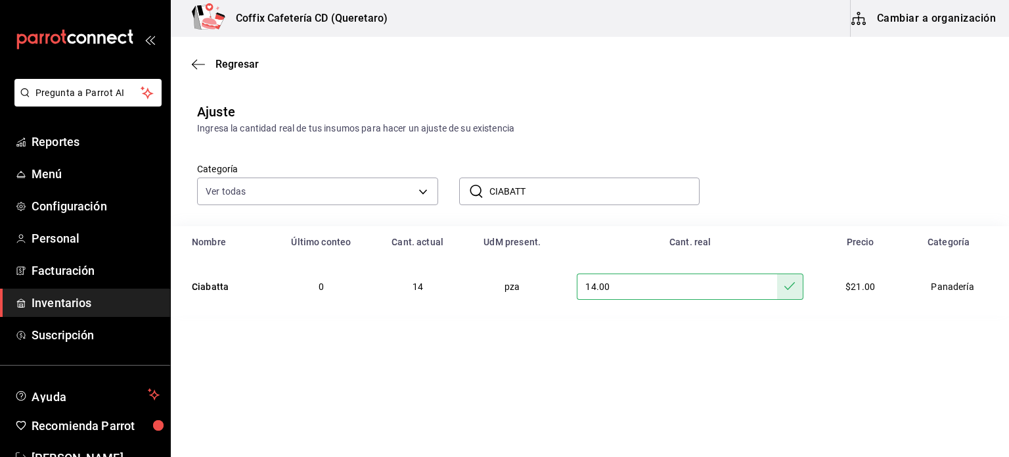
click at [76, 299] on span "Inventarios" at bounding box center [96, 303] width 128 height 18
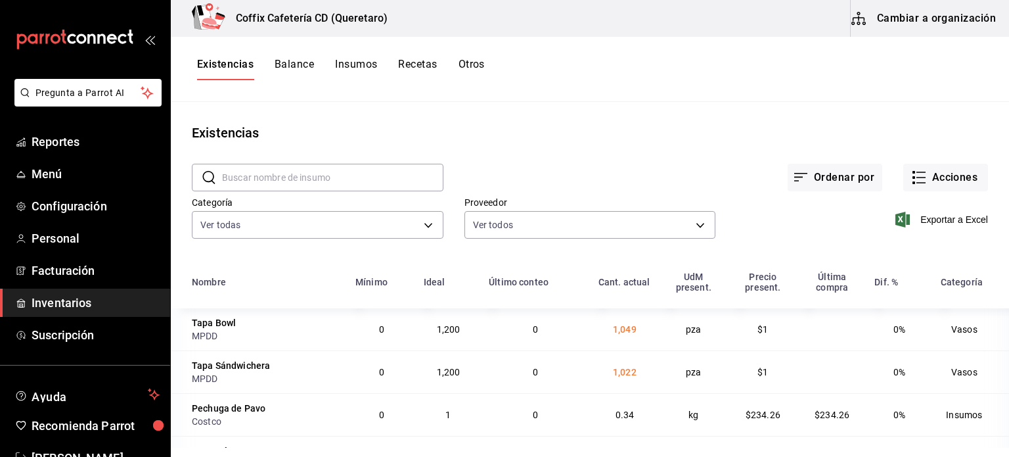
click at [340, 183] on input "text" at bounding box center [332, 177] width 221 height 26
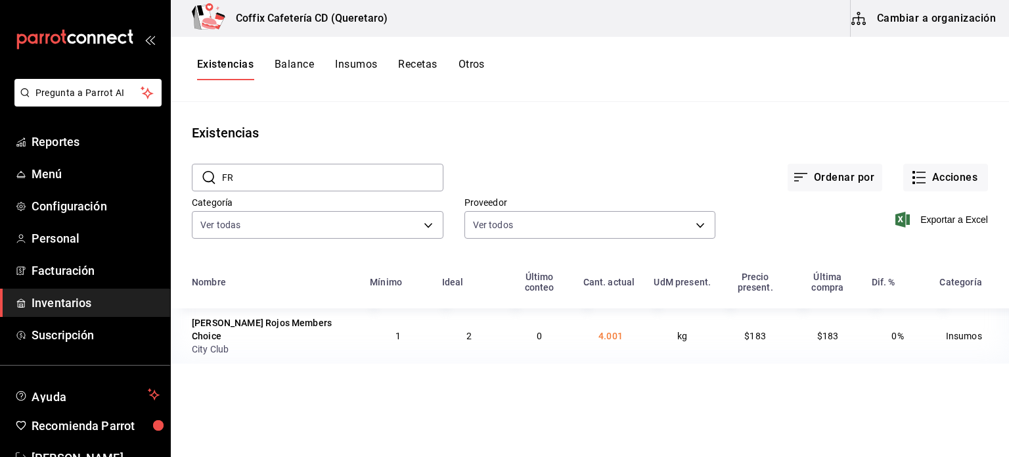
type input "F"
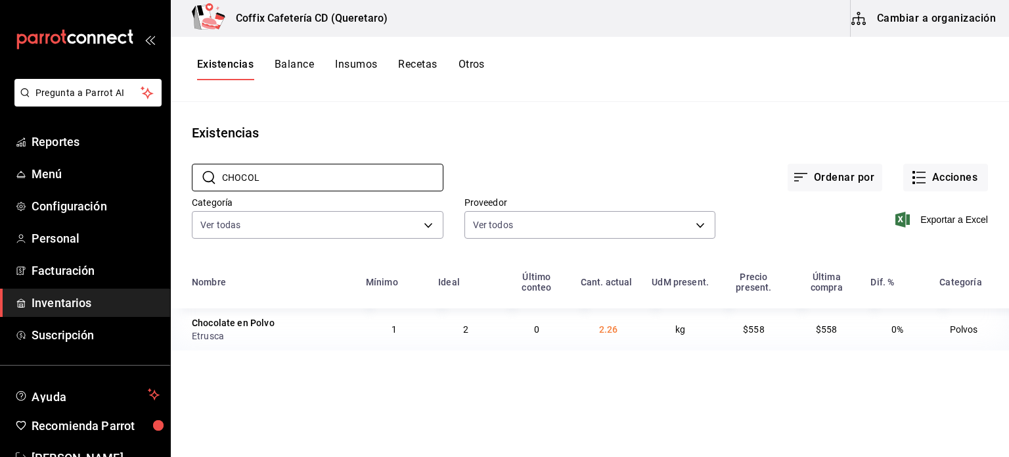
type input "CHOCOL"
click at [952, 181] on button "Acciones" at bounding box center [945, 178] width 85 height 28
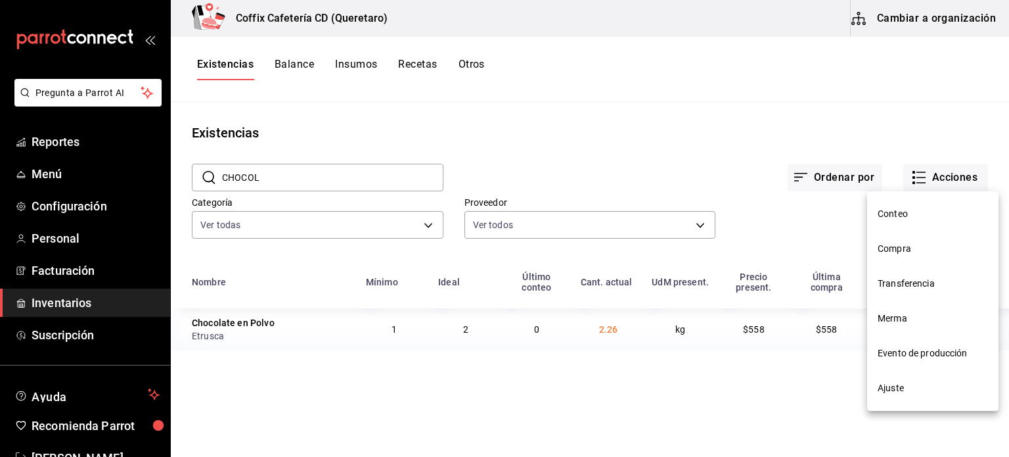
click at [885, 390] on span "Ajuste" at bounding box center [933, 388] width 110 height 14
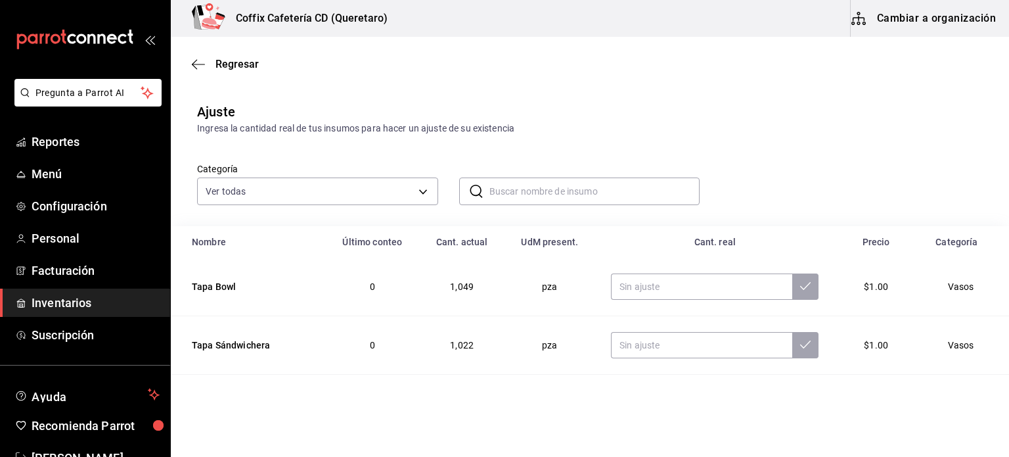
click at [533, 198] on input "text" at bounding box center [594, 191] width 211 height 26
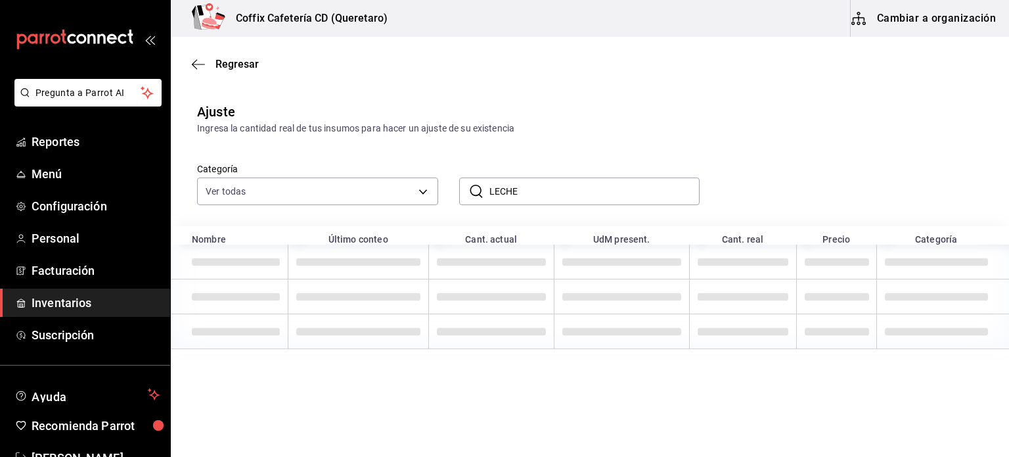
type input "LECHE"
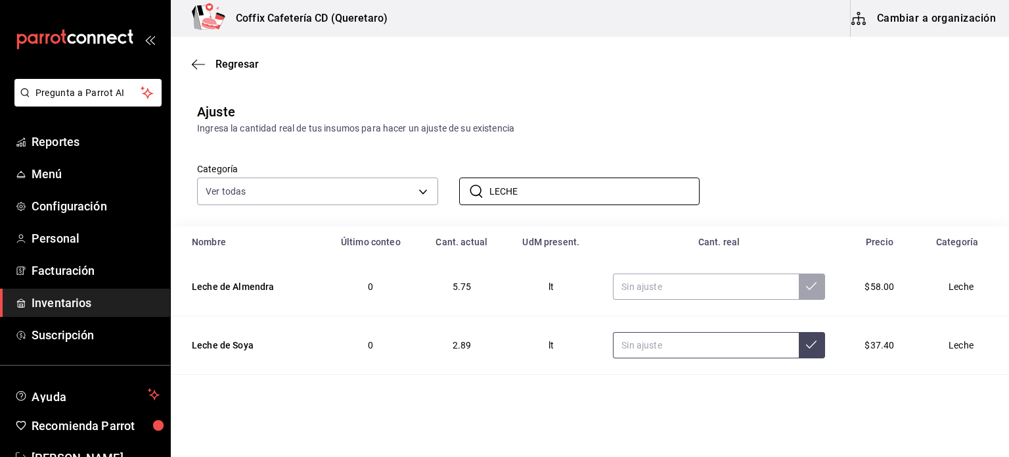
scroll to position [50, 0]
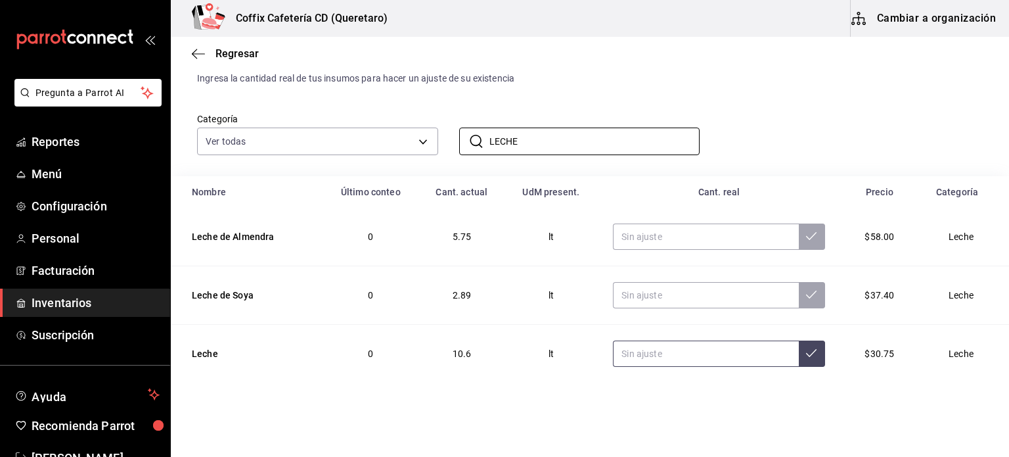
click at [678, 349] on input "text" at bounding box center [705, 353] width 185 height 26
type input "35.00"
click at [805, 362] on button at bounding box center [812, 353] width 26 height 26
